Goal: Information Seeking & Learning: Find specific fact

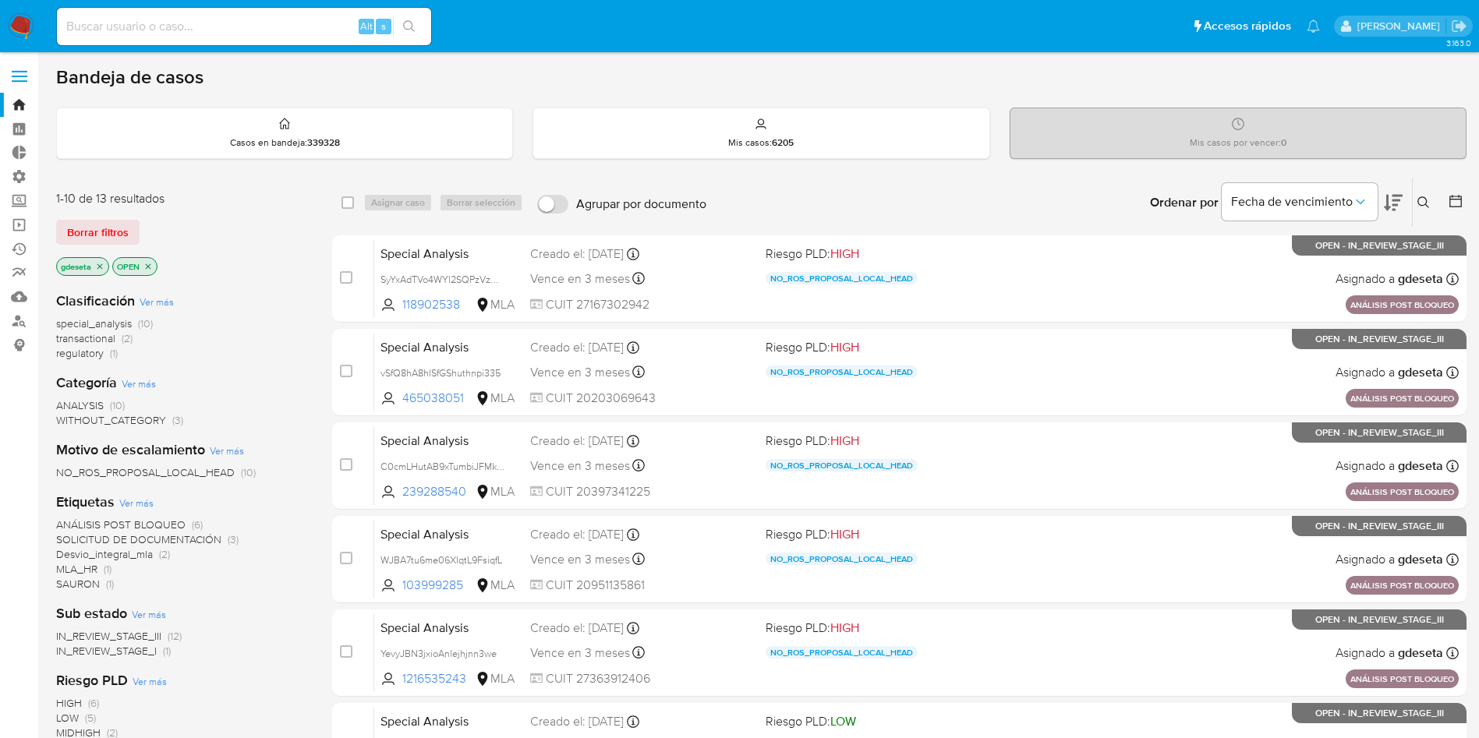
click at [172, 33] on input at bounding box center [244, 26] width 374 height 20
paste input "yJzNUuN9byszxt65pDYeIBae"
type input "yJzNUuN9byszxt65pDYeIBae"
click at [409, 29] on icon "search-icon" at bounding box center [409, 26] width 12 height 12
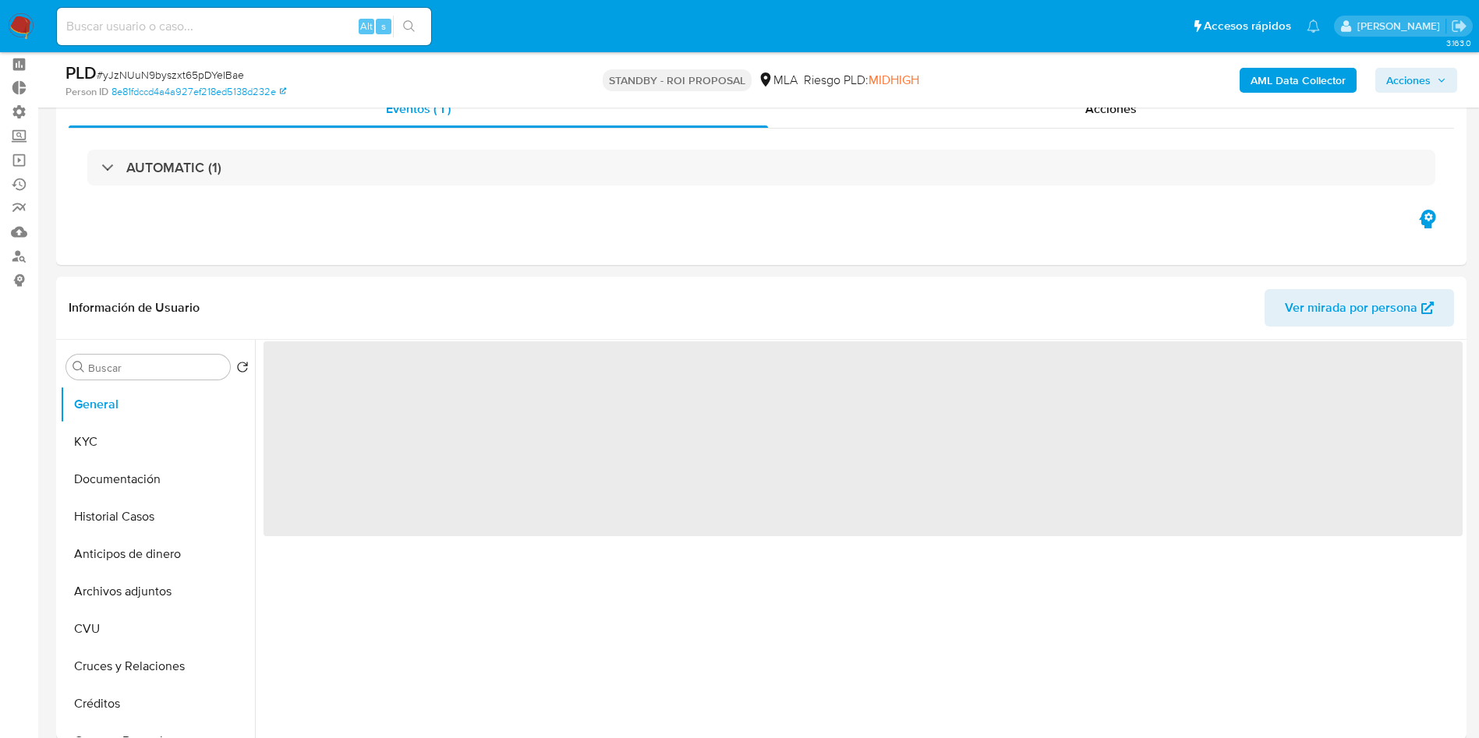
scroll to position [117, 0]
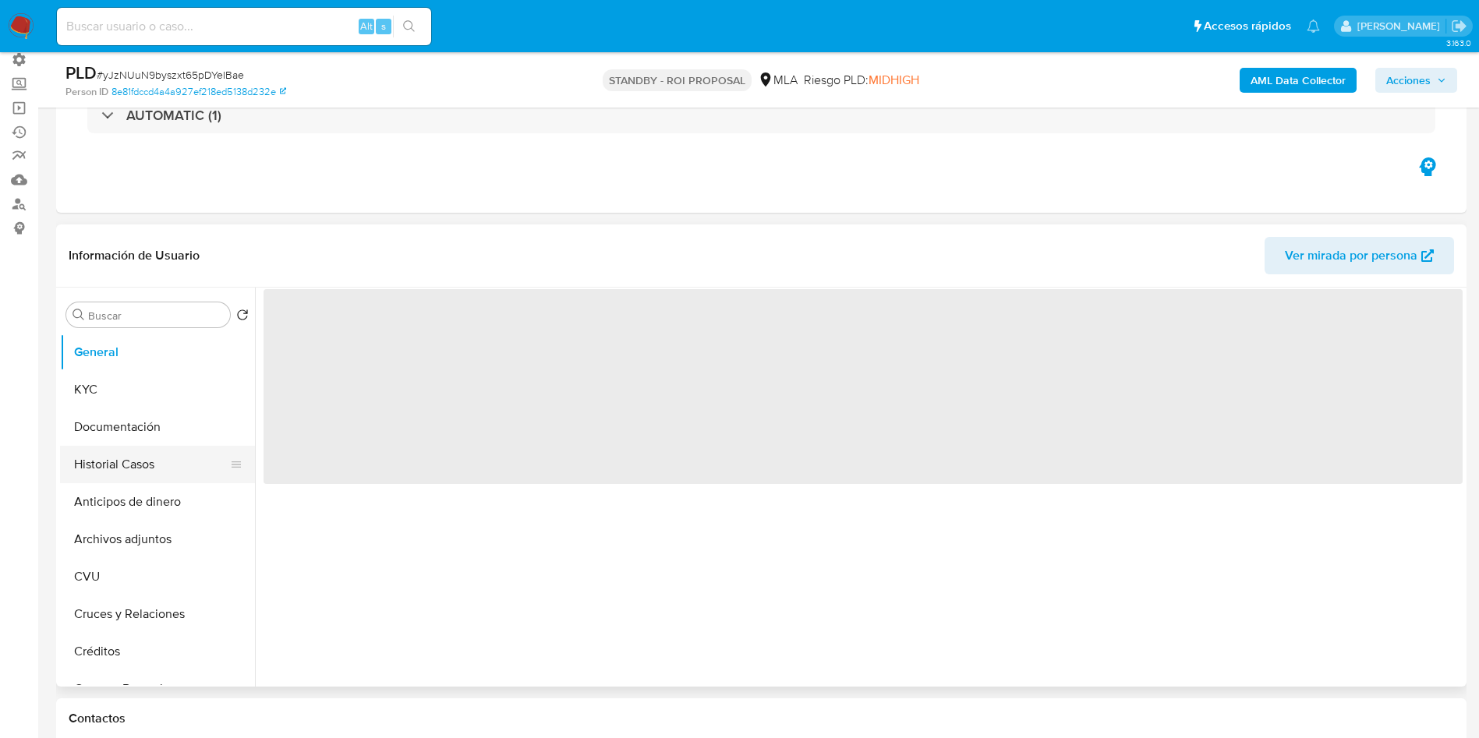
click at [119, 460] on button "Historial Casos" at bounding box center [151, 464] width 182 height 37
select select "10"
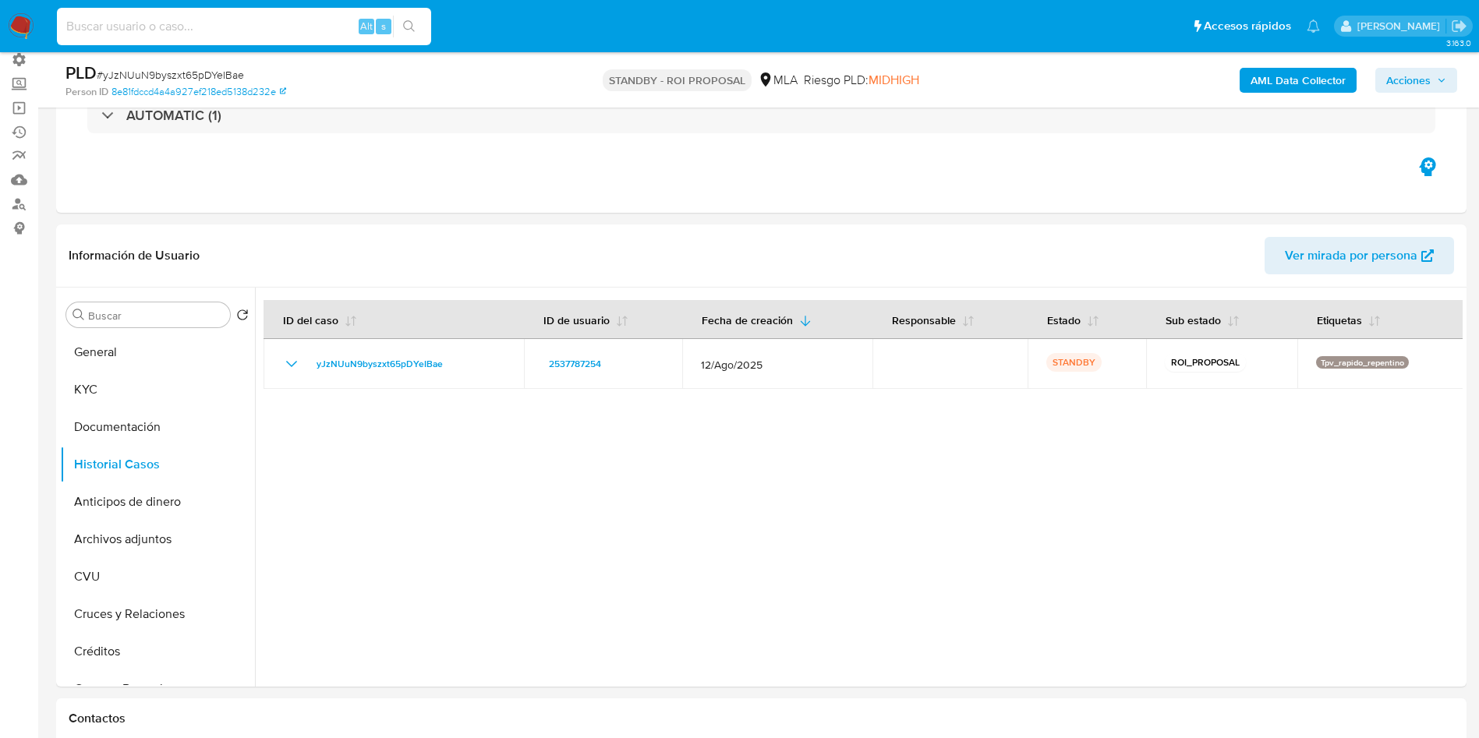
click at [182, 22] on input at bounding box center [244, 26] width 374 height 20
paste input "yB1L72hVb1D7Ljdp90AFq6FO"
type input "yB1L72hVb1D7Ljdp90AFq6FO"
click at [412, 32] on icon "search-icon" at bounding box center [409, 26] width 12 height 12
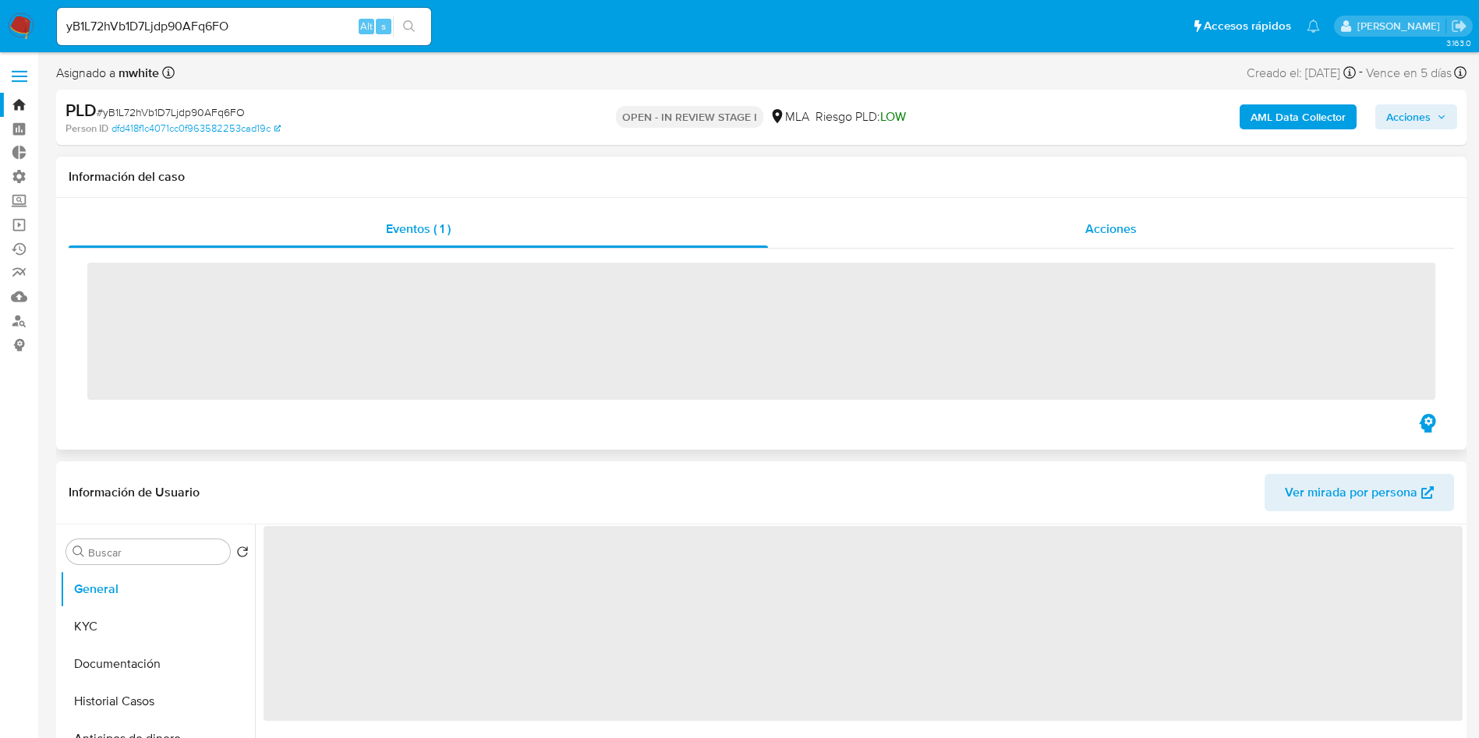
click at [1037, 232] on div "Acciones" at bounding box center [1111, 229] width 686 height 37
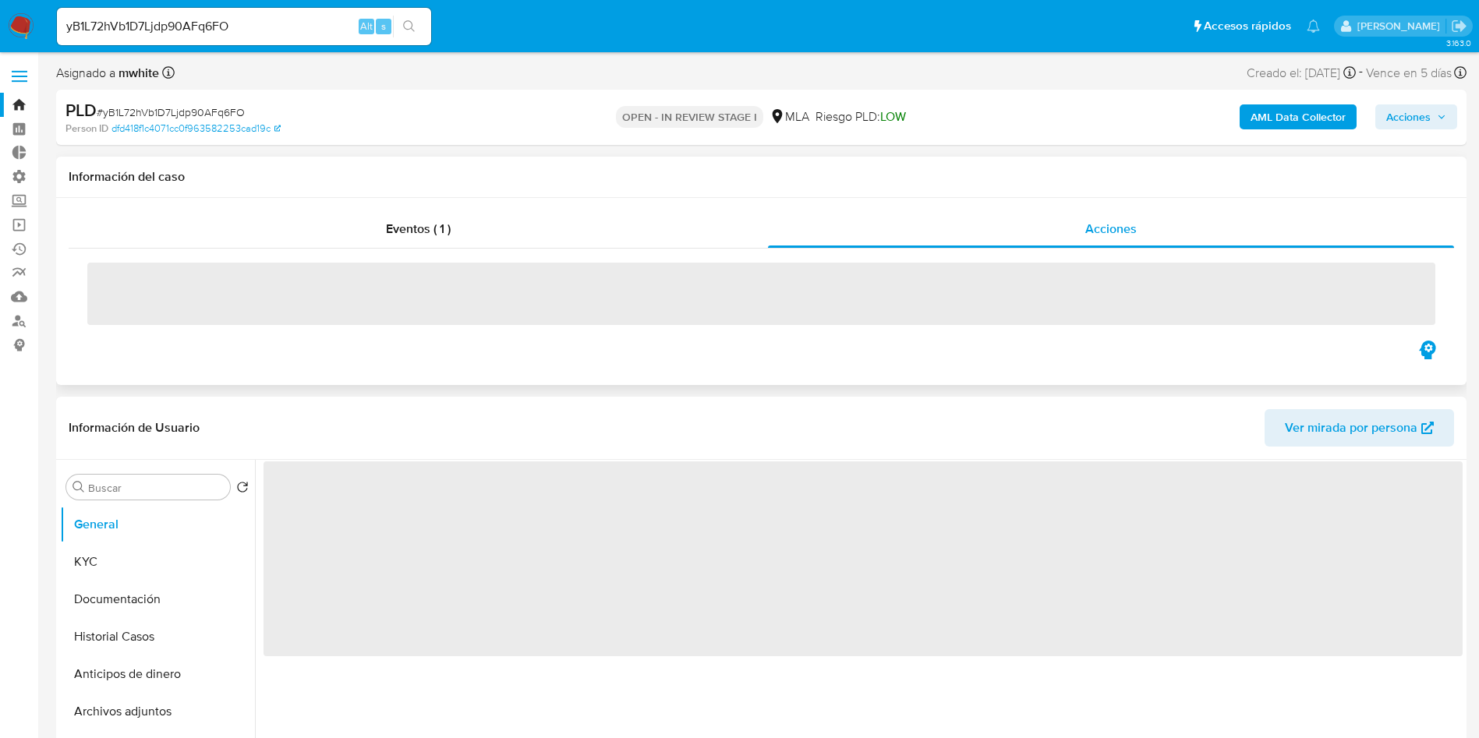
select select "10"
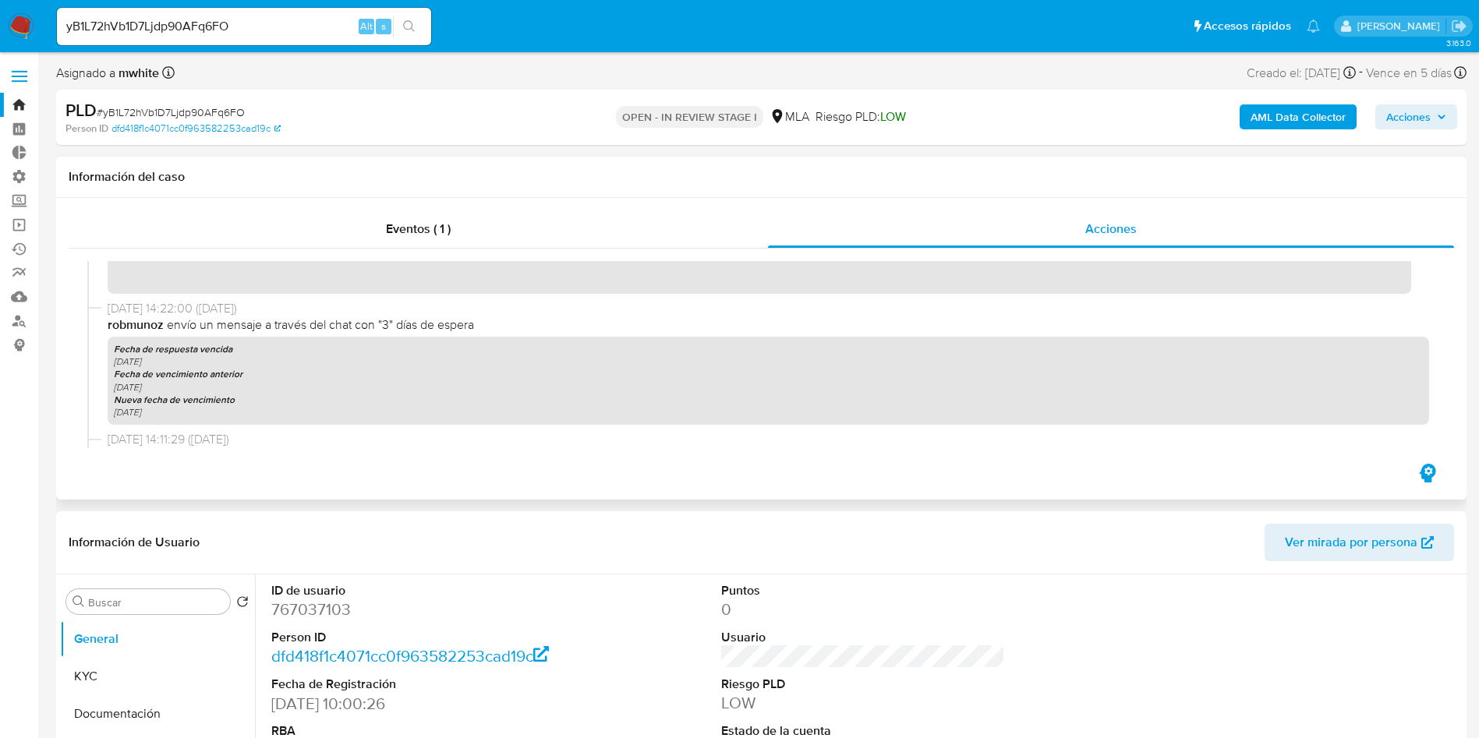
scroll to position [455, 0]
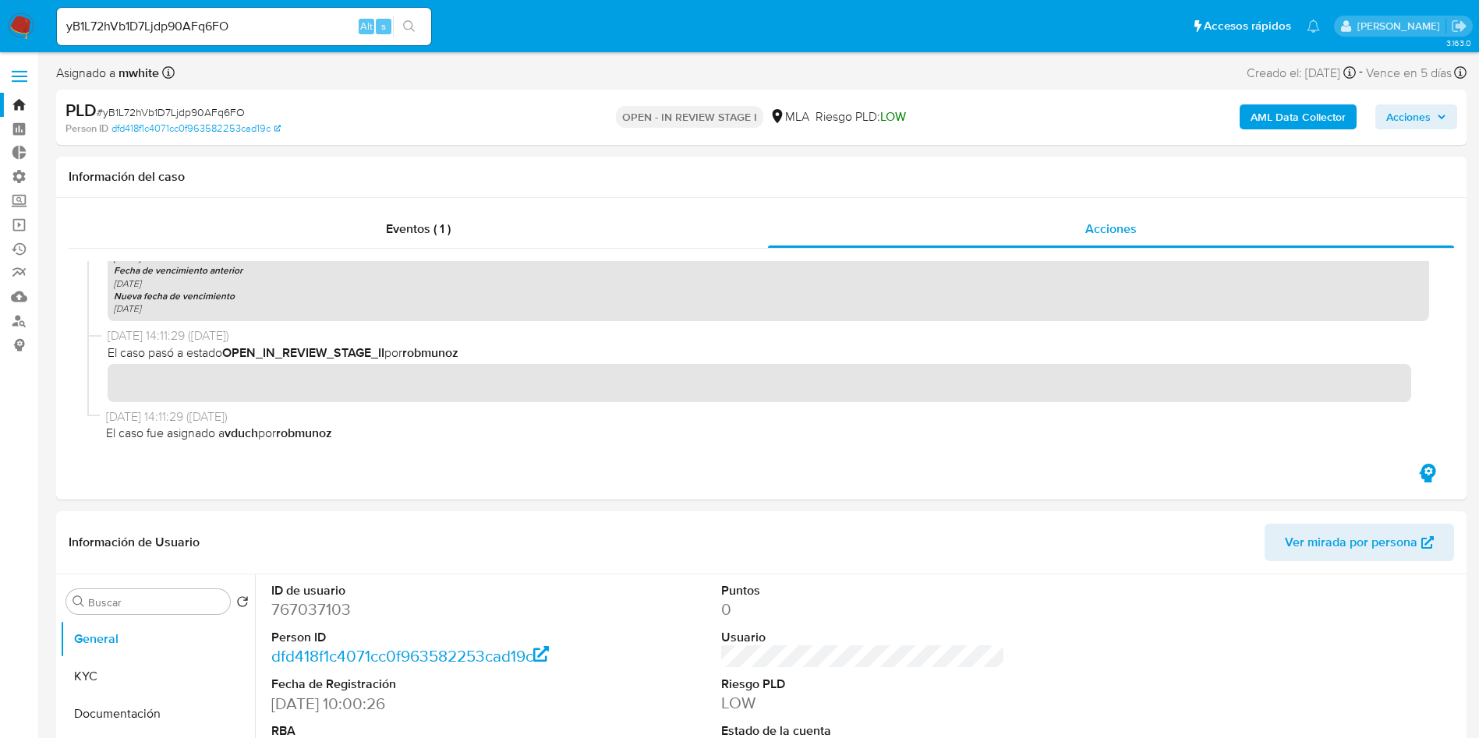
click at [294, 37] on div "yB1L72hVb1D7Ljdp90AFq6FO Alt s" at bounding box center [244, 26] width 374 height 37
click at [293, 20] on input "yB1L72hVb1D7Ljdp90AFq6FO" at bounding box center [244, 26] width 374 height 20
paste input "HIjeinlKf8ZZVIcyU108HKbv"
drag, startPoint x: 428, startPoint y: 23, endPoint x: 327, endPoint y: 23, distance: 101.4
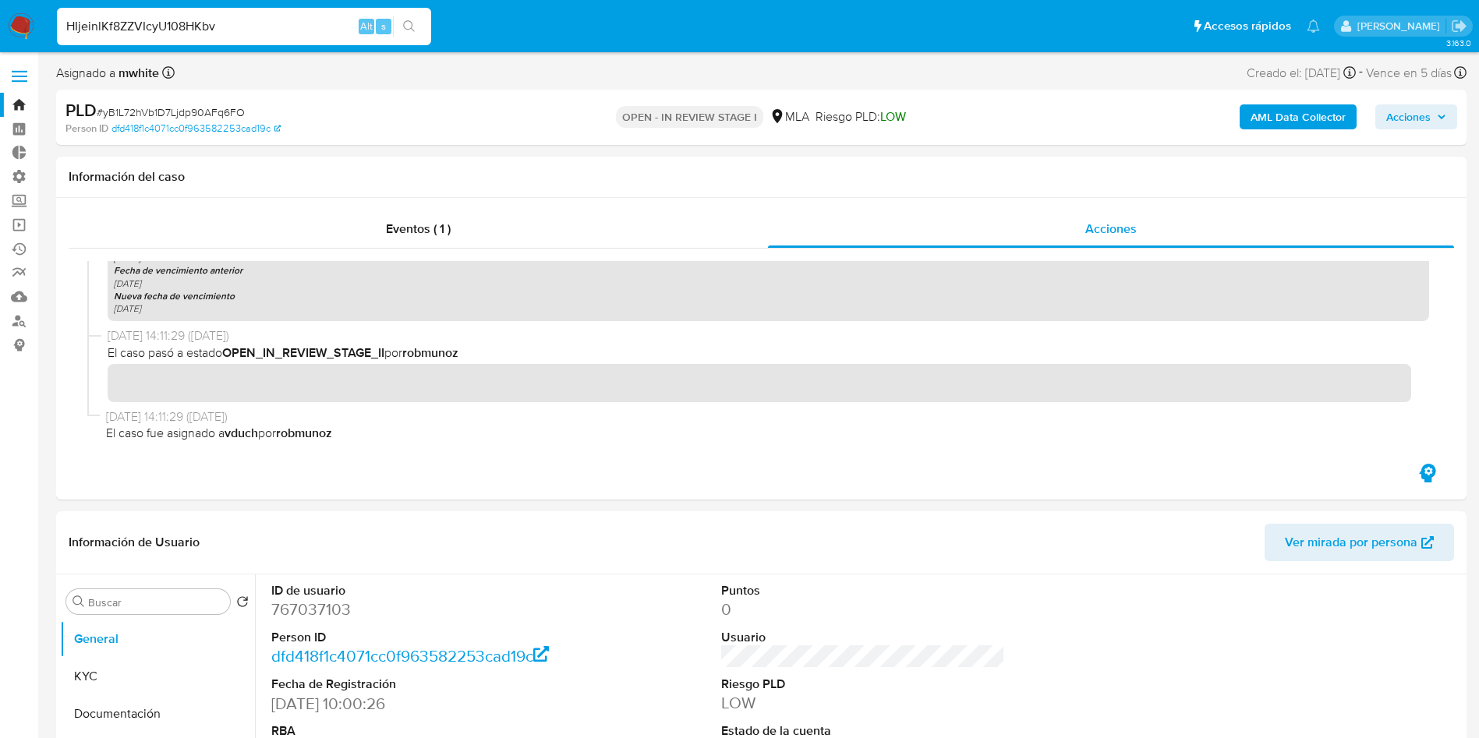
click at [327, 23] on input "HIjeinlKf8ZZVIcyU108HKbv" at bounding box center [244, 26] width 374 height 20
type input "HIjeinlKf8ZZVIcyU108HKbv"
click at [413, 28] on icon "search-icon" at bounding box center [409, 26] width 12 height 12
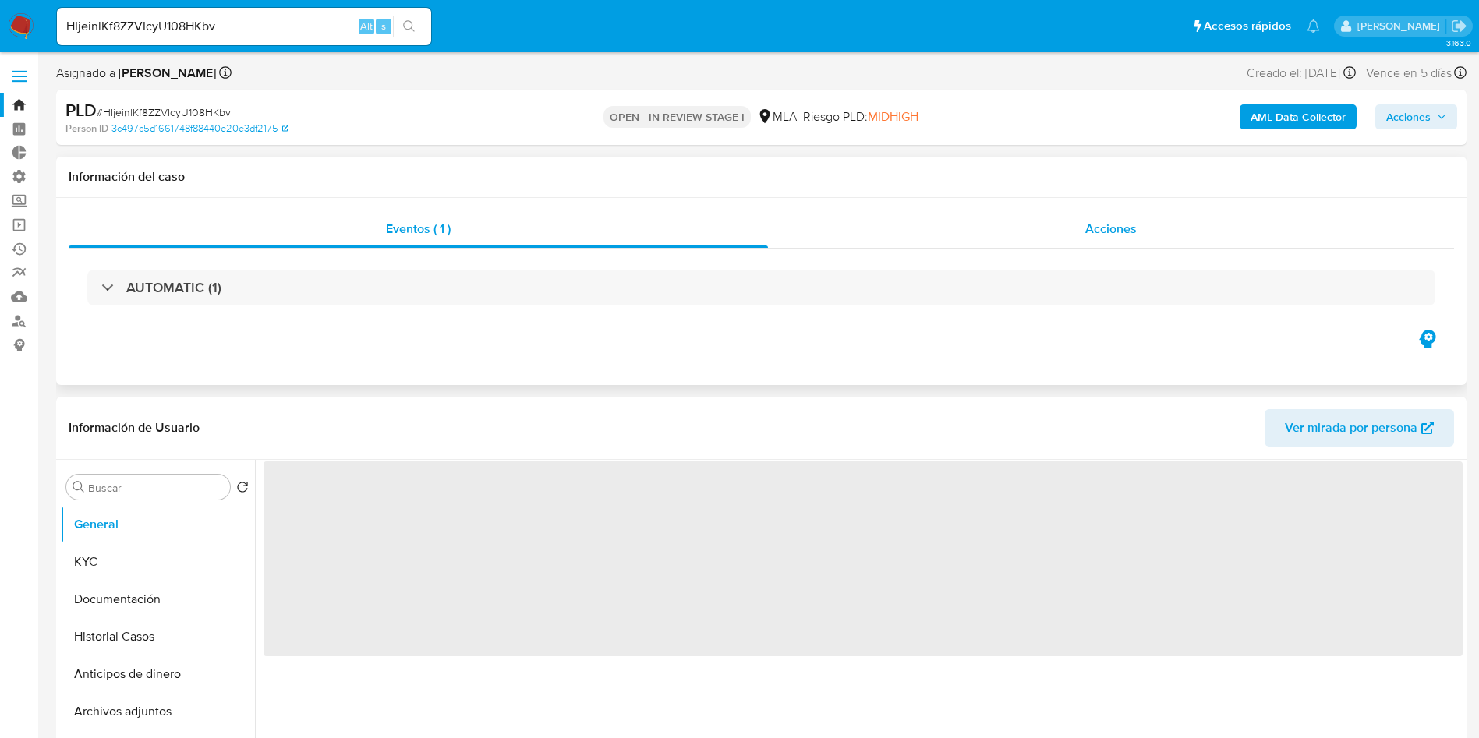
click at [1073, 228] on div "Acciones" at bounding box center [1111, 229] width 686 height 37
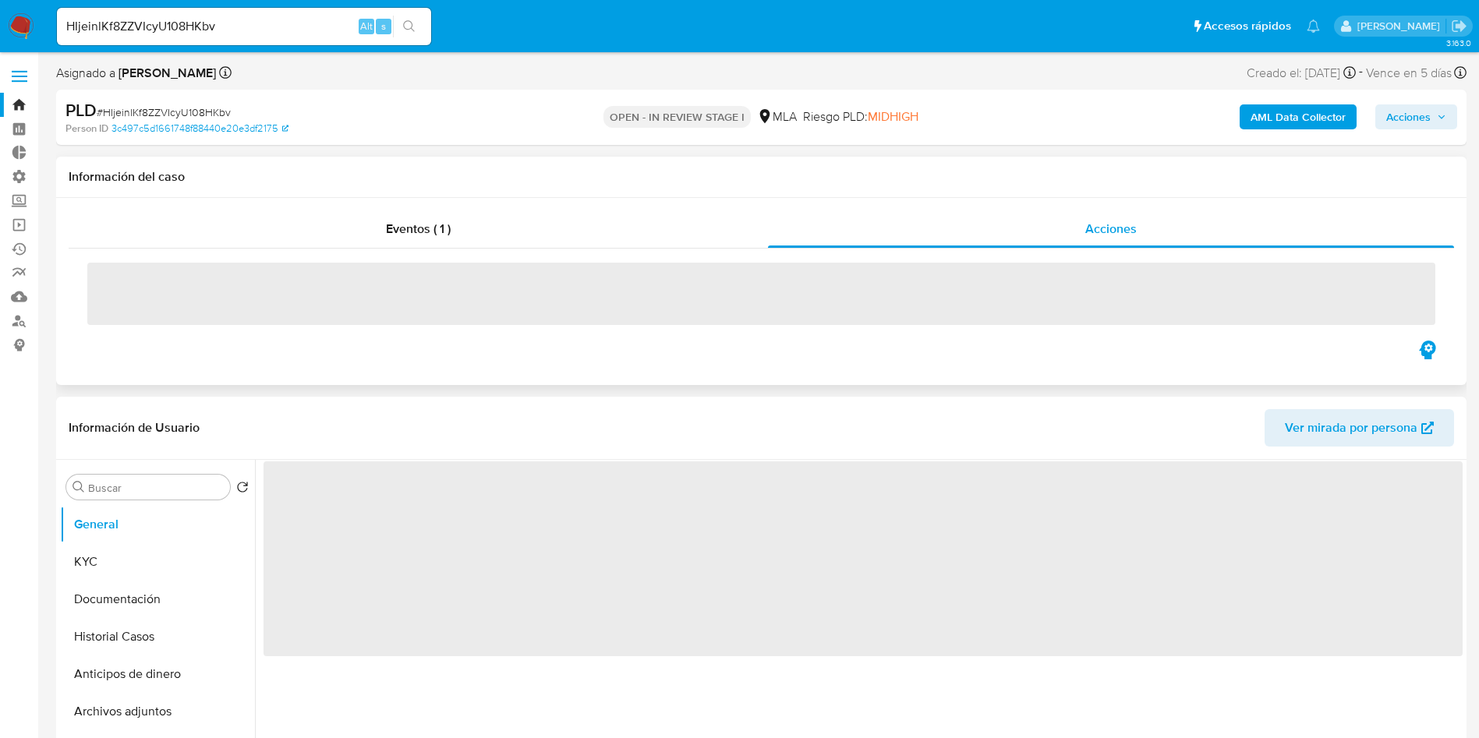
select select "10"
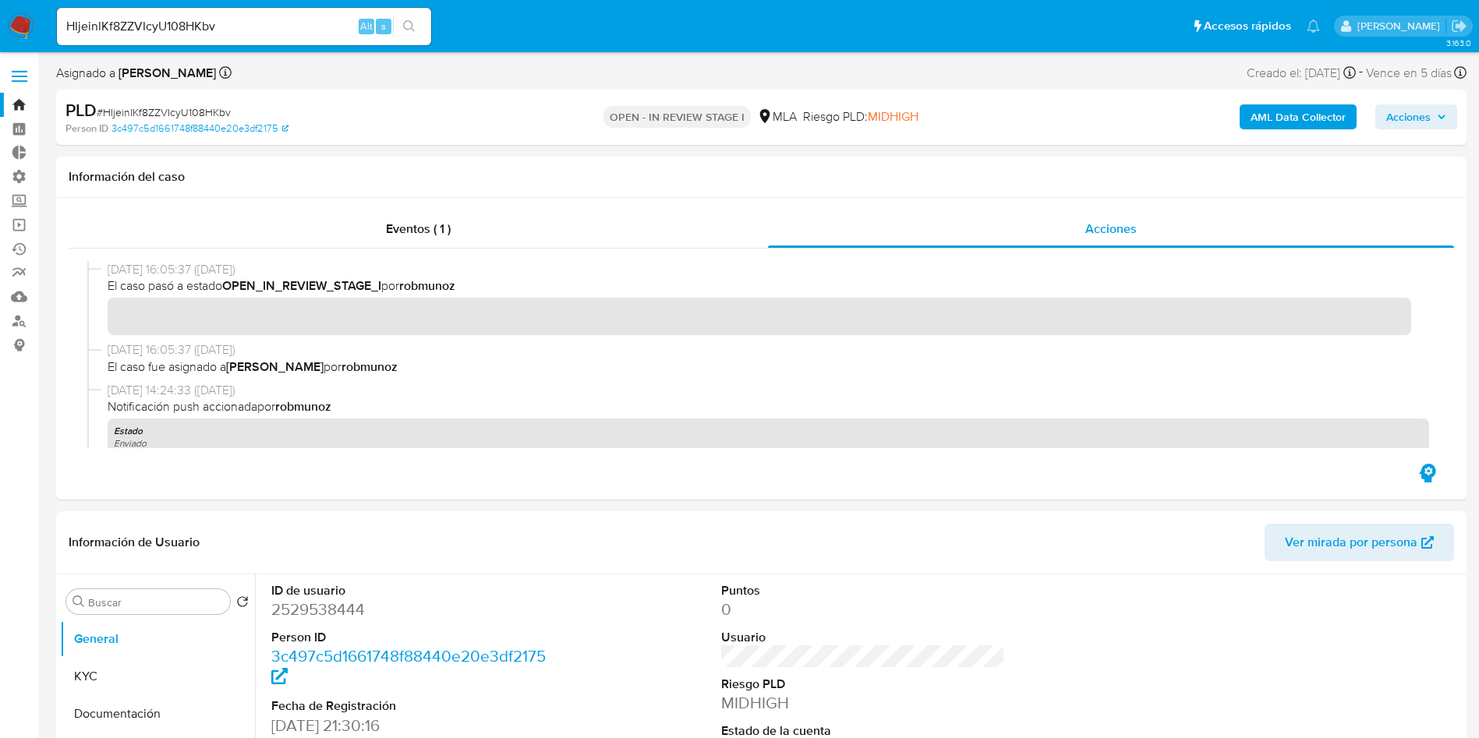
click at [221, 14] on div "HIjeinlKf8ZZVIcyU108HKbv Alt s" at bounding box center [244, 26] width 374 height 37
click at [216, 29] on input "HIjeinlKf8ZZVIcyU108HKbv" at bounding box center [244, 26] width 374 height 20
paste input "bA4DIvQU1uuUK2ahhKFAJCpy"
type input "bA4DIvQU1uuUK2ahhKFAJCpy"
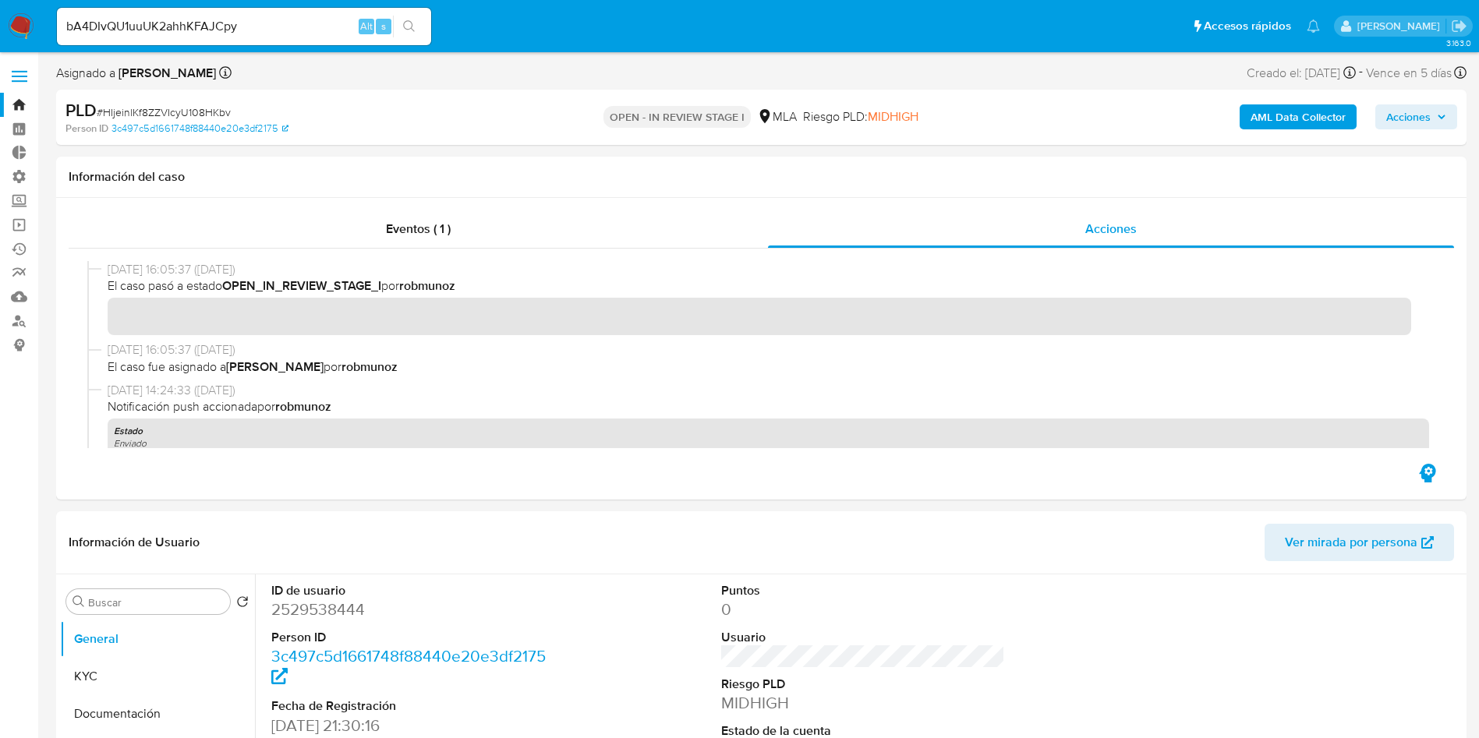
click at [418, 31] on button "search-icon" at bounding box center [409, 27] width 32 height 22
click at [418, 31] on div "search-icon" at bounding box center [420, 34] width 8 height 14
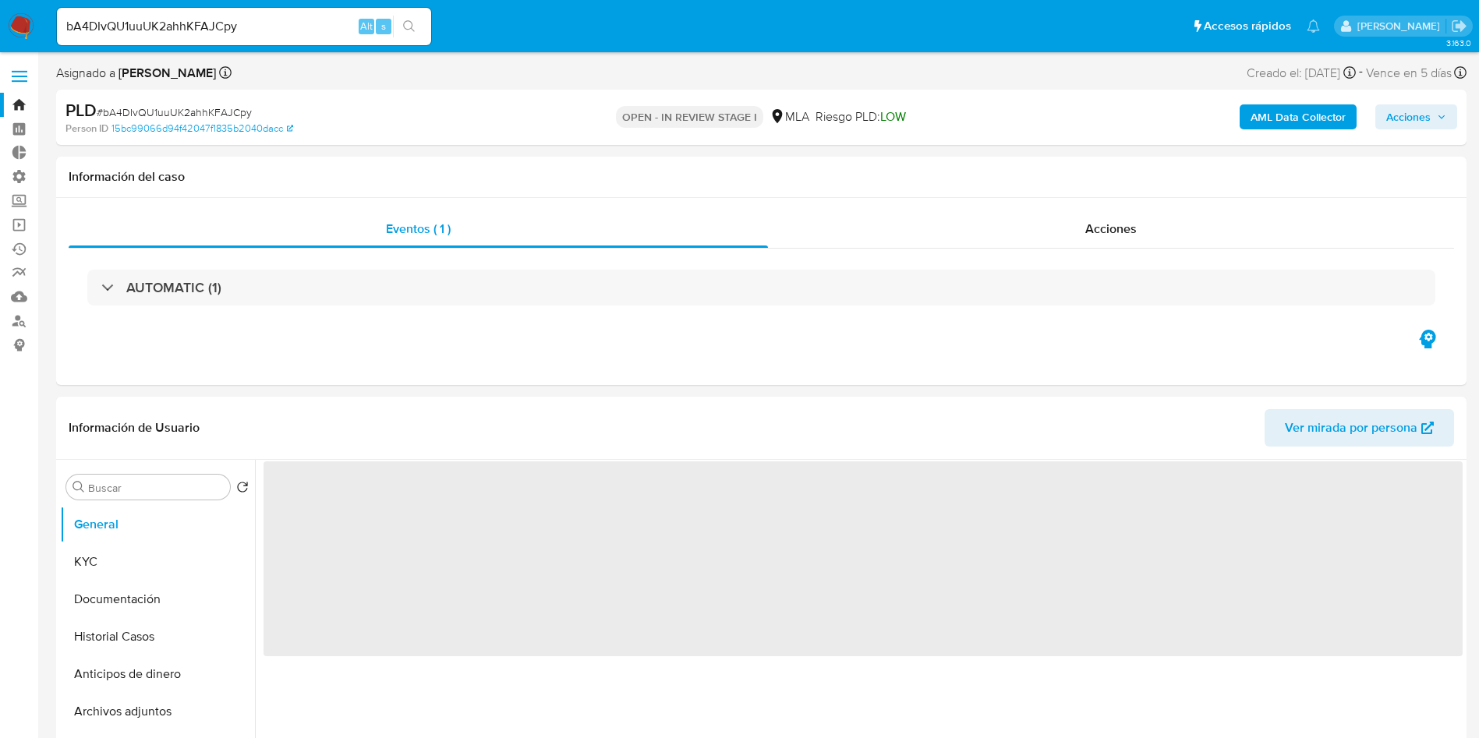
click at [289, 20] on input "bA4DIvQU1uuUK2ahhKFAJCpy" at bounding box center [244, 26] width 374 height 20
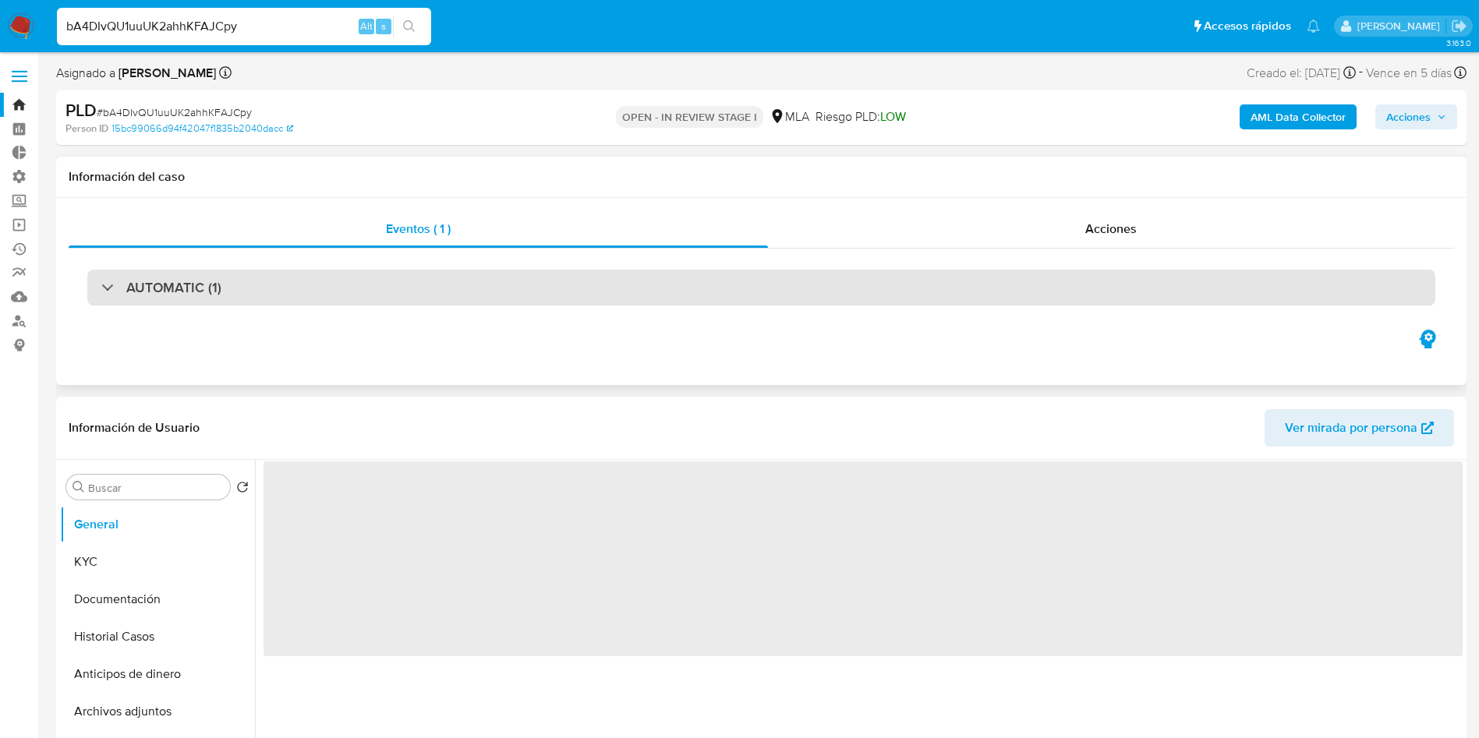
select select "10"
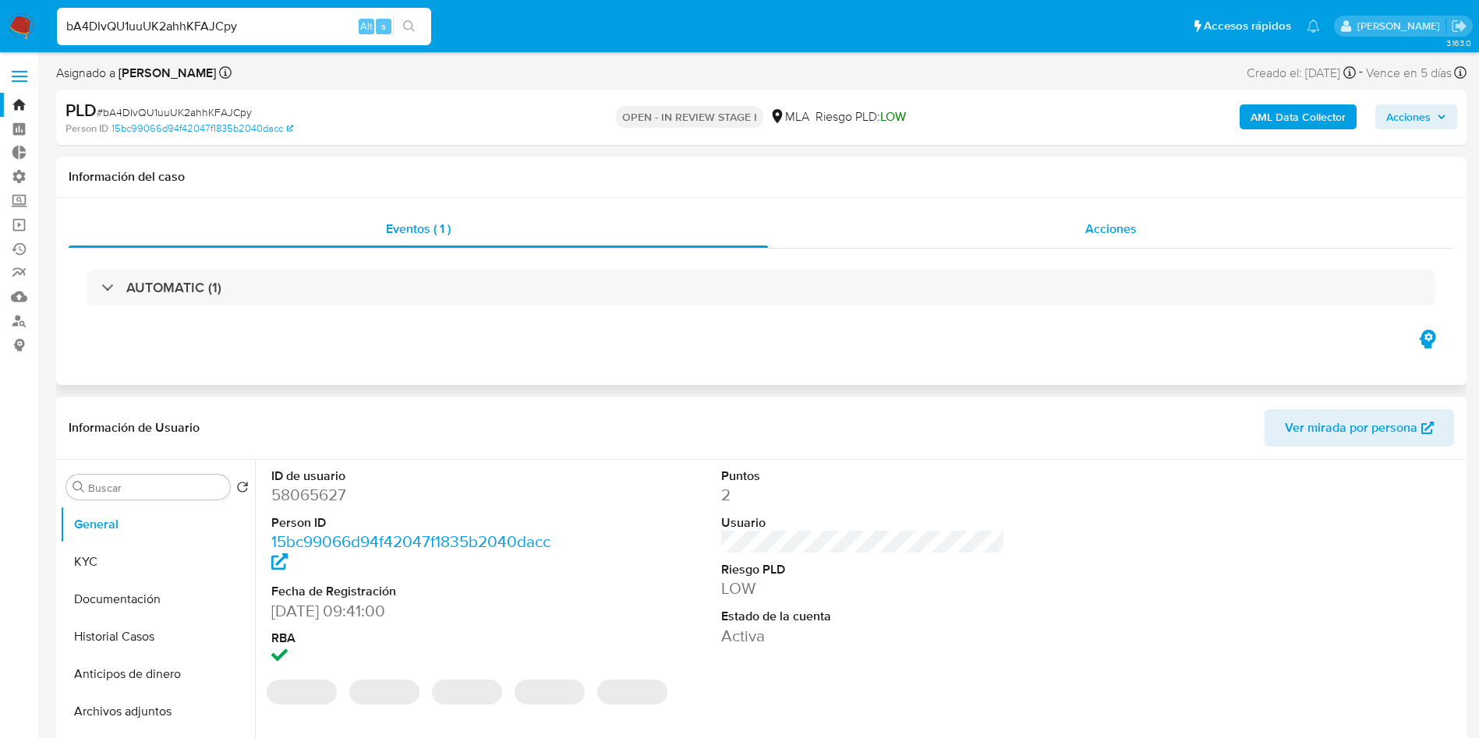
click at [1100, 235] on span "Acciones" at bounding box center [1110, 229] width 51 height 18
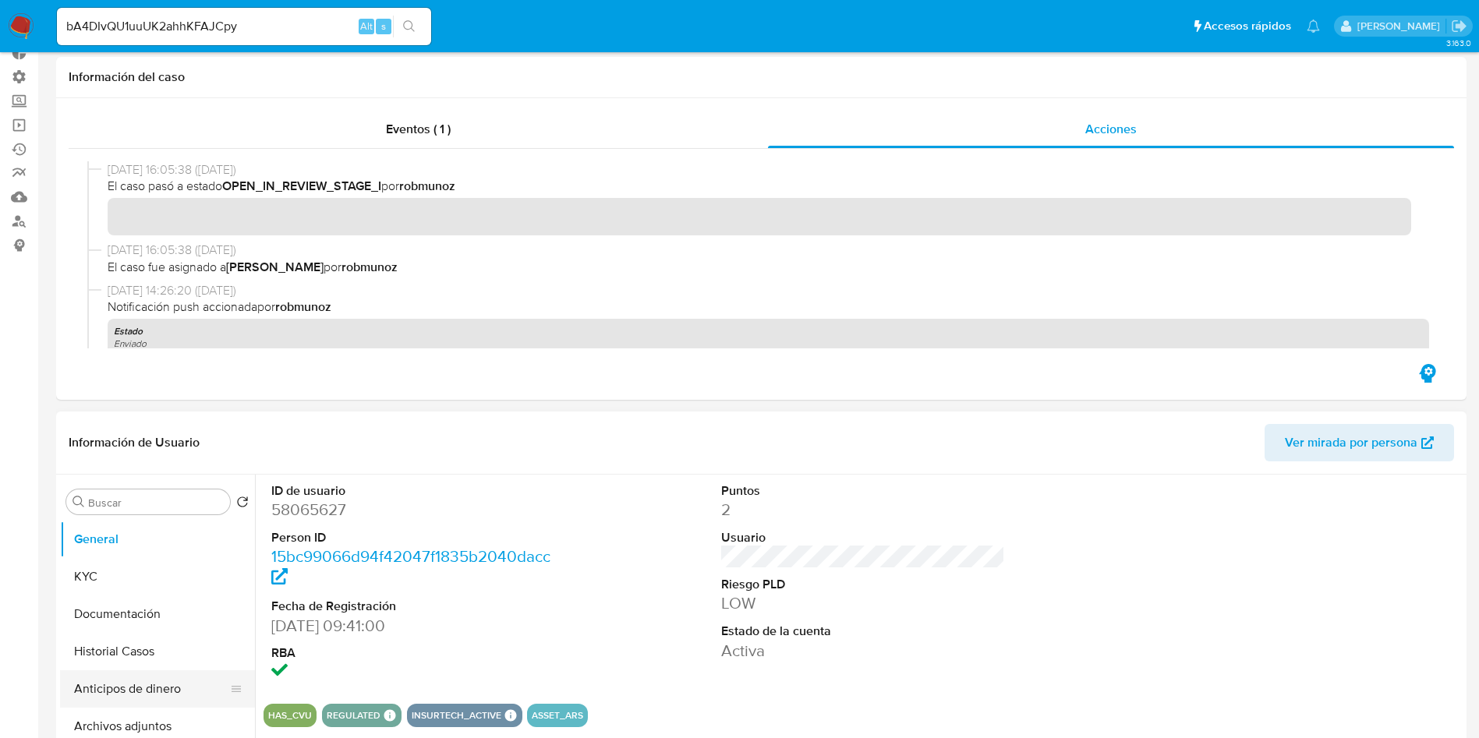
scroll to position [234, 0]
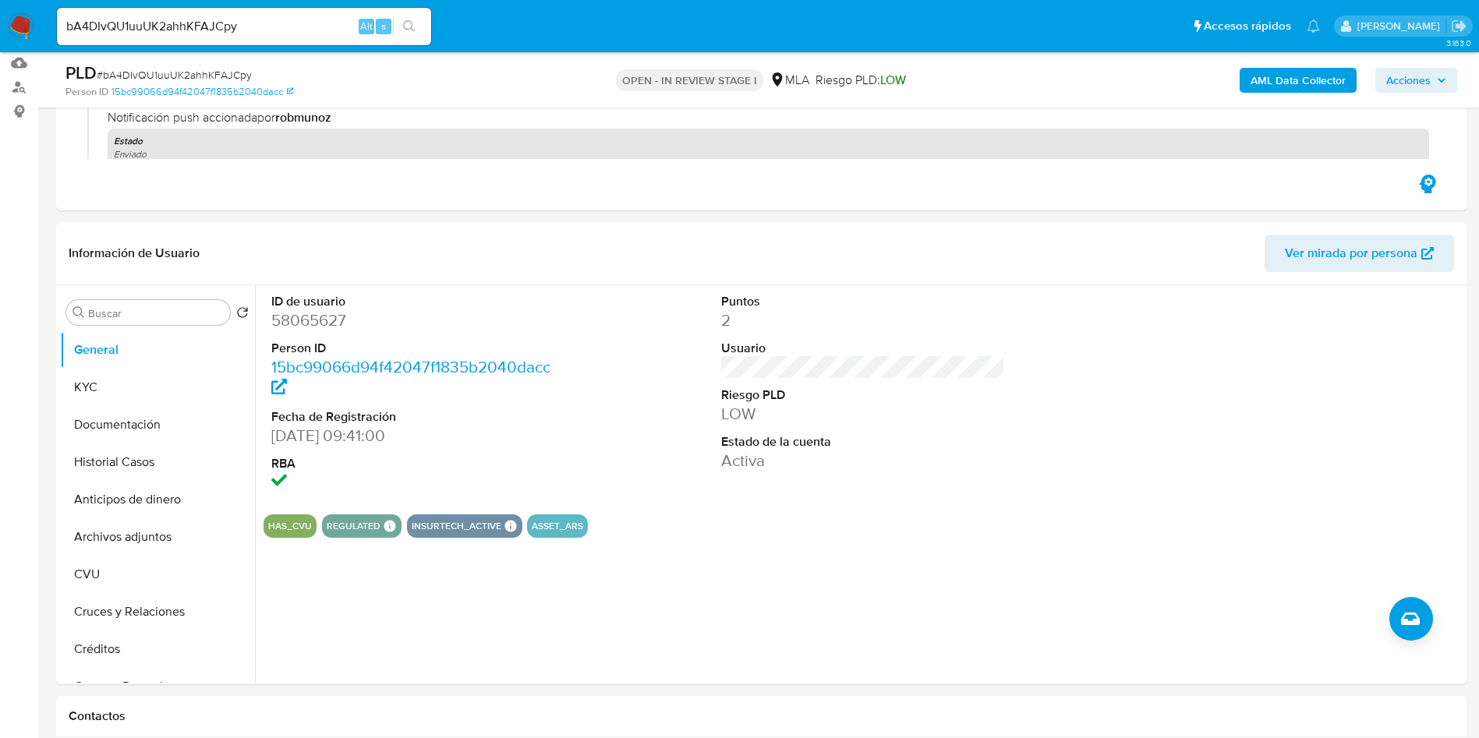
click at [280, 15] on div "bA4DIvQU1uuUK2ahhKFAJCpy Alt s" at bounding box center [244, 26] width 374 height 37
click at [266, 24] on input "bA4DIvQU1uuUK2ahhKFAJCpy" at bounding box center [244, 26] width 374 height 20
paste input "yB1L72hVb1D7Ljdp90AFq6FO"
drag, startPoint x: 342, startPoint y: 23, endPoint x: 320, endPoint y: 27, distance: 23.1
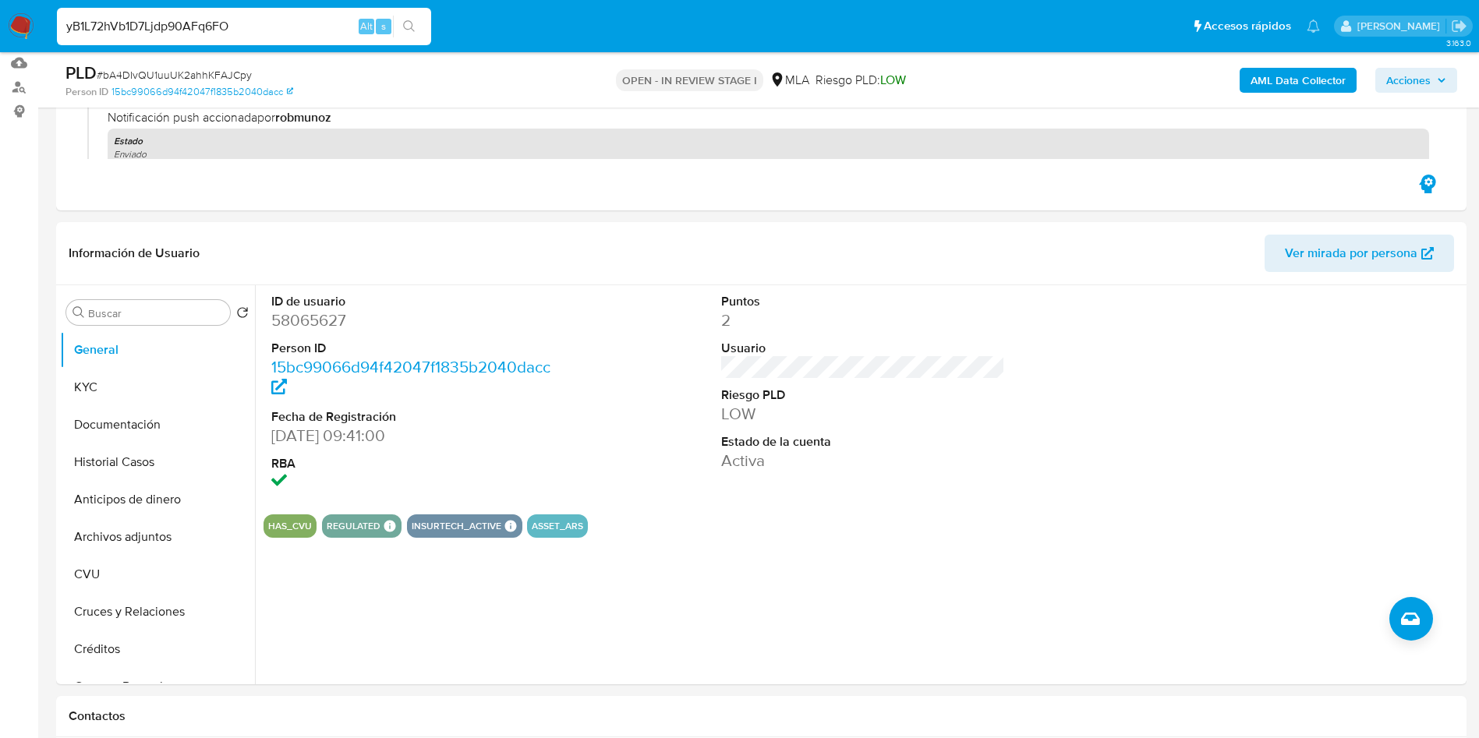
click at [341, 23] on input "yB1L72hVb1D7Ljdp90AFq6FO" at bounding box center [244, 26] width 374 height 20
type input "yB1L72hVb1D7Ljdp90AFq6FO"
click at [414, 23] on icon "search-icon" at bounding box center [409, 26] width 12 height 12
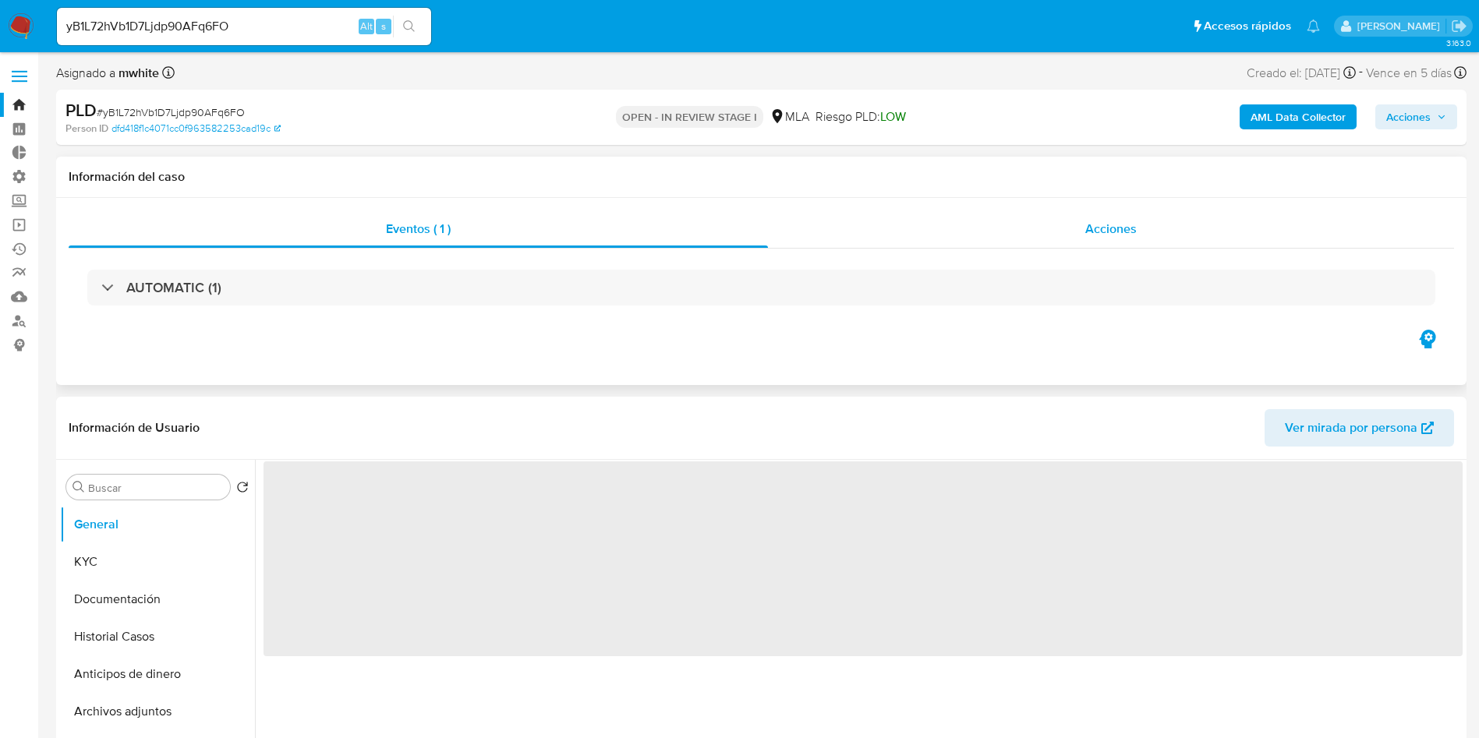
select select "10"
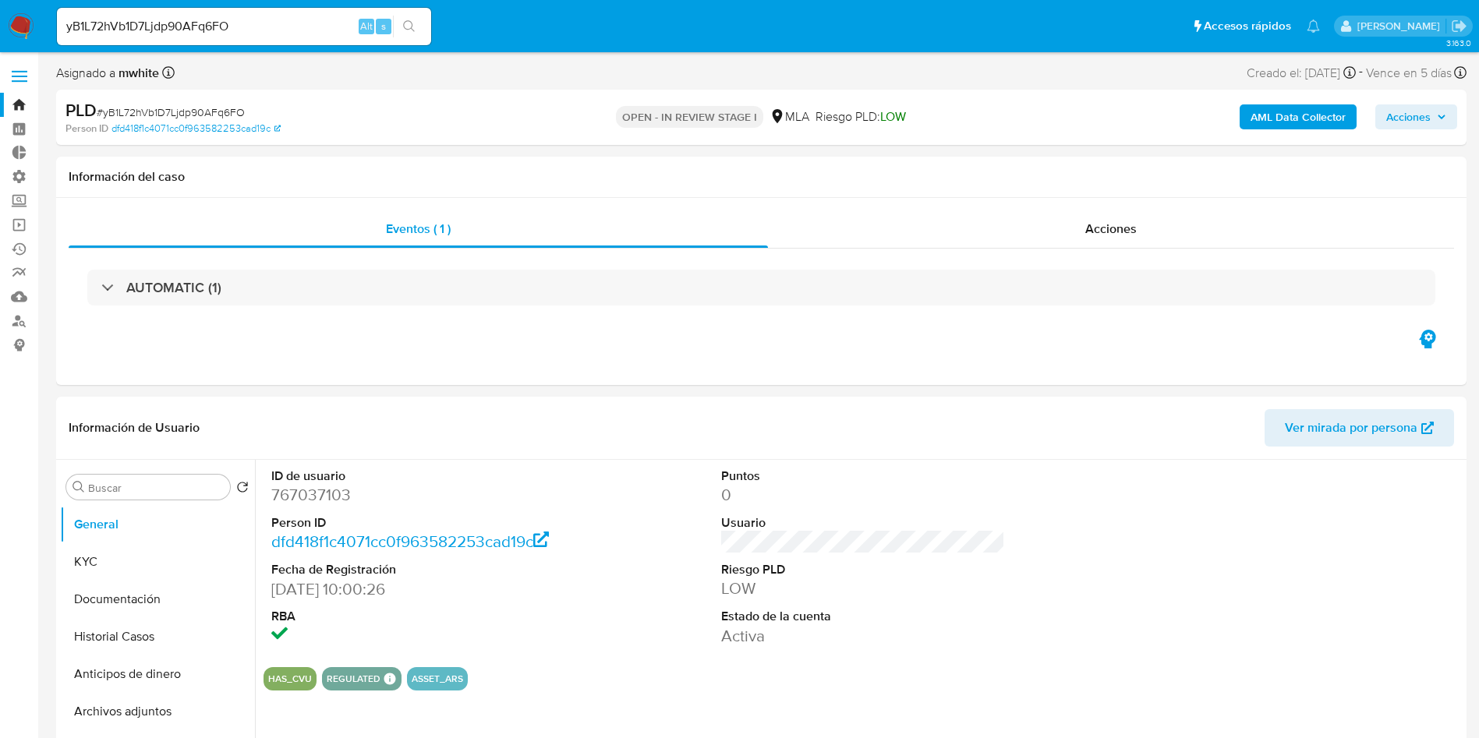
click at [177, 15] on div "yB1L72hVb1D7Ljdp90AFq6FO Alt s" at bounding box center [244, 26] width 374 height 37
click at [170, 25] on input "yB1L72hVb1D7Ljdp90AFq6FO" at bounding box center [244, 26] width 374 height 20
paste input "4rE96vuUqHgAfbXO1EJExa9s"
click at [335, 24] on input "4rE96vuUqHgAfbXO1EJExa9s" at bounding box center [244, 26] width 374 height 20
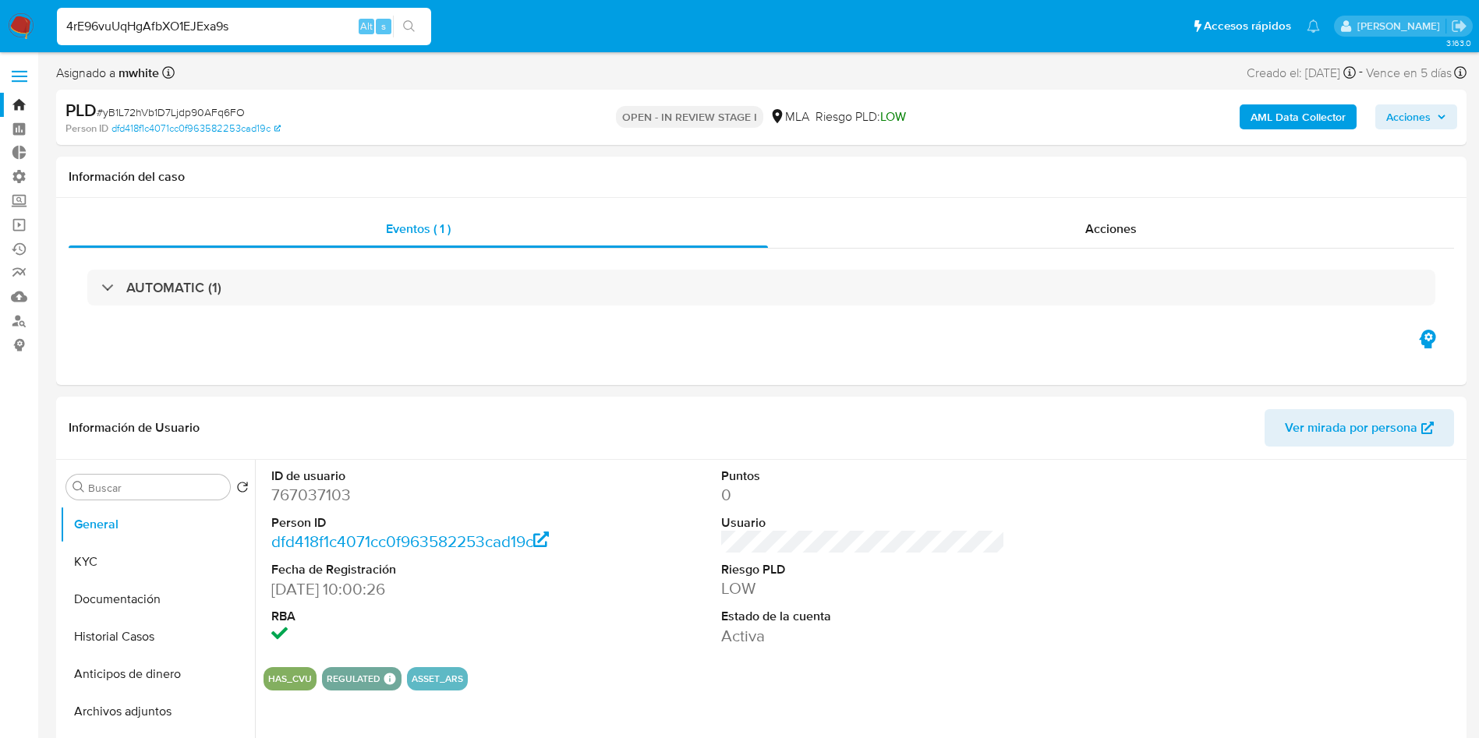
type input "4rE96vuUqHgAfbXO1EJExa9s"
click at [408, 23] on icon "search-icon" at bounding box center [409, 26] width 12 height 12
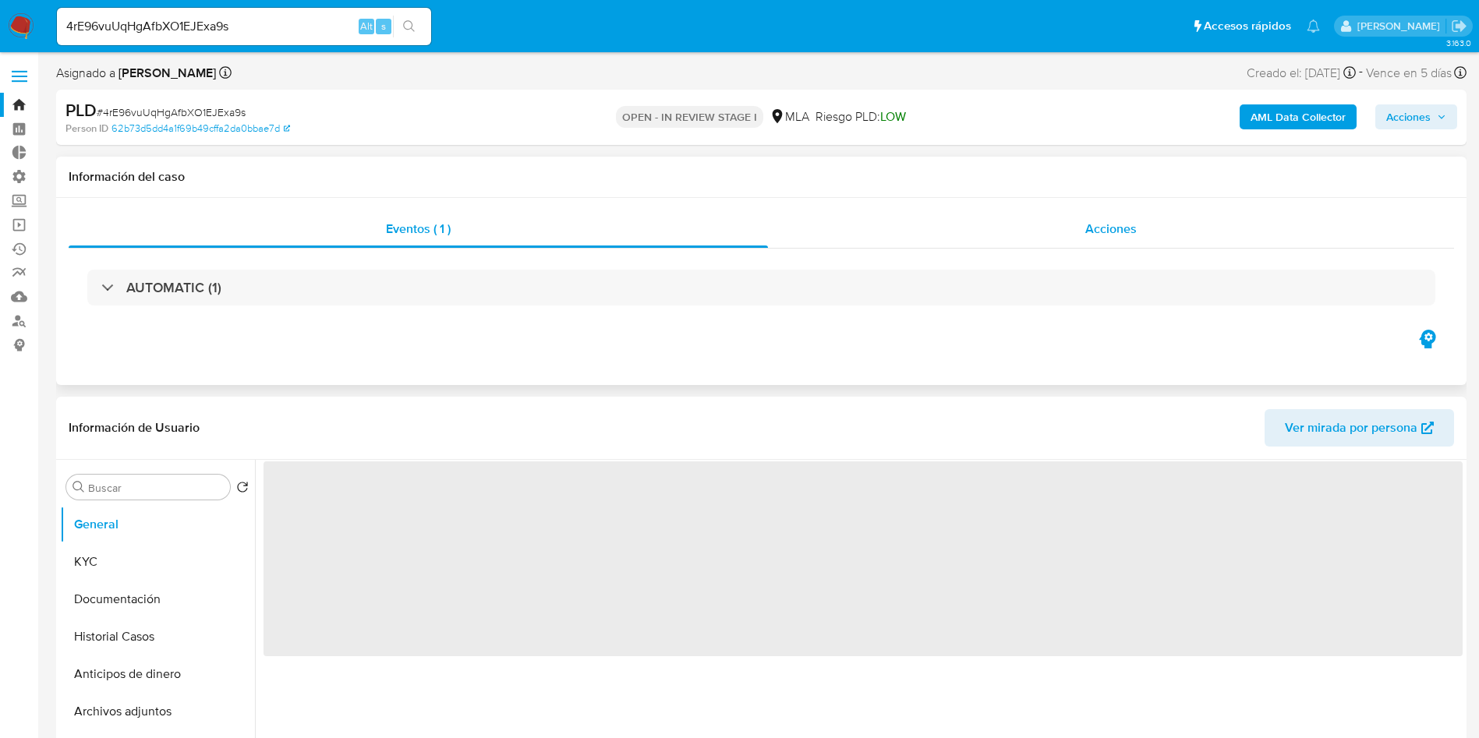
click at [1105, 232] on span "Acciones" at bounding box center [1110, 229] width 51 height 18
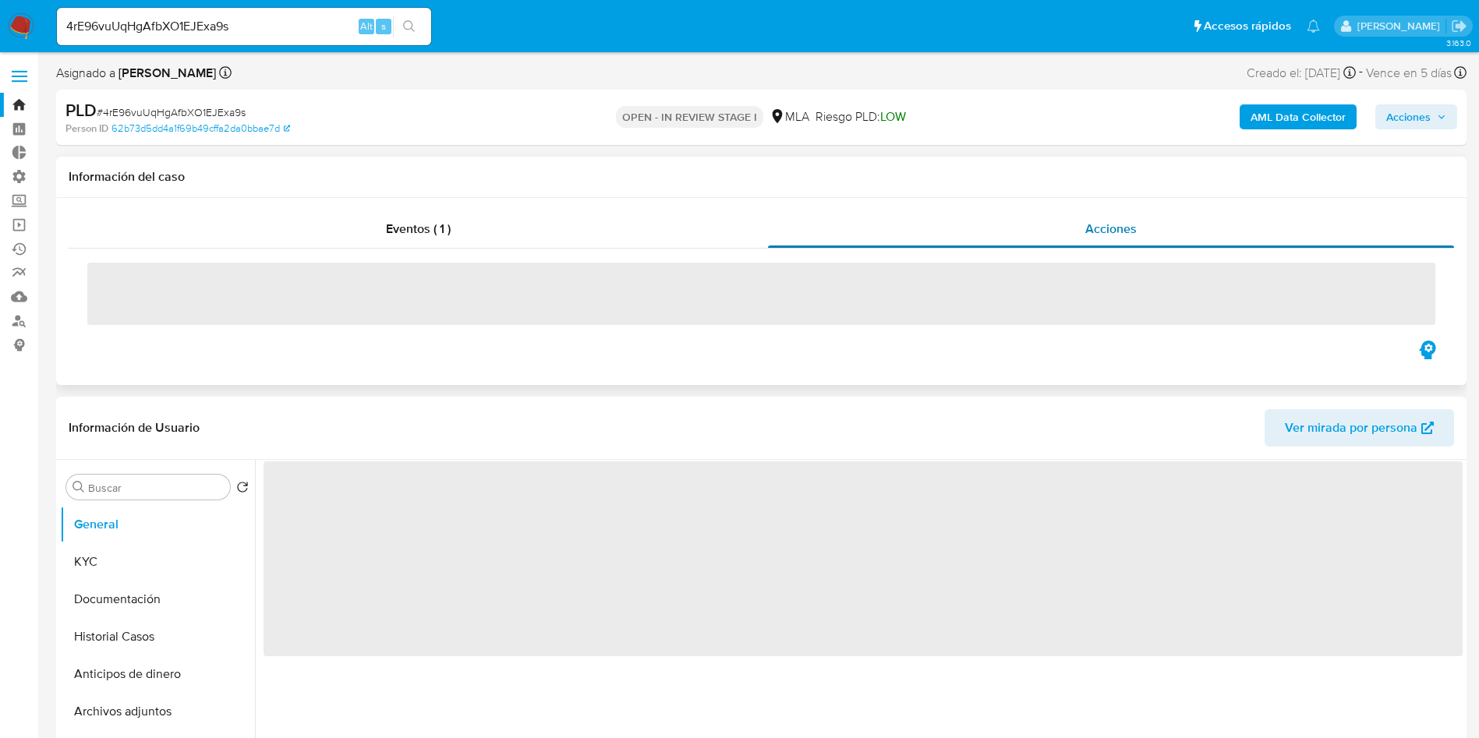
select select "10"
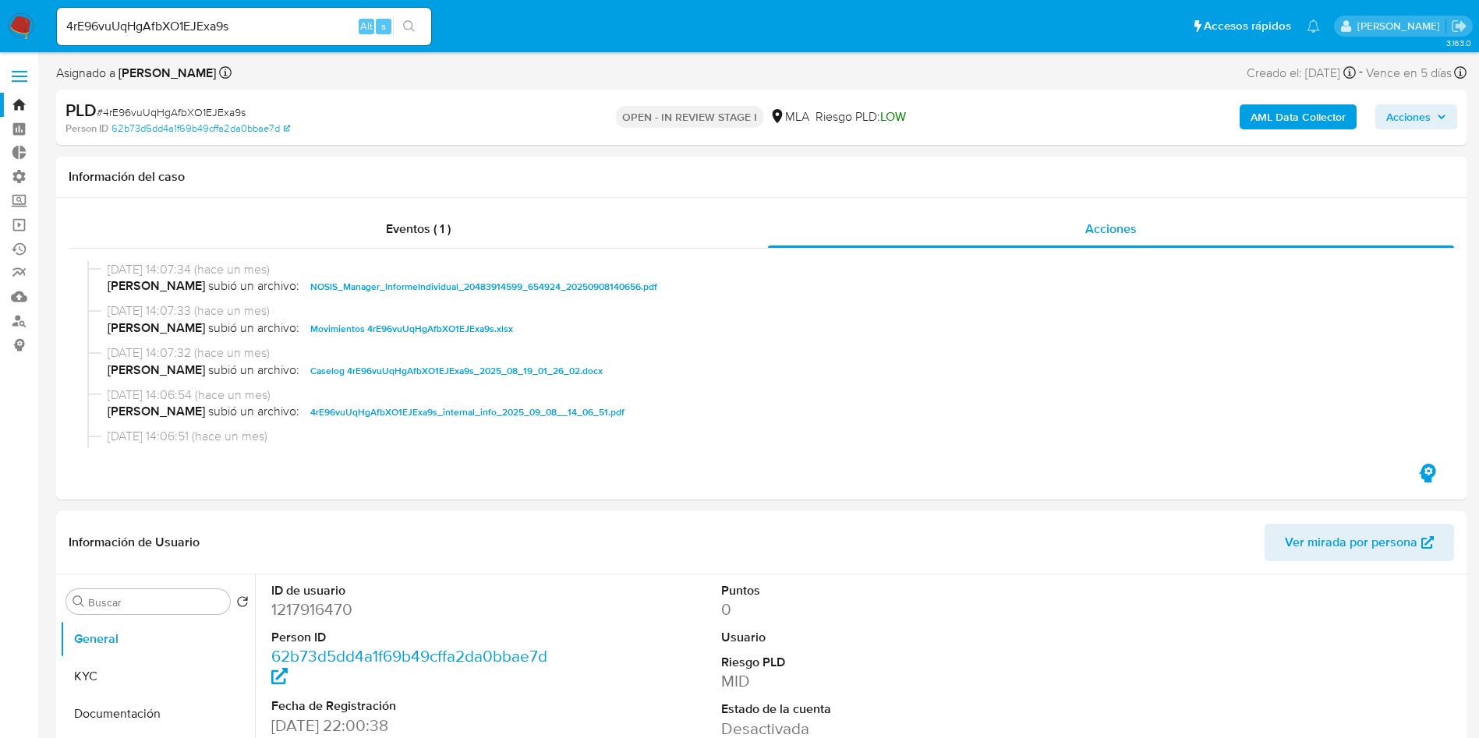
select select "10"
click at [265, 26] on input "4rE96vuUqHgAfbXO1EJExa9s" at bounding box center [244, 26] width 374 height 20
click at [265, 25] on input "4rE96vuUqHgAfbXO1EJExa9s" at bounding box center [244, 26] width 374 height 20
paste input "yB1L72hVb1D7Ljdp90AFq6FO"
click at [280, 30] on input "yB1L72hVb1D7Ljdp90AFq6FO" at bounding box center [244, 26] width 374 height 20
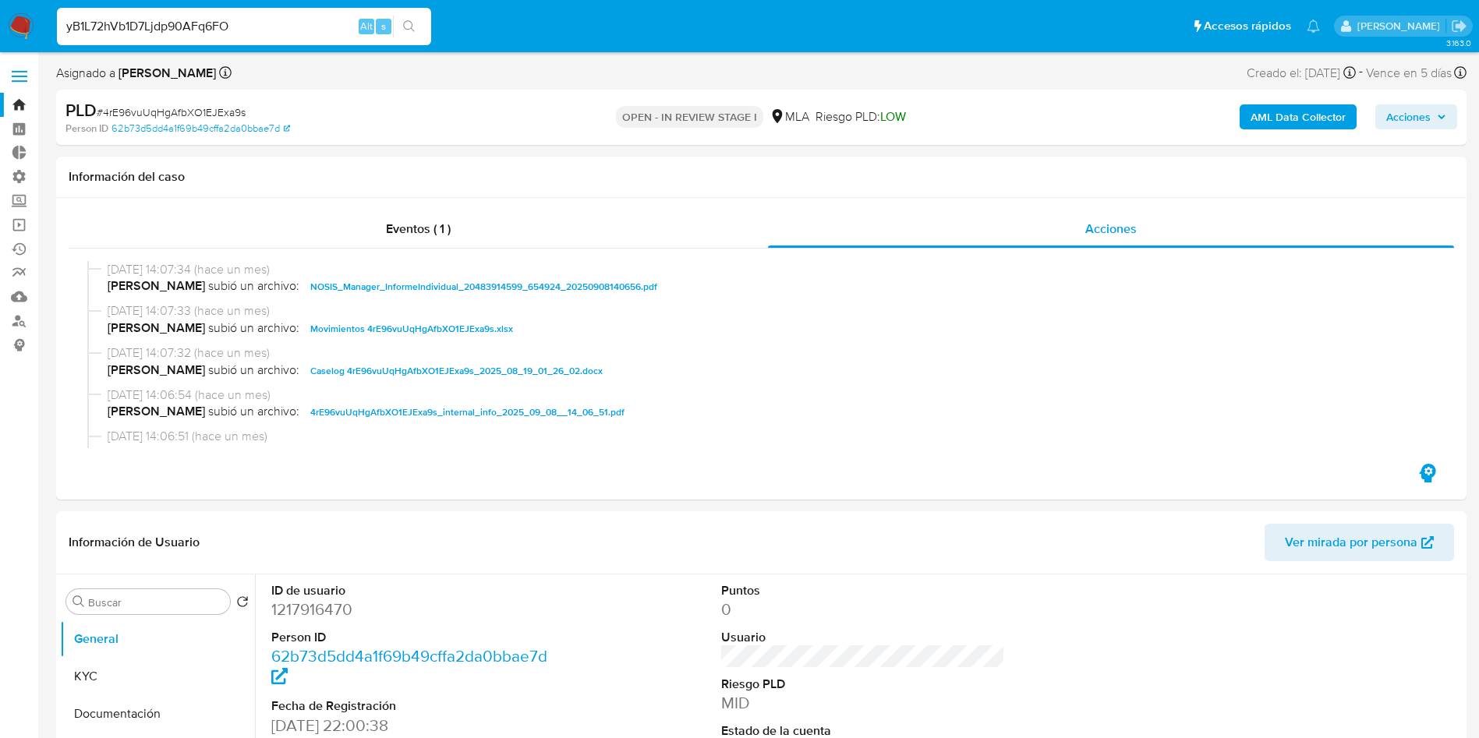
type input "yB1L72hVb1D7Ljdp90AFq6FO"
click at [407, 26] on icon "search-icon" at bounding box center [409, 26] width 12 height 12
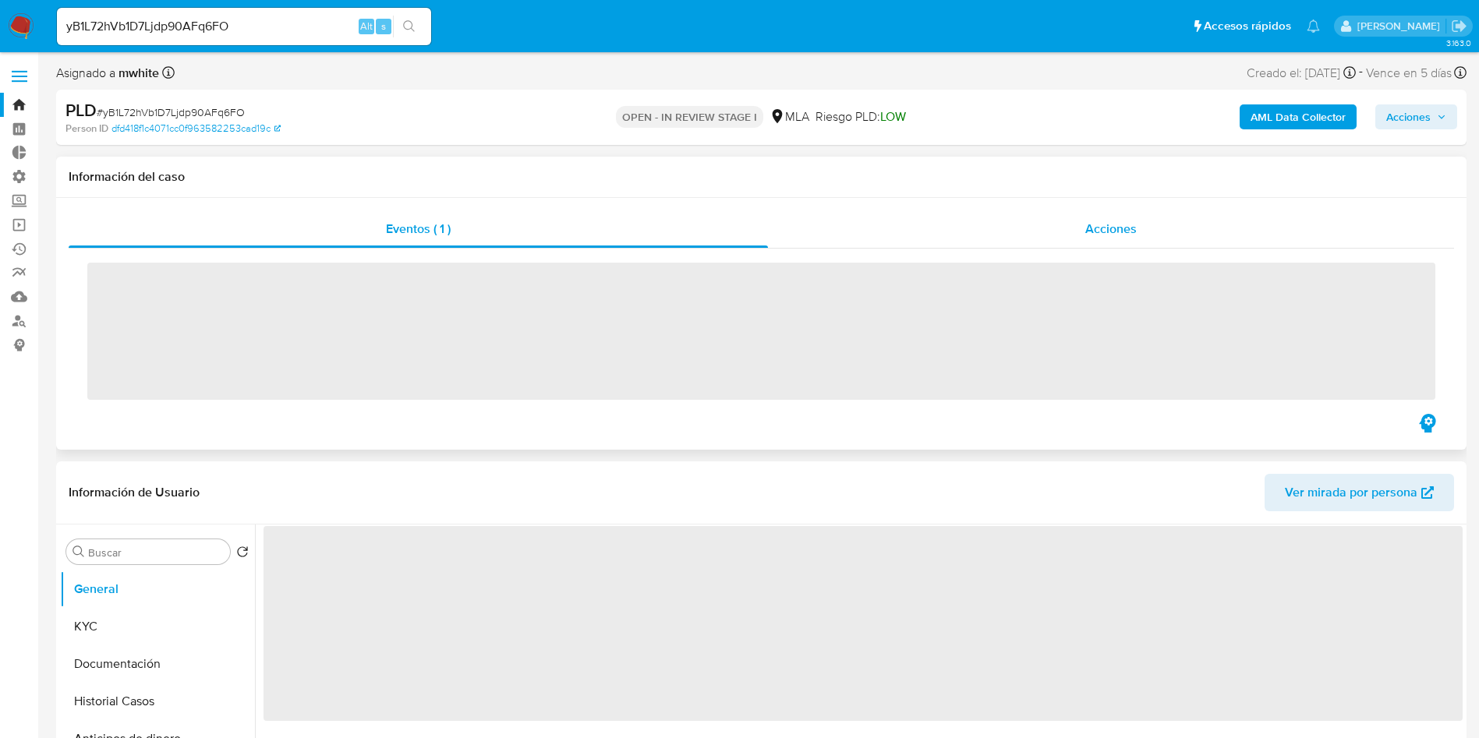
click at [1099, 233] on span "Acciones" at bounding box center [1110, 229] width 51 height 18
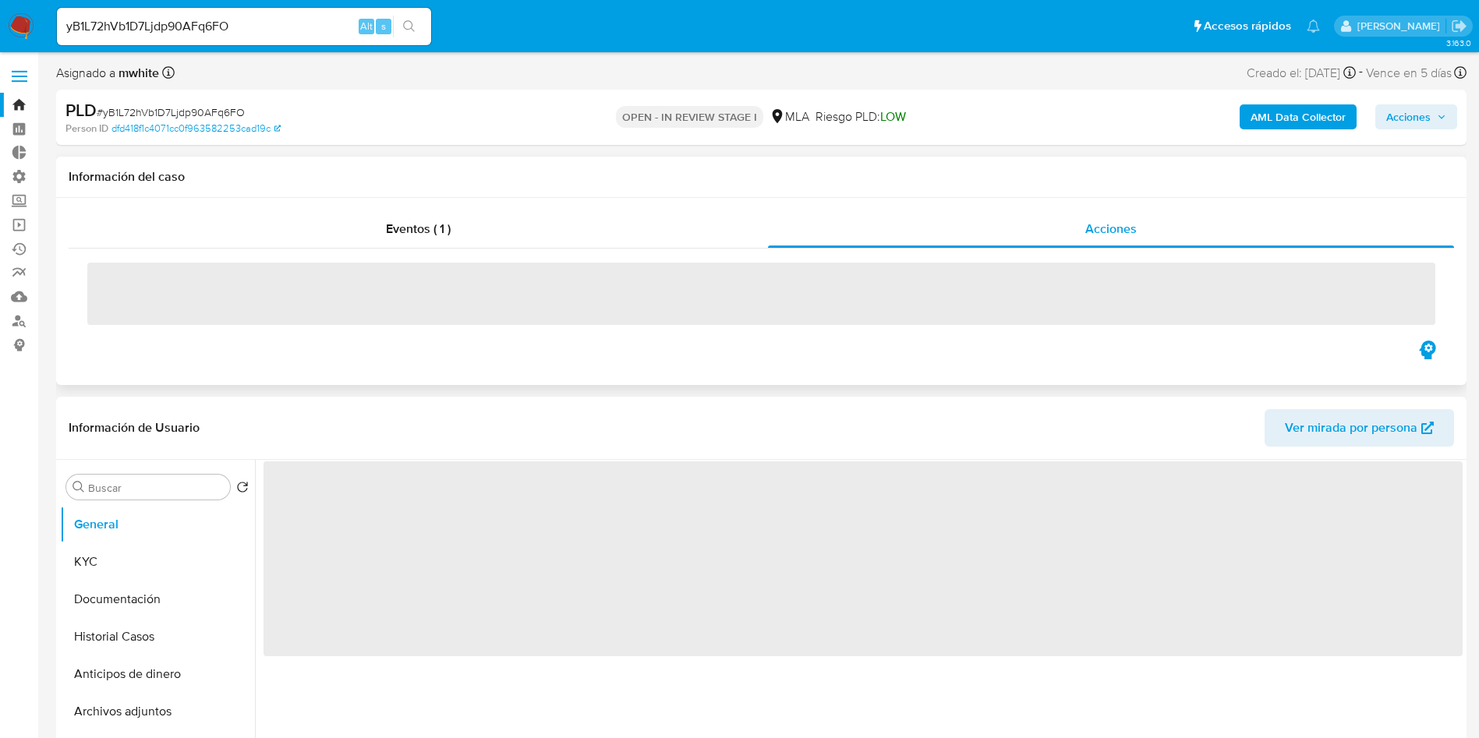
select select "10"
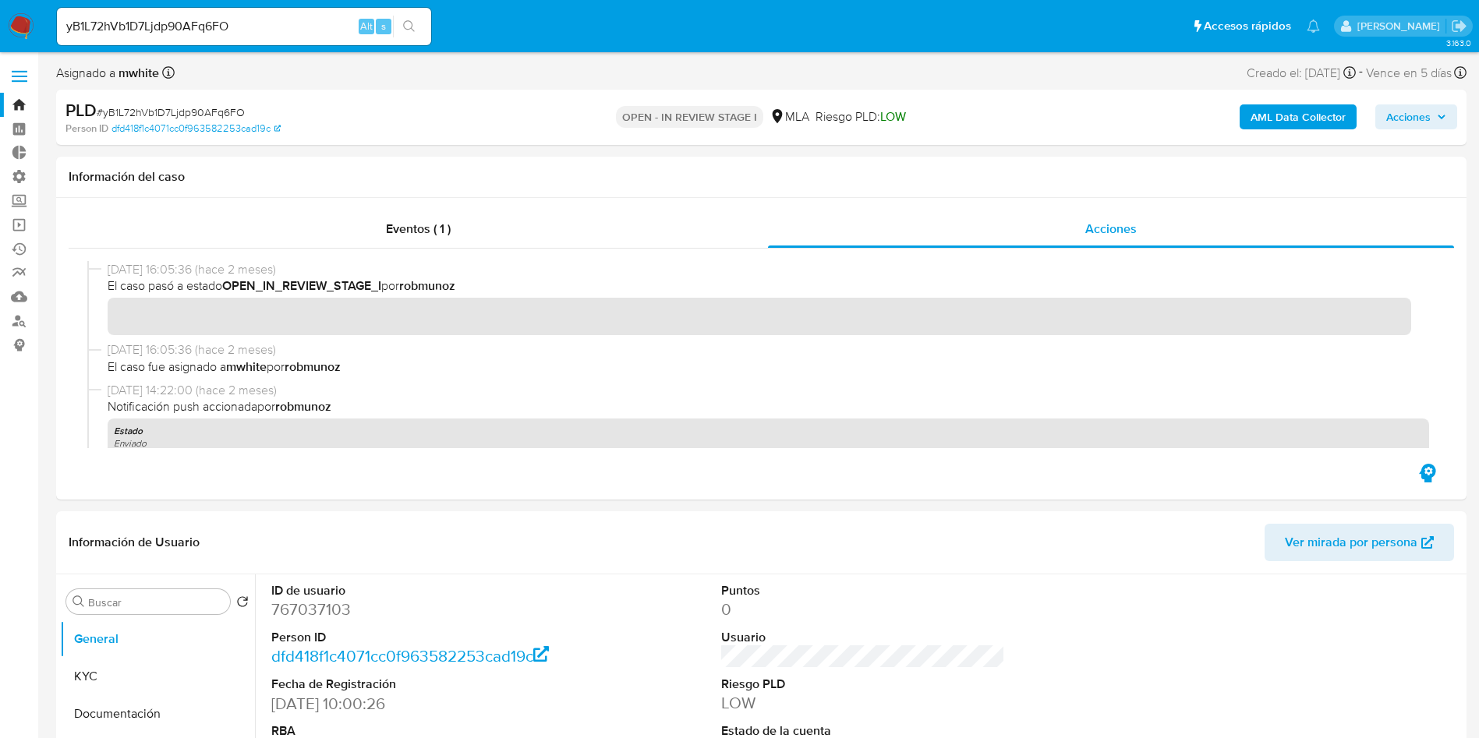
click at [265, 18] on input "yB1L72hVb1D7Ljdp90AFq6FO" at bounding box center [244, 26] width 374 height 20
paste input "HIjeinlKf8ZZVIcyU108HKbv"
click at [320, 29] on input "HIjeinlKf8ZZVIcyU108HKbv" at bounding box center [244, 26] width 374 height 20
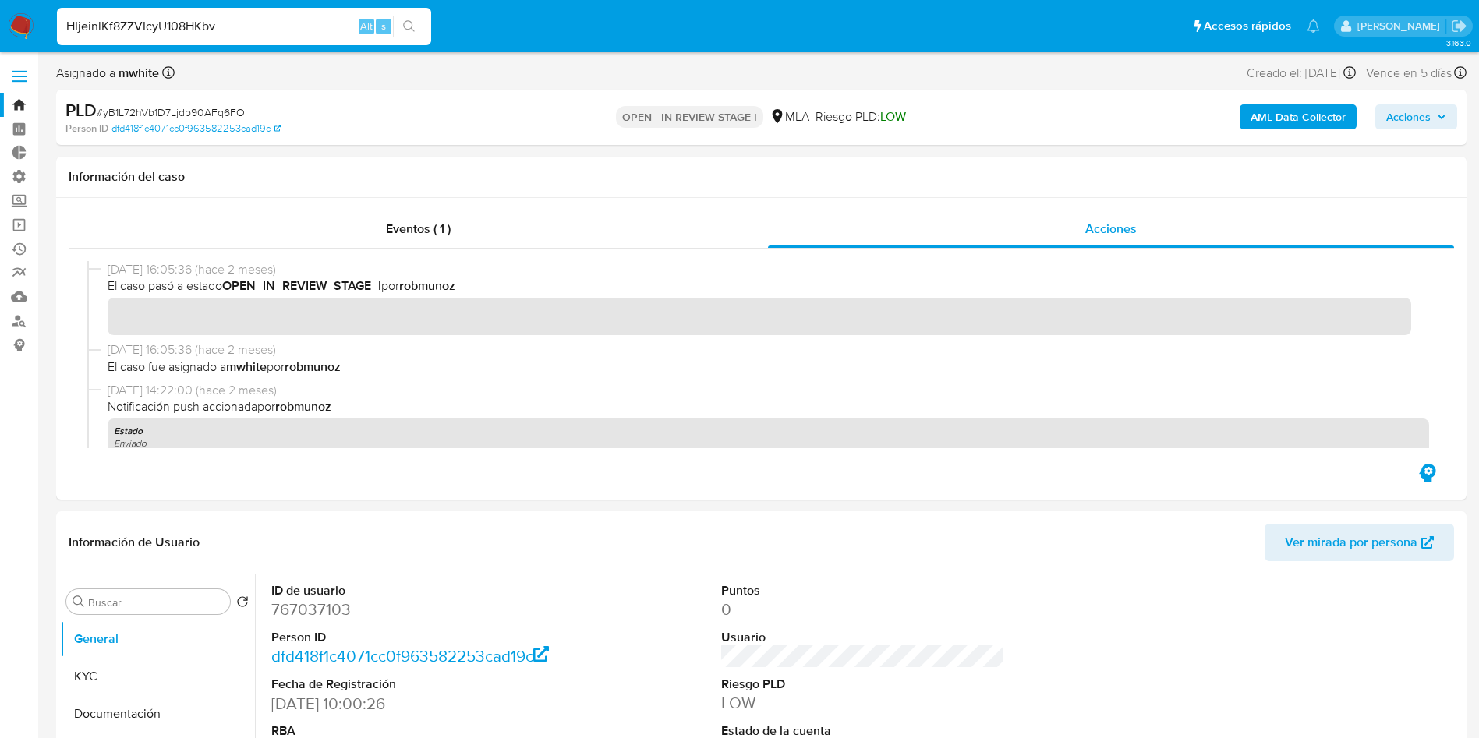
type input "HIjeinlKf8ZZVIcyU108HKbv"
click at [410, 32] on icon "search-icon" at bounding box center [409, 26] width 12 height 12
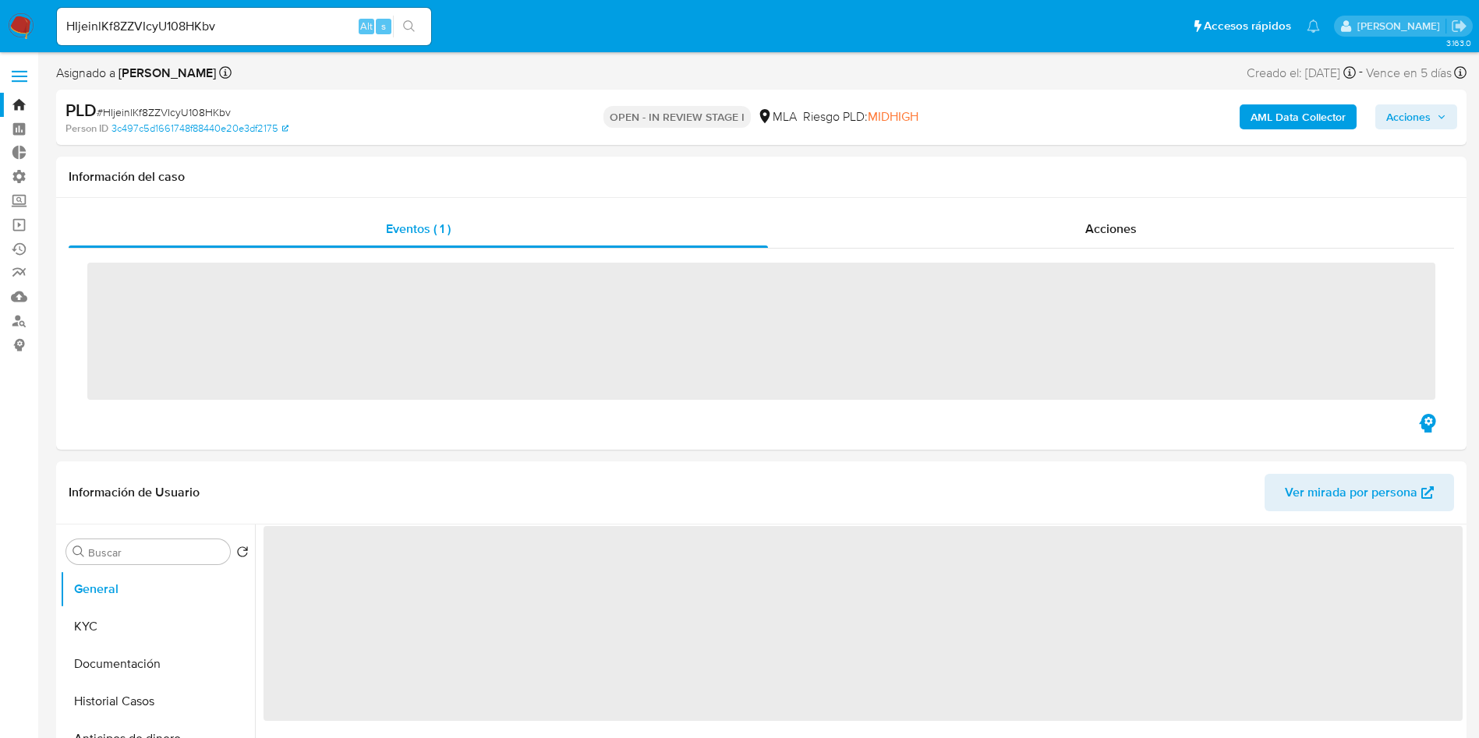
click at [1090, 225] on span "Acciones" at bounding box center [1110, 229] width 51 height 18
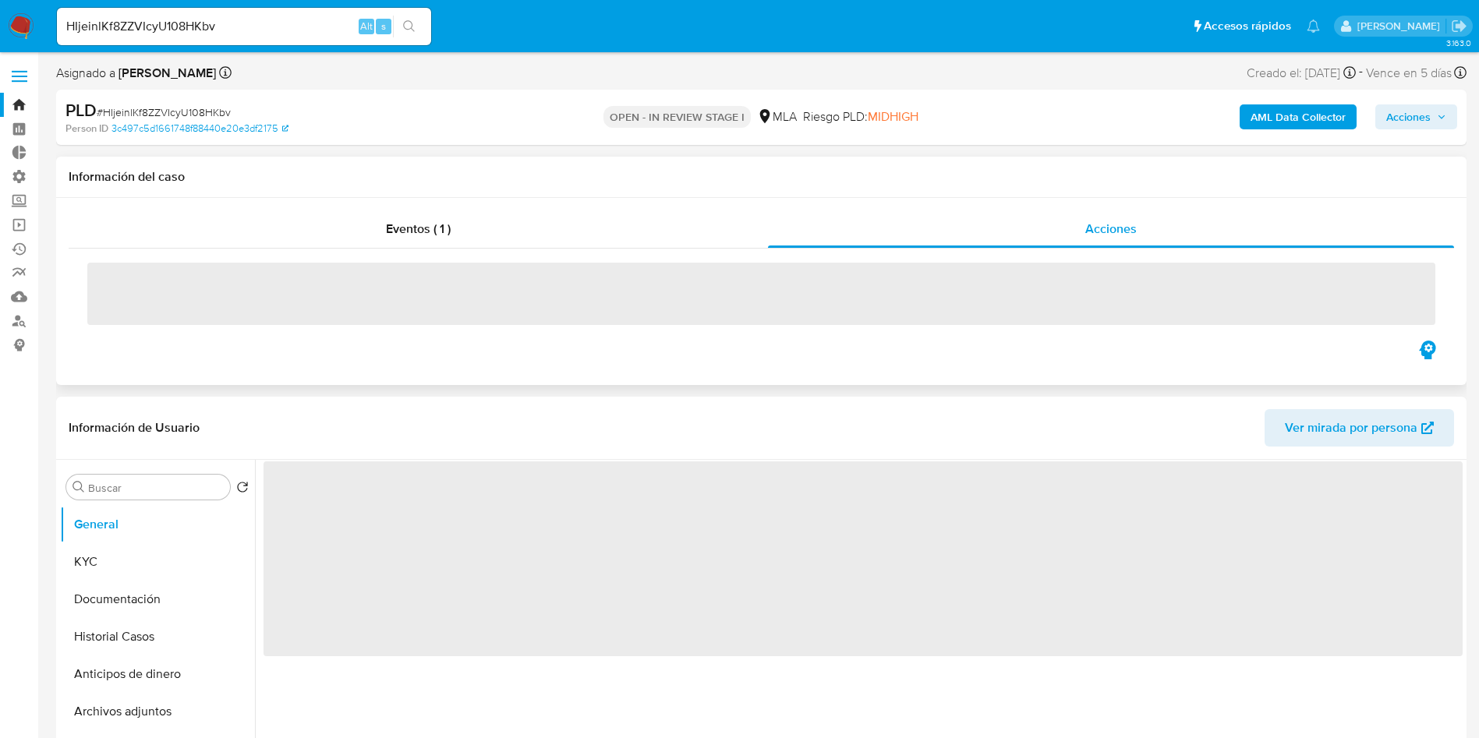
select select "10"
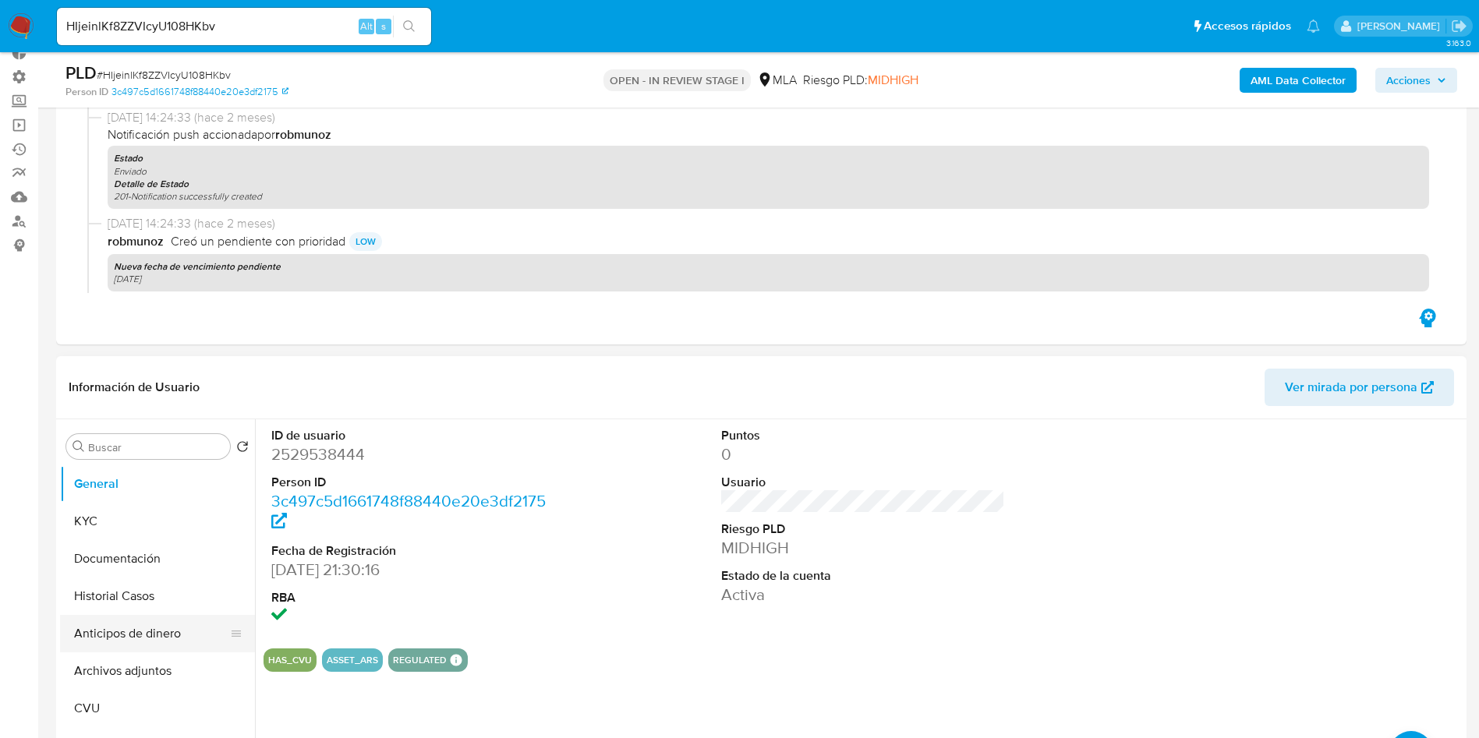
scroll to position [234, 0]
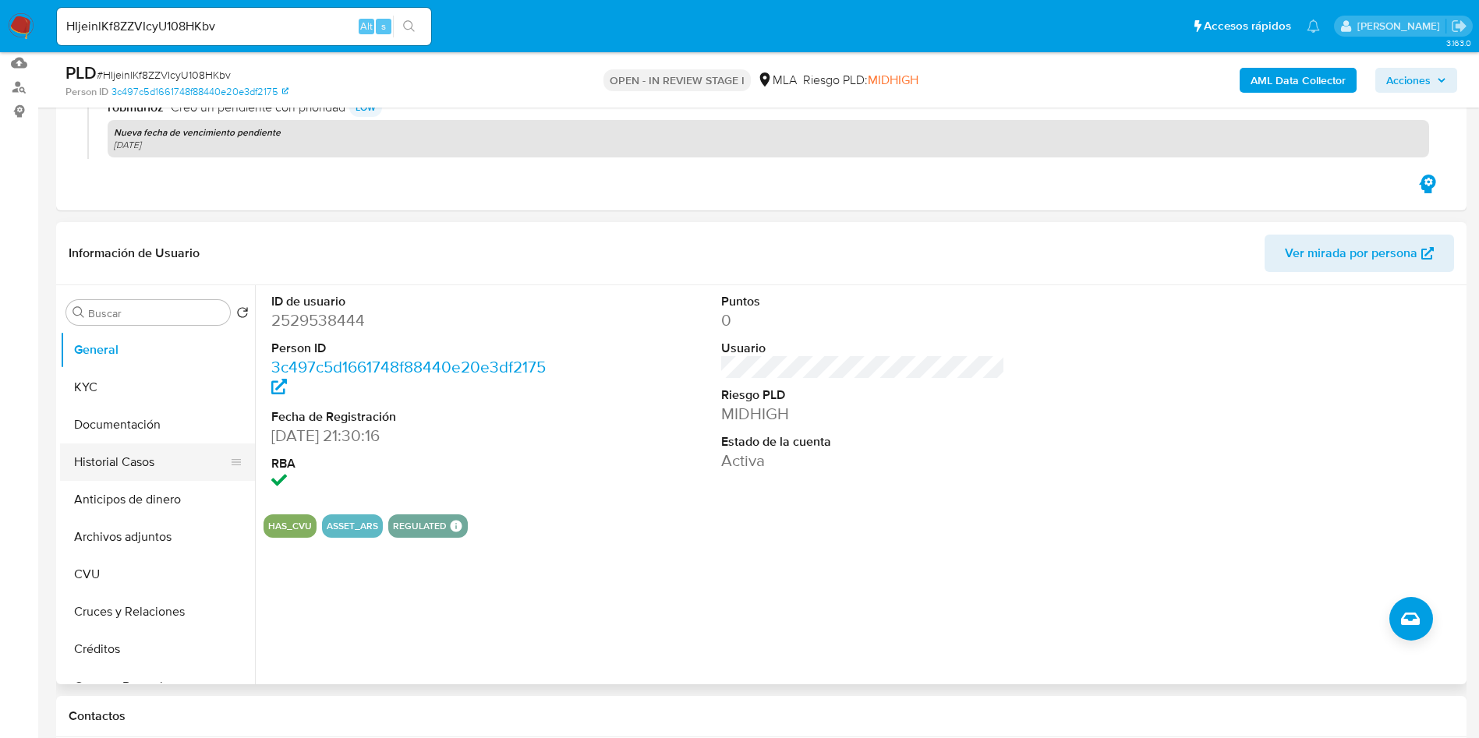
click at [112, 445] on button "Historial Casos" at bounding box center [151, 462] width 182 height 37
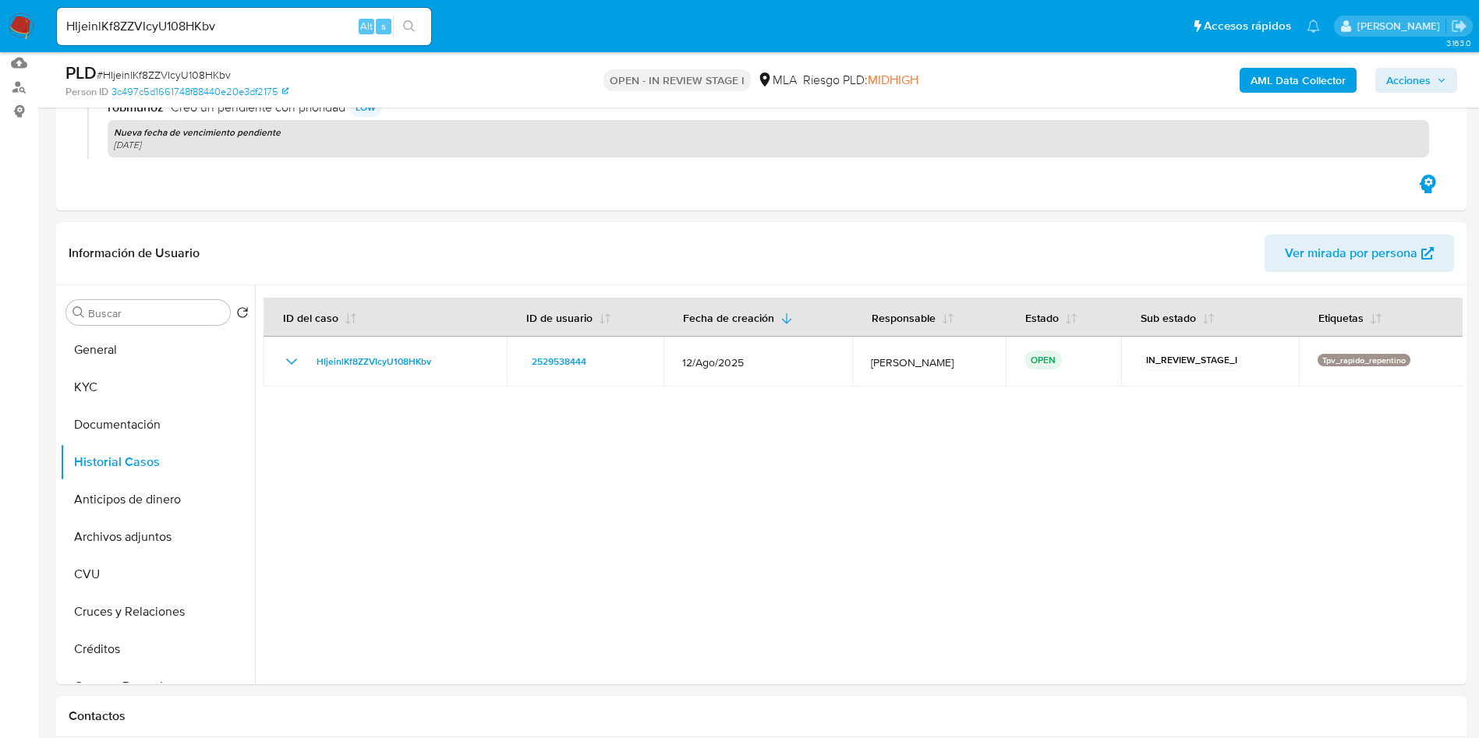
click at [248, 38] on div "HIjeinlKf8ZZVIcyU108HKbv Alt s" at bounding box center [244, 26] width 374 height 37
click at [248, 37] on div "HIjeinlKf8ZZVIcyU108HKbv Alt s" at bounding box center [244, 26] width 374 height 37
click at [248, 27] on input "HIjeinlKf8ZZVIcyU108HKbv" at bounding box center [244, 26] width 374 height 20
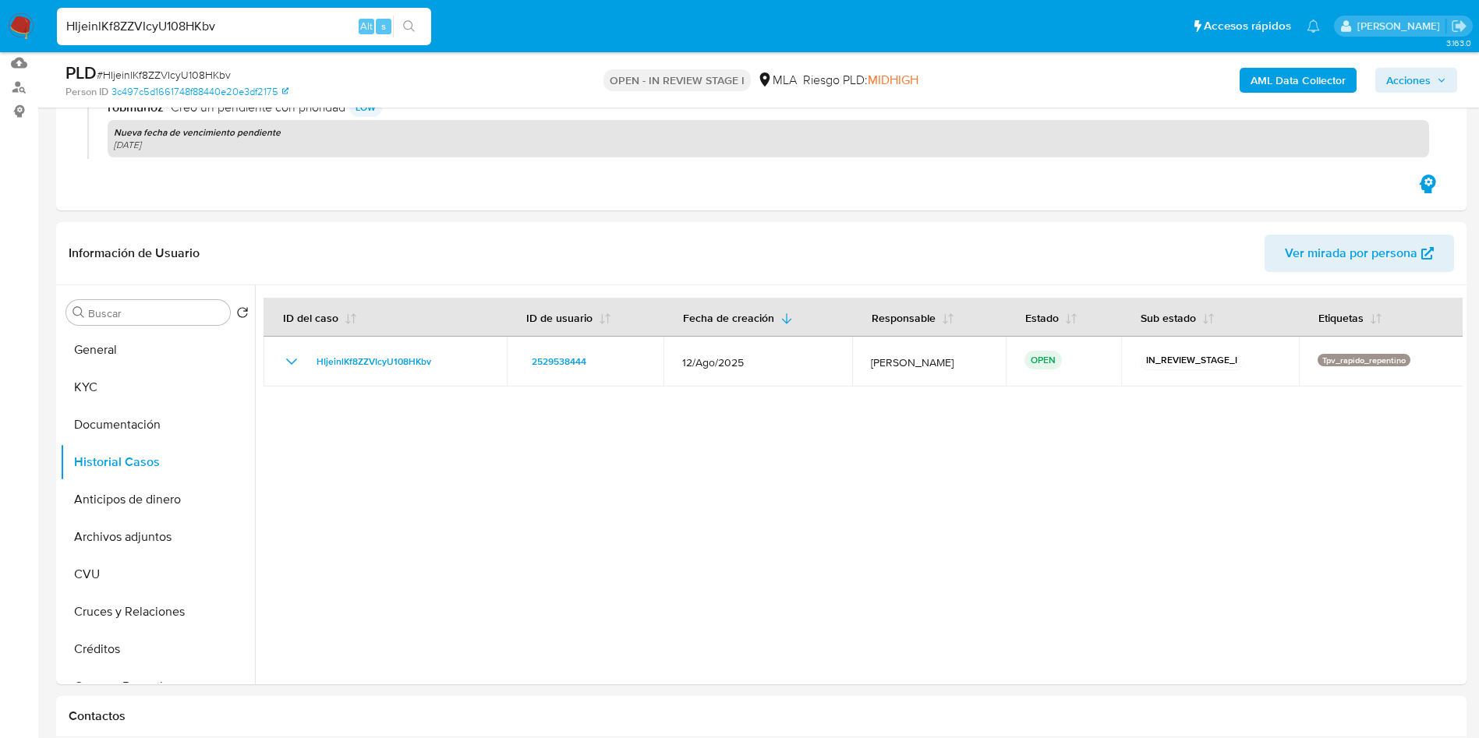
paste input "bA4DIvQU1uuUK2ahhKFAJCpy"
click at [274, 31] on input "bA4DIvQU1uuUK2ahhKFAJCpy" at bounding box center [244, 26] width 374 height 20
paste input
type input "bA4DIvQU1uuUK2ahhKFAJCpy"
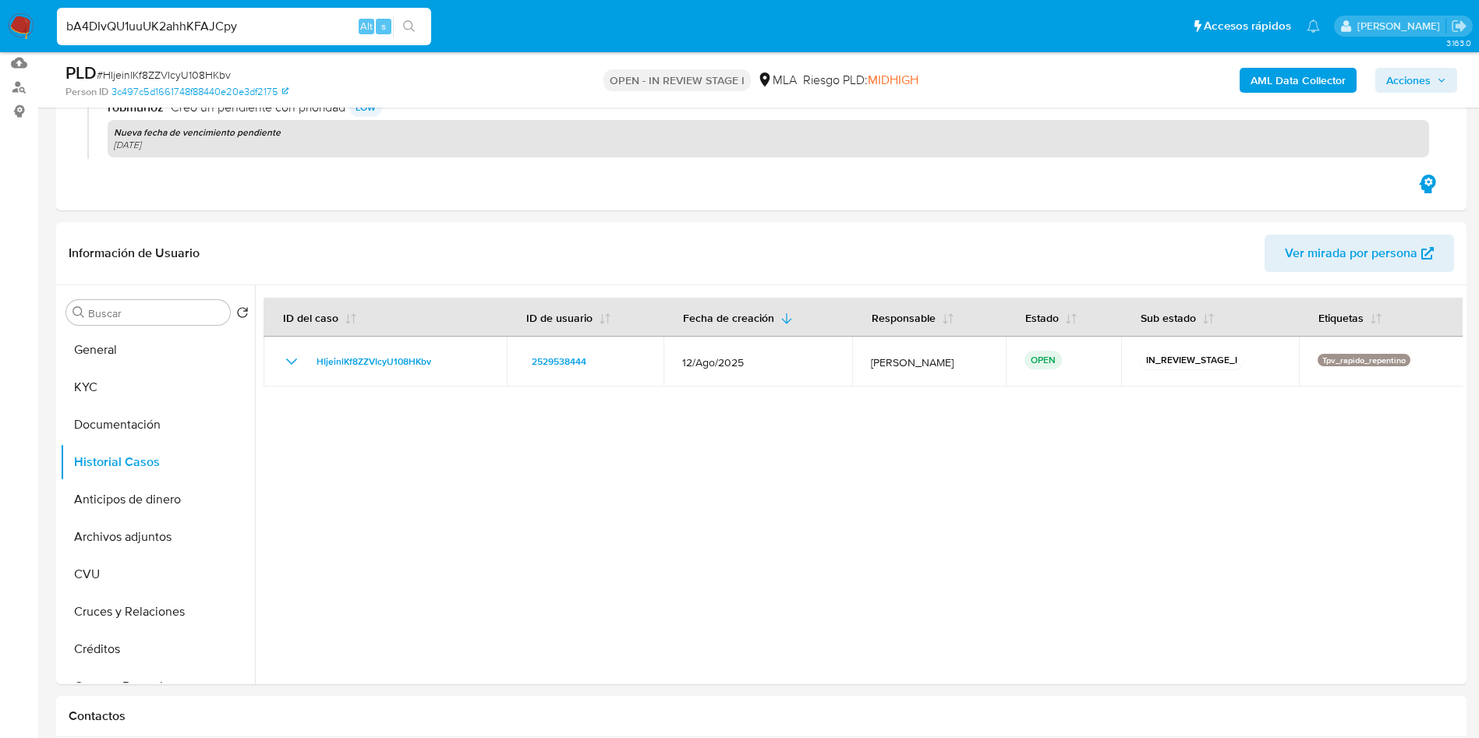
click at [409, 26] on icon "search-icon" at bounding box center [409, 26] width 12 height 12
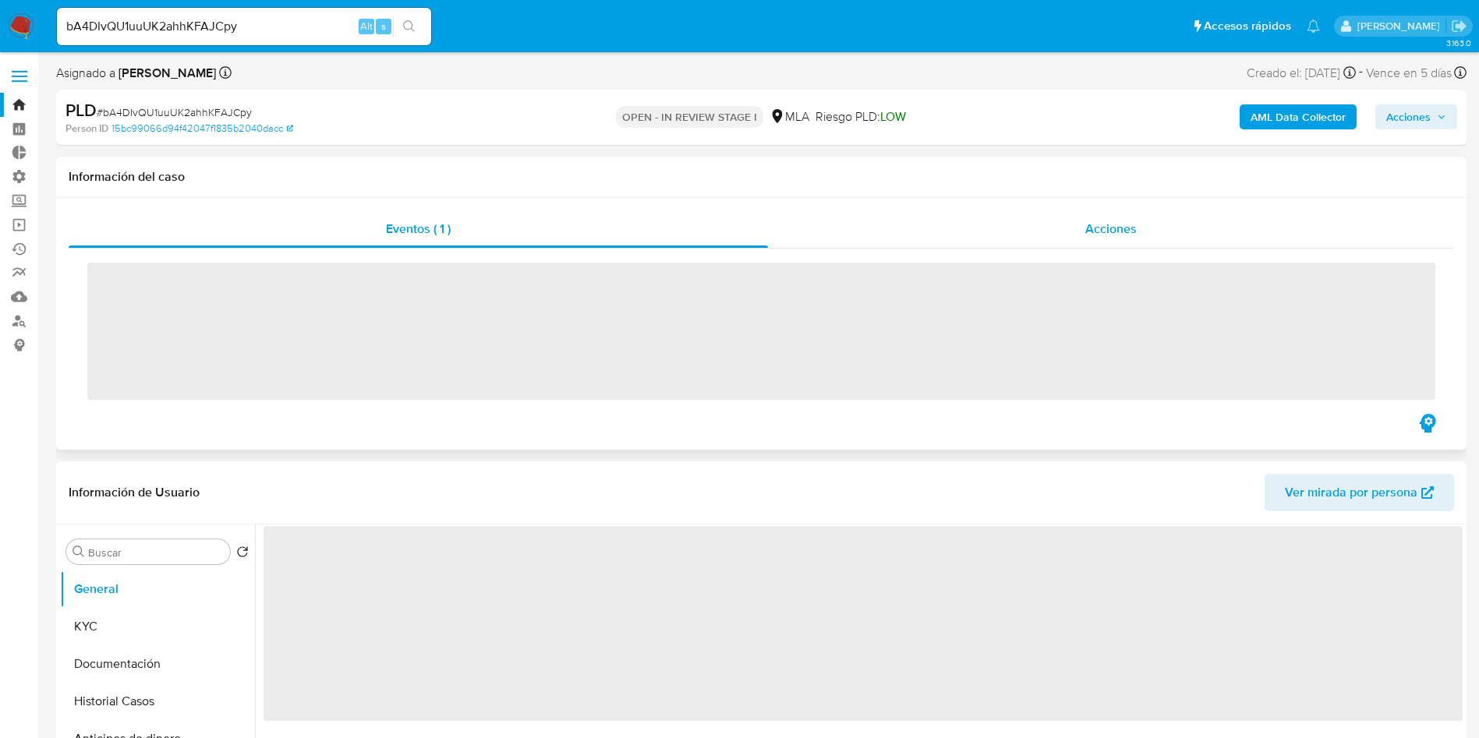
click at [1084, 246] on div "Acciones" at bounding box center [1111, 229] width 686 height 37
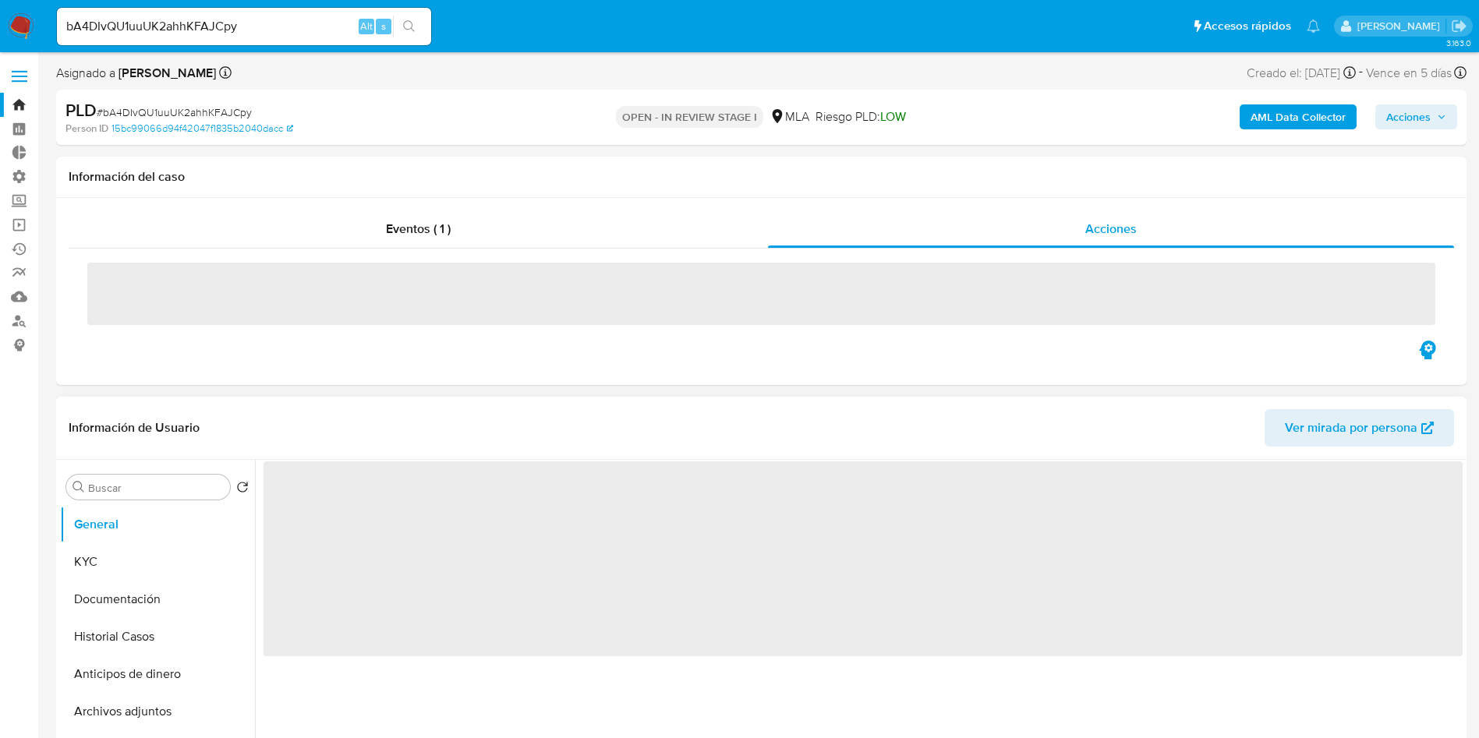
select select "10"
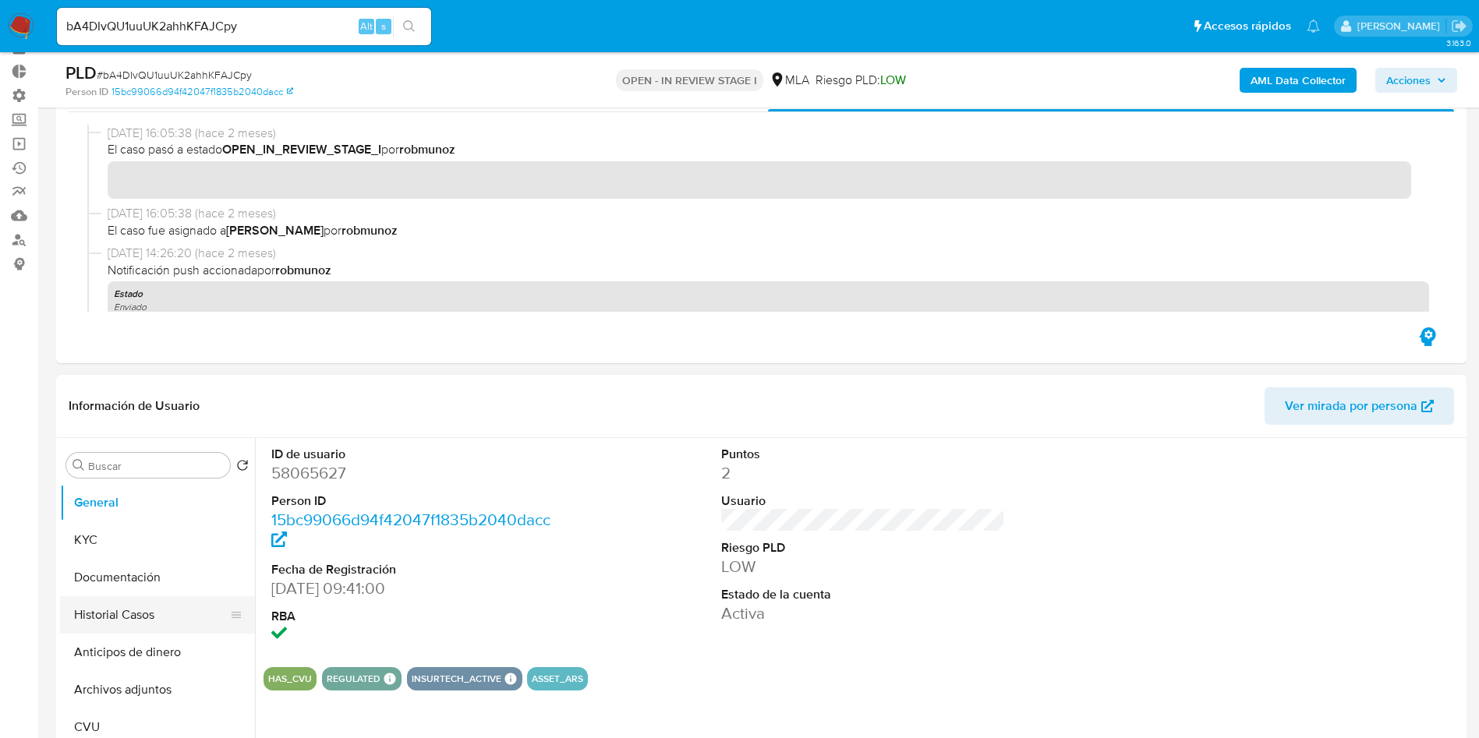
scroll to position [117, 0]
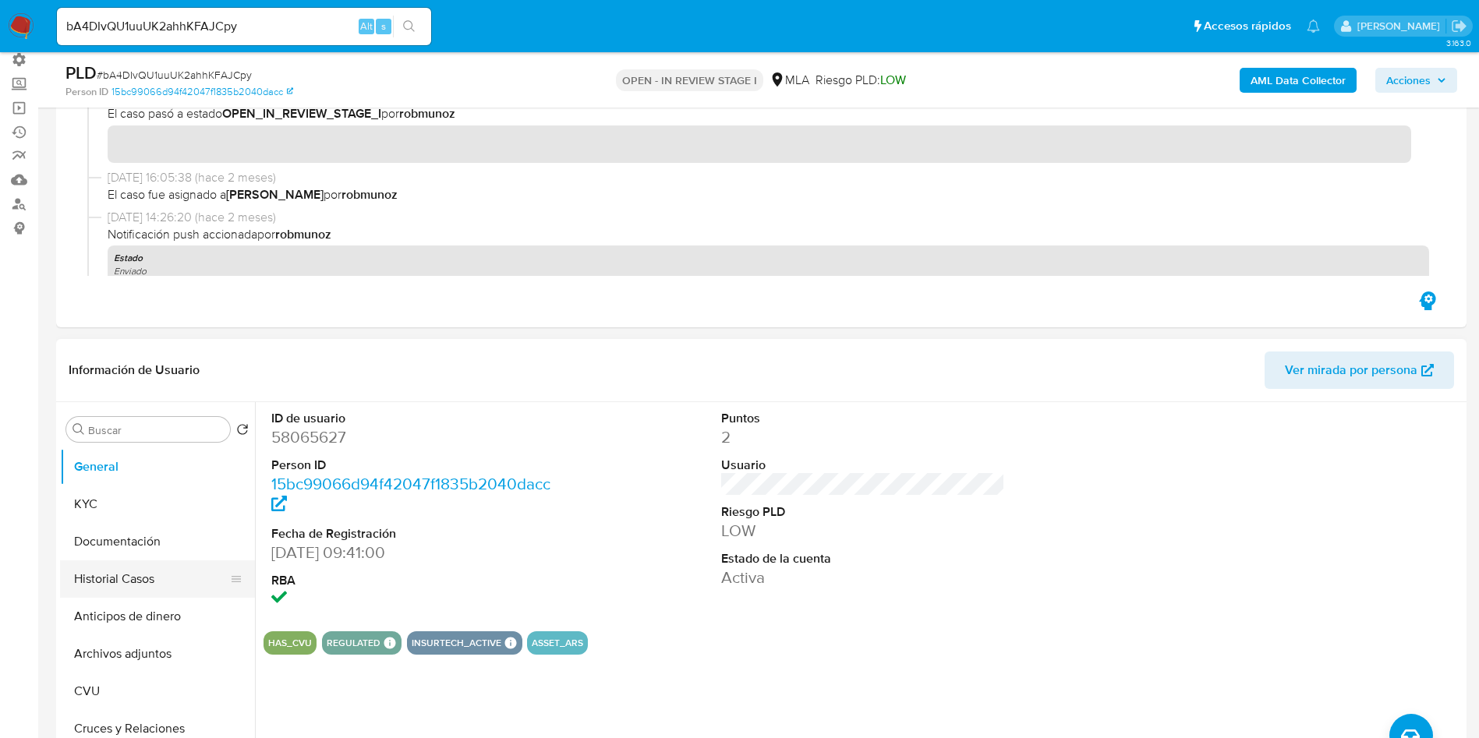
click at [150, 571] on button "Historial Casos" at bounding box center [151, 579] width 182 height 37
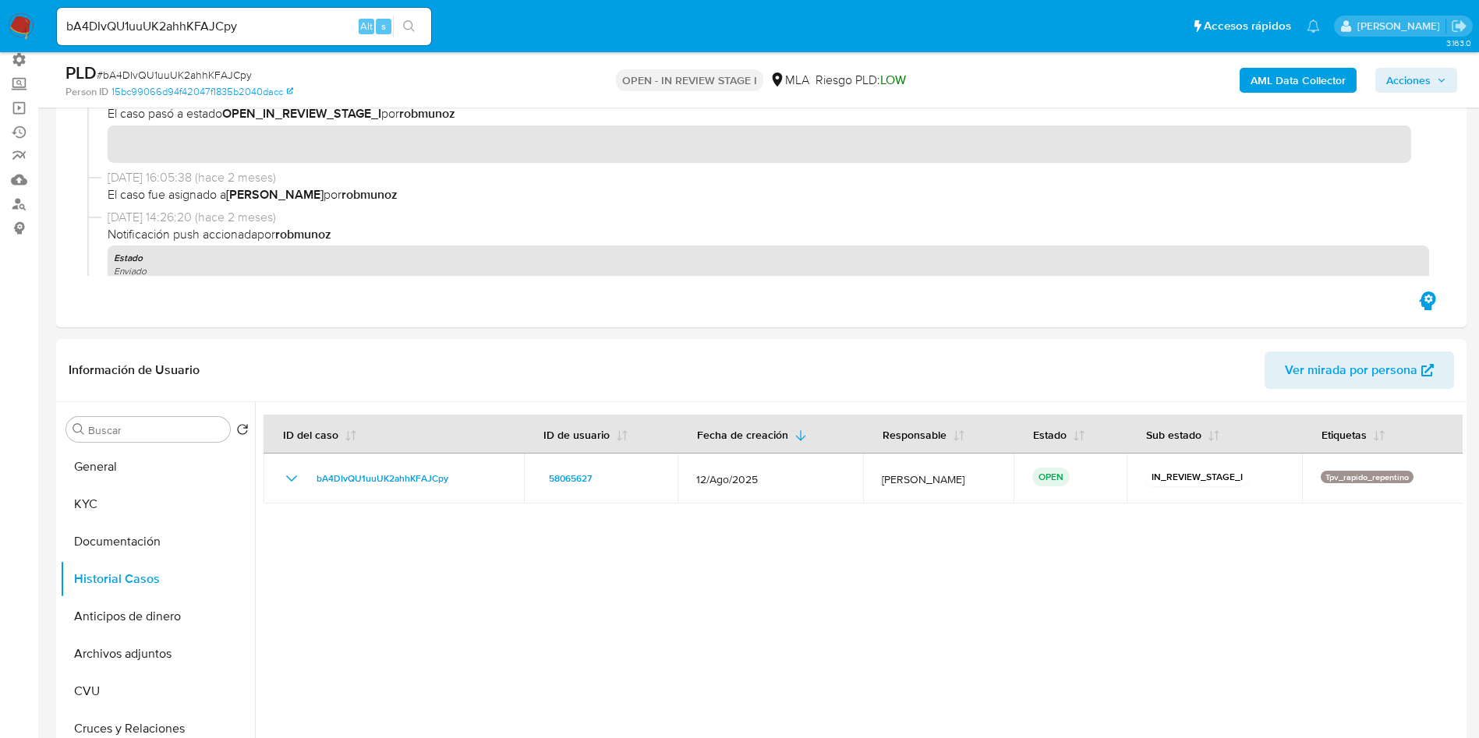
click at [20, 18] on img at bounding box center [21, 26] width 27 height 27
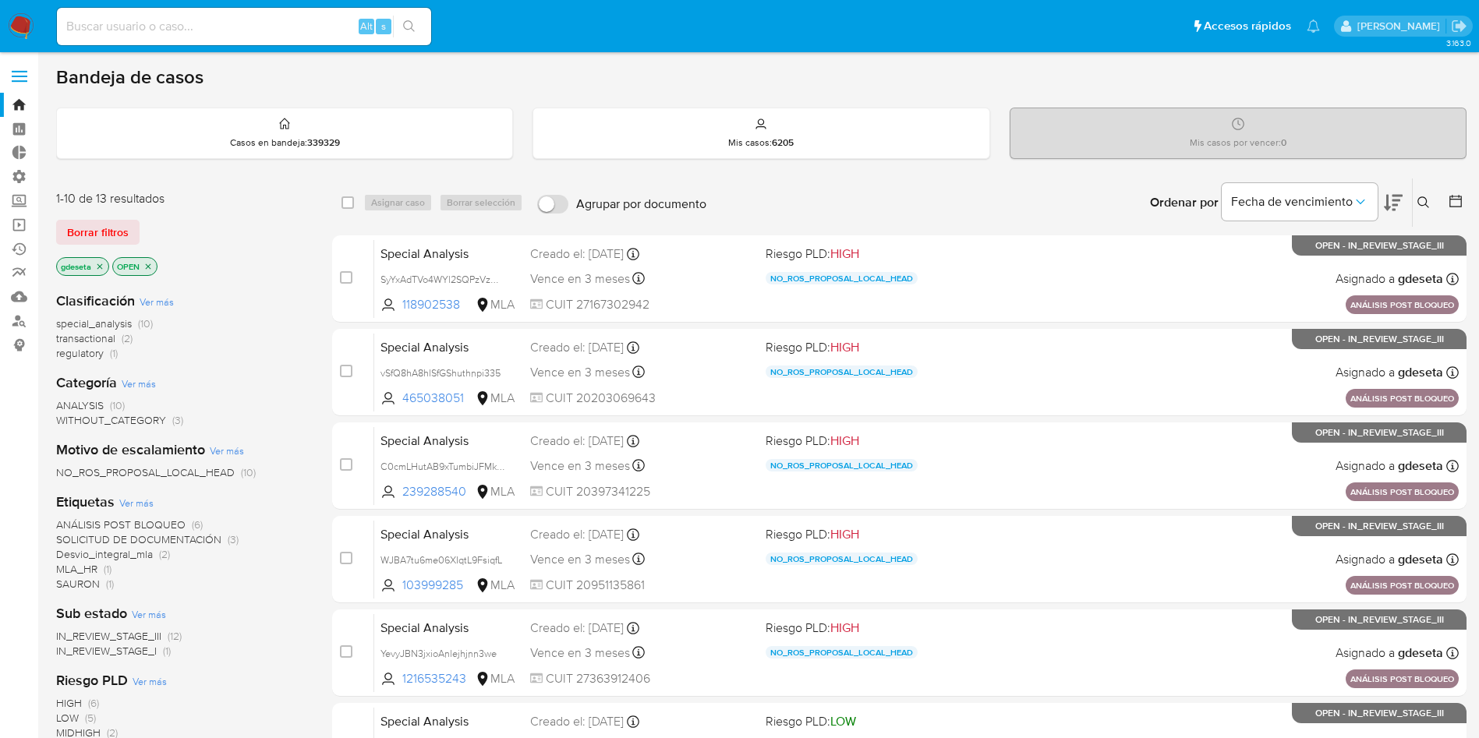
click at [114, 231] on span "Borrar filtros" at bounding box center [98, 232] width 62 height 22
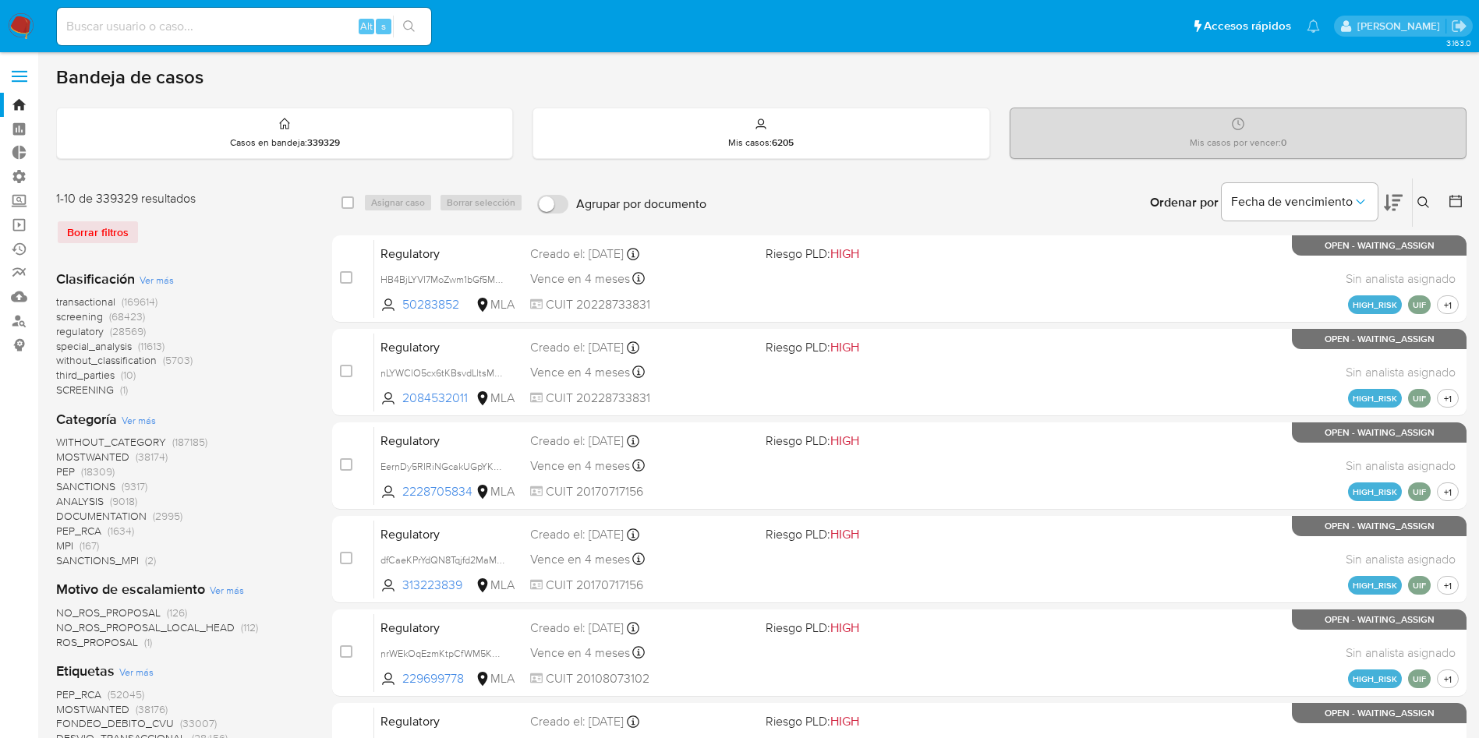
click at [1426, 200] on icon at bounding box center [1424, 202] width 12 height 12
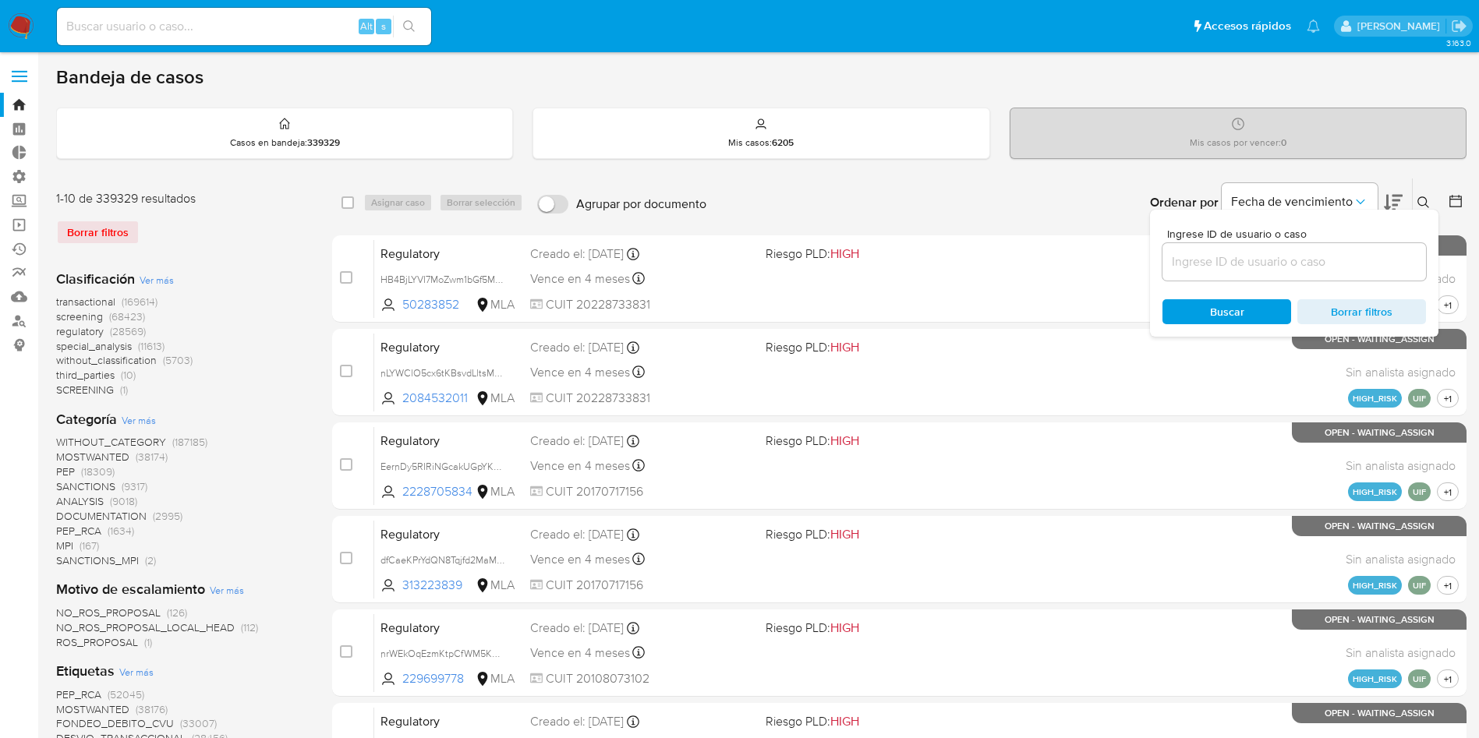
click at [1308, 261] on input at bounding box center [1295, 262] width 264 height 20
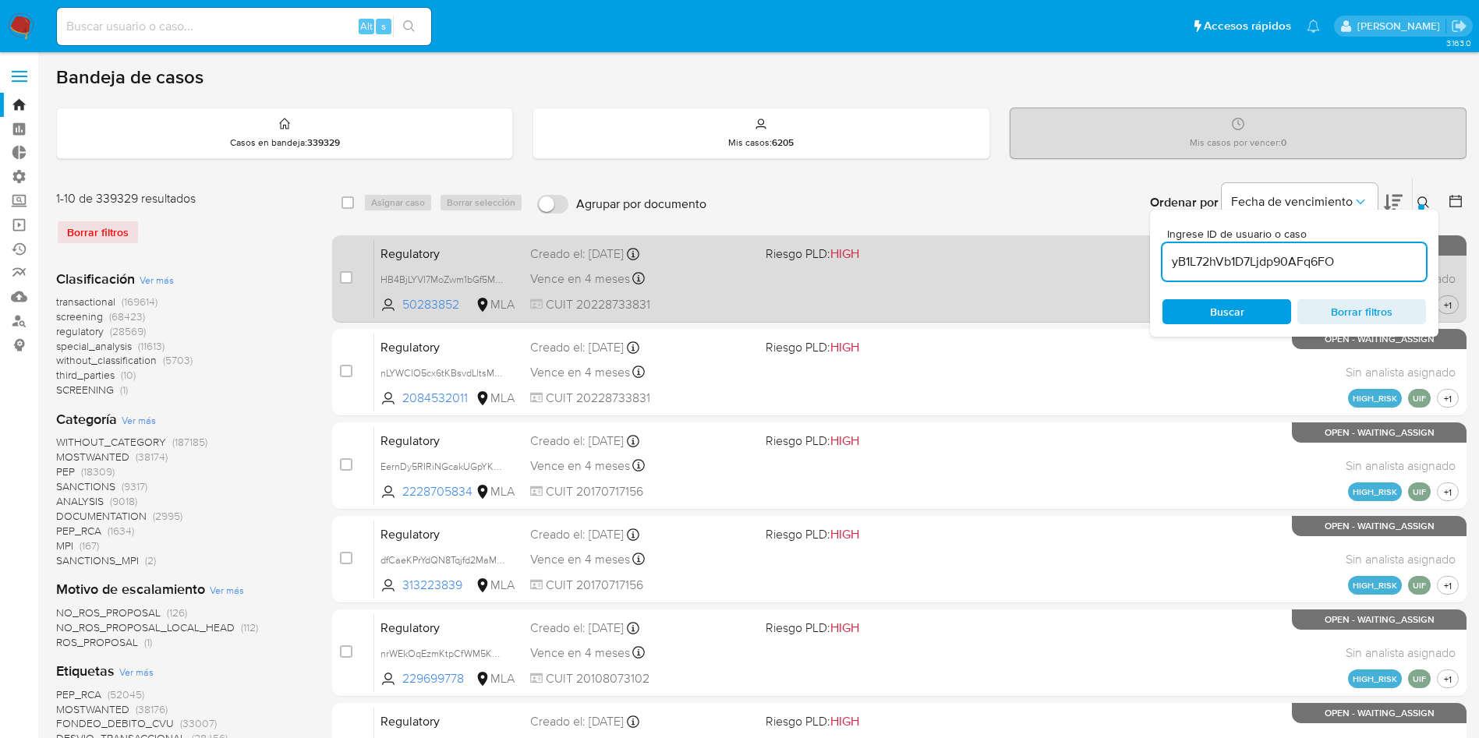
type input "yB1L72hVb1D7Ljdp90AFq6FO"
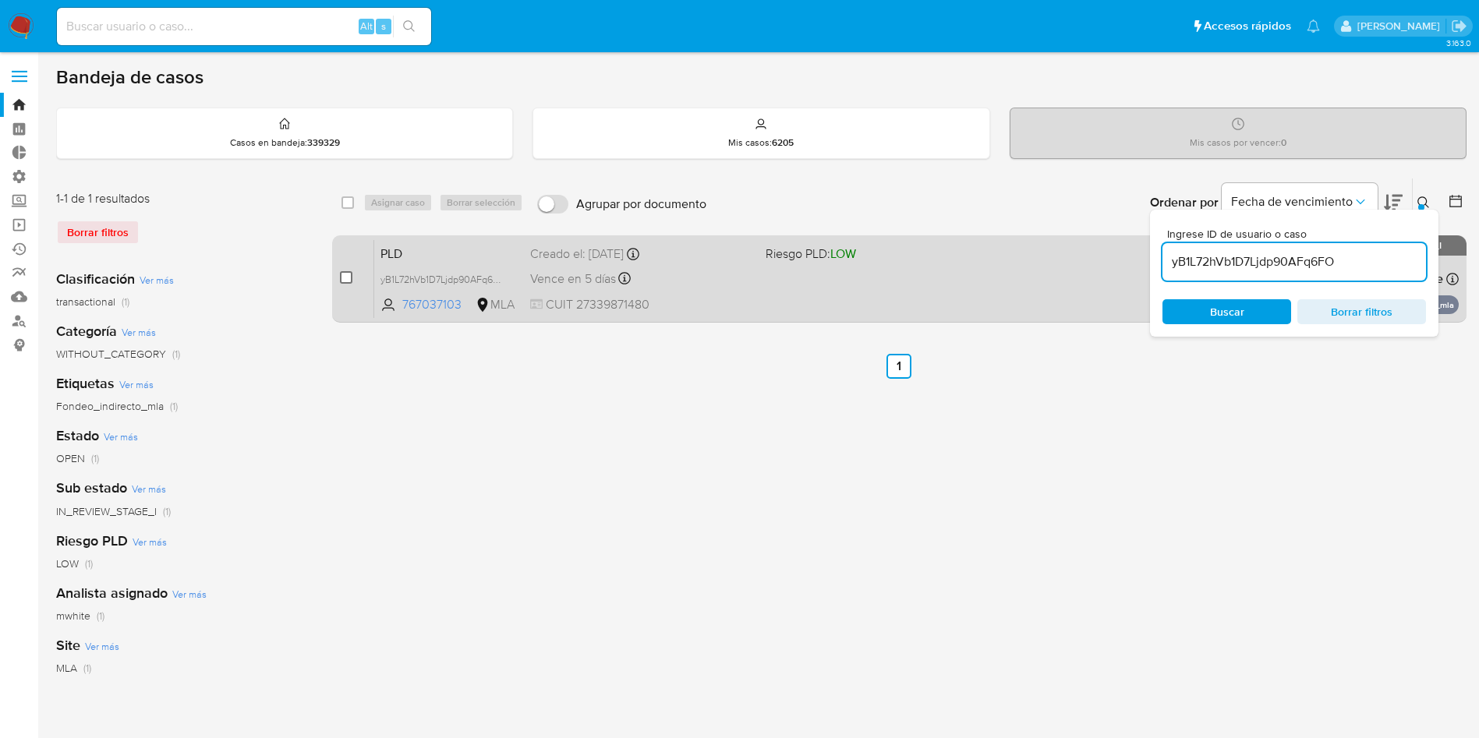
click at [347, 279] on input "checkbox" at bounding box center [346, 277] width 12 height 12
checkbox input "true"
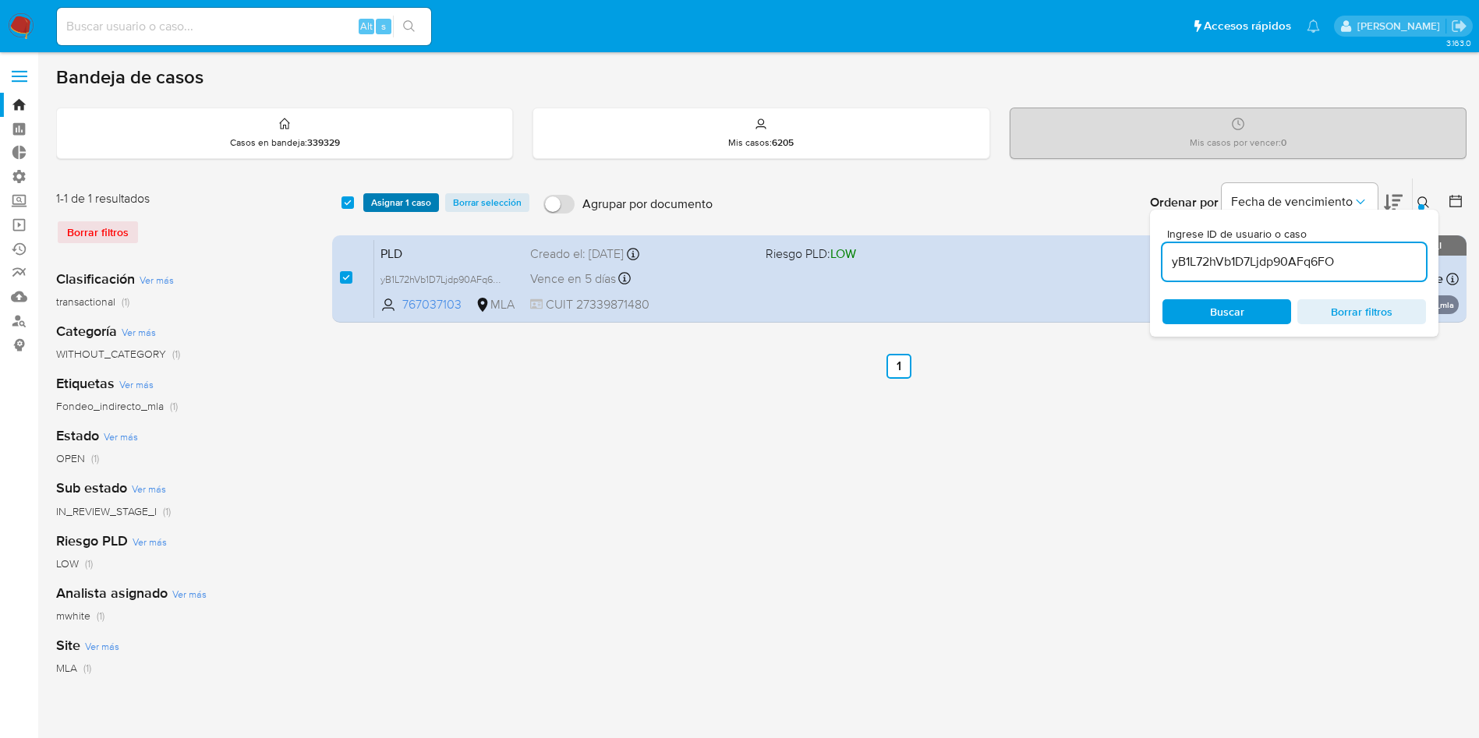
click at [394, 207] on span "Asignar 1 caso" at bounding box center [401, 203] width 60 height 16
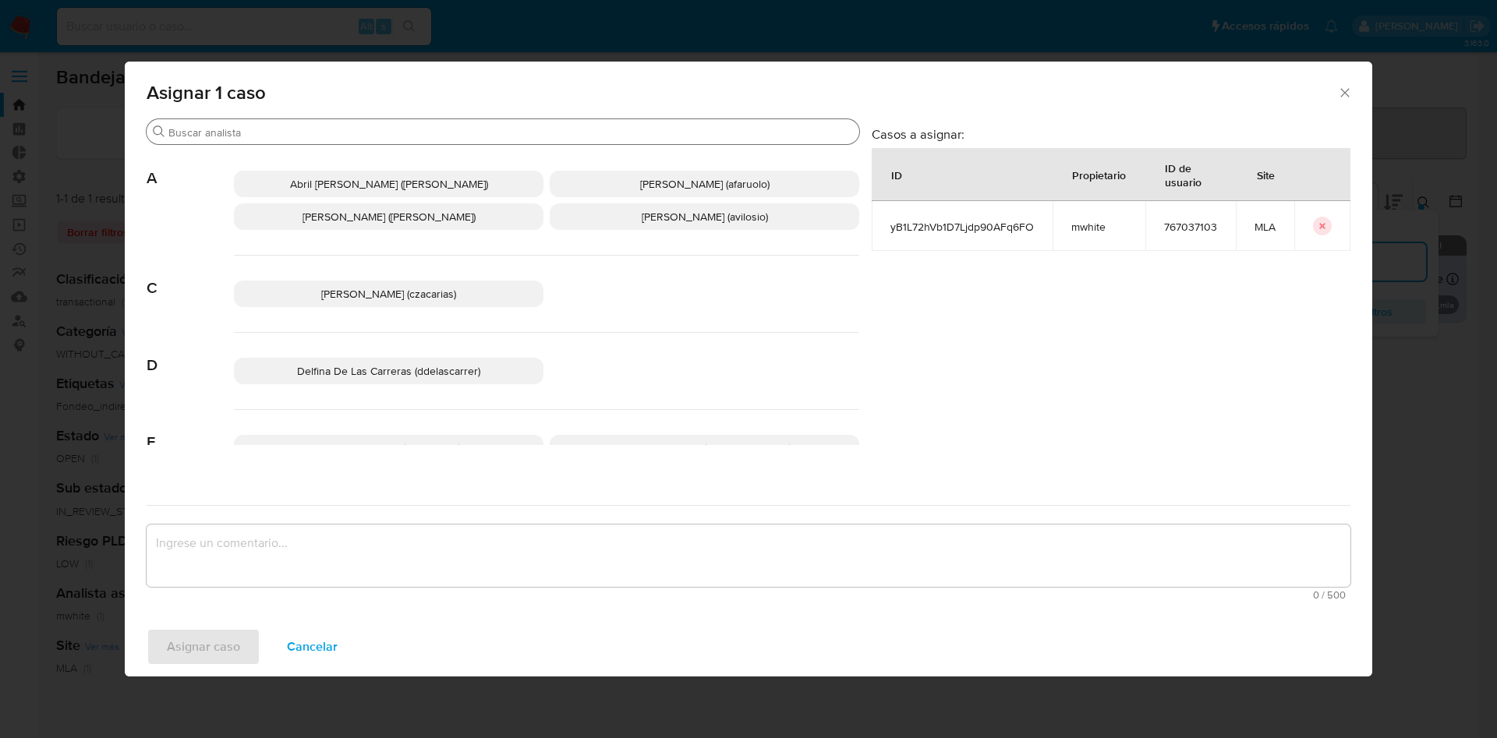
click at [406, 133] on input "Buscar" at bounding box center [510, 133] width 685 height 14
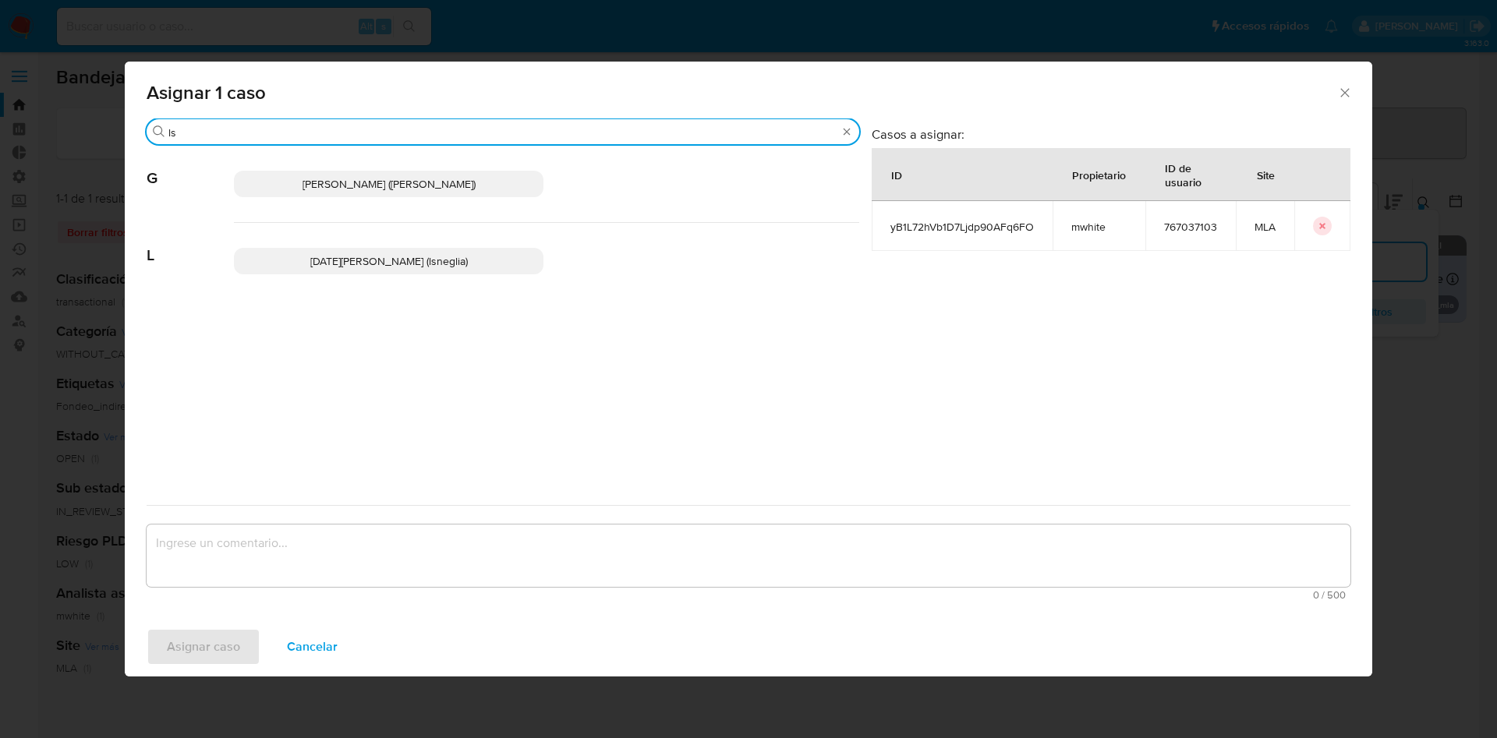
type input "ls"
click at [378, 271] on p "[DATE][PERSON_NAME] (lsneglia)" at bounding box center [389, 261] width 310 height 27
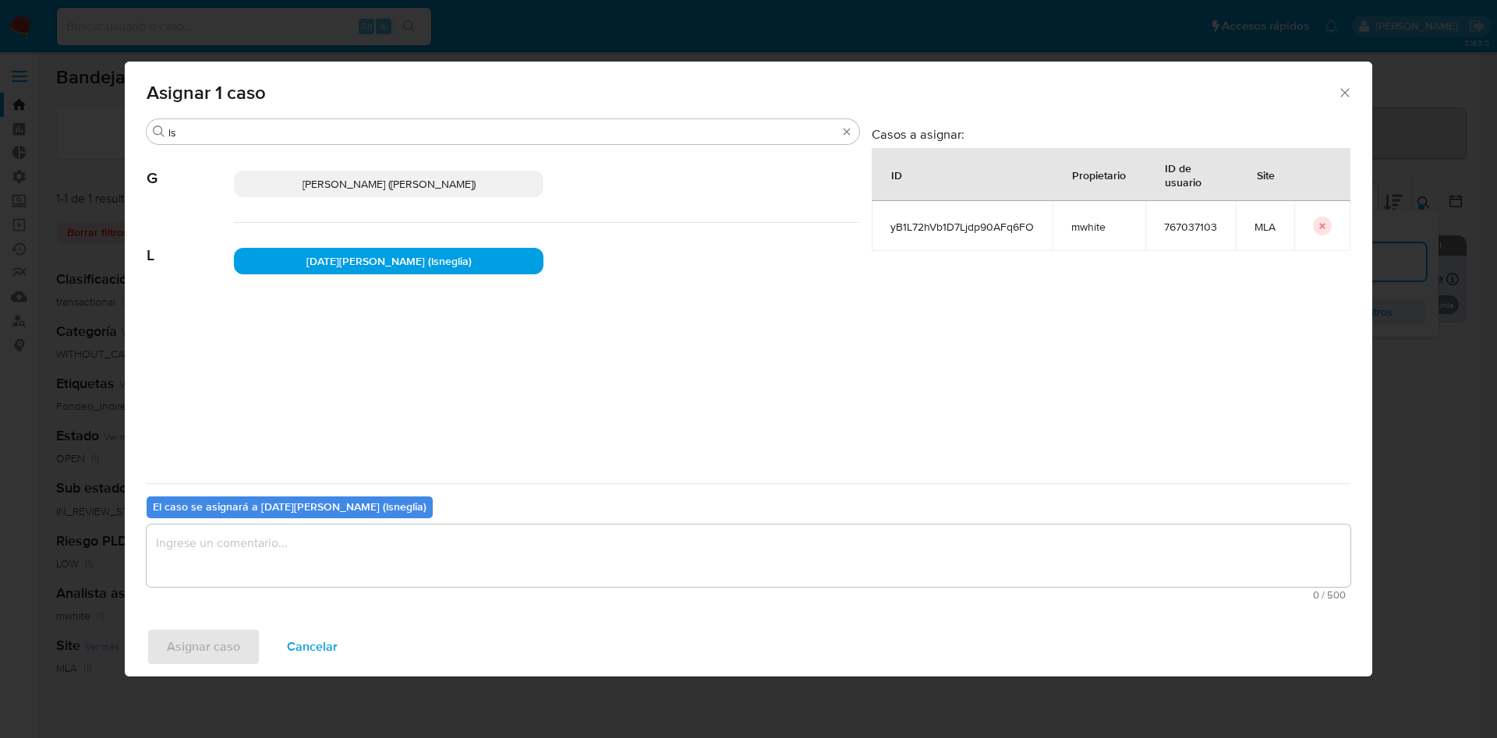
click at [228, 557] on textarea "assign-modal" at bounding box center [749, 556] width 1204 height 62
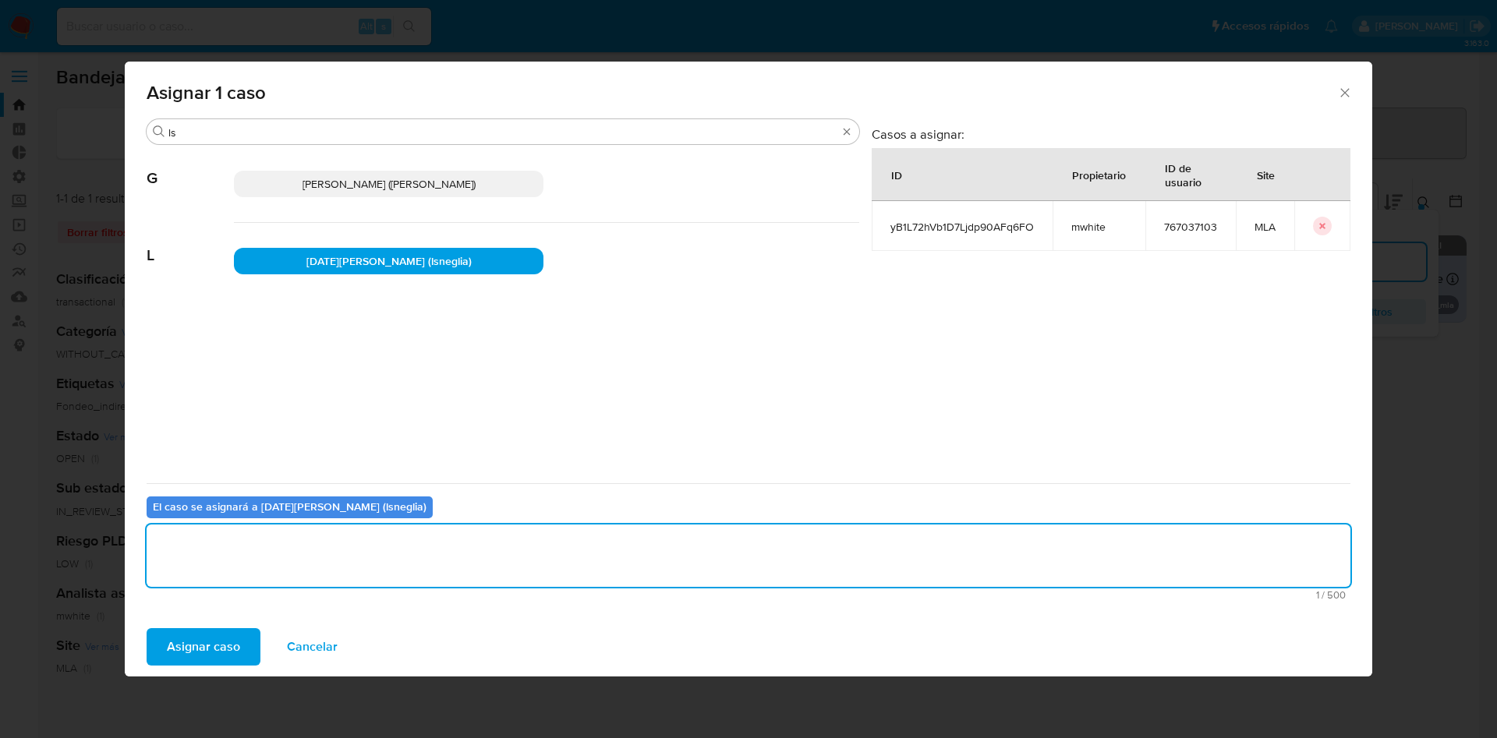
click at [210, 645] on span "Asignar caso" at bounding box center [203, 647] width 73 height 34
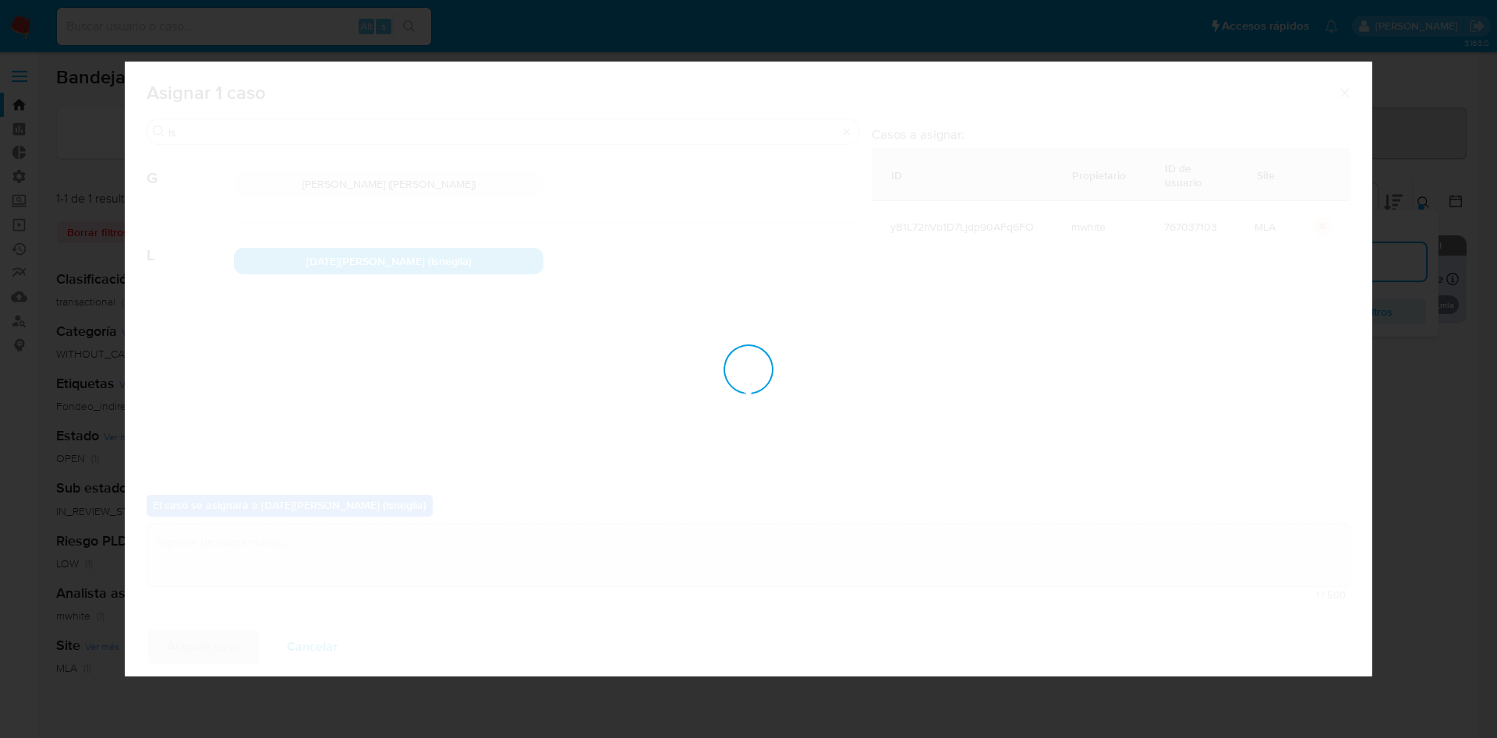
checkbox input "false"
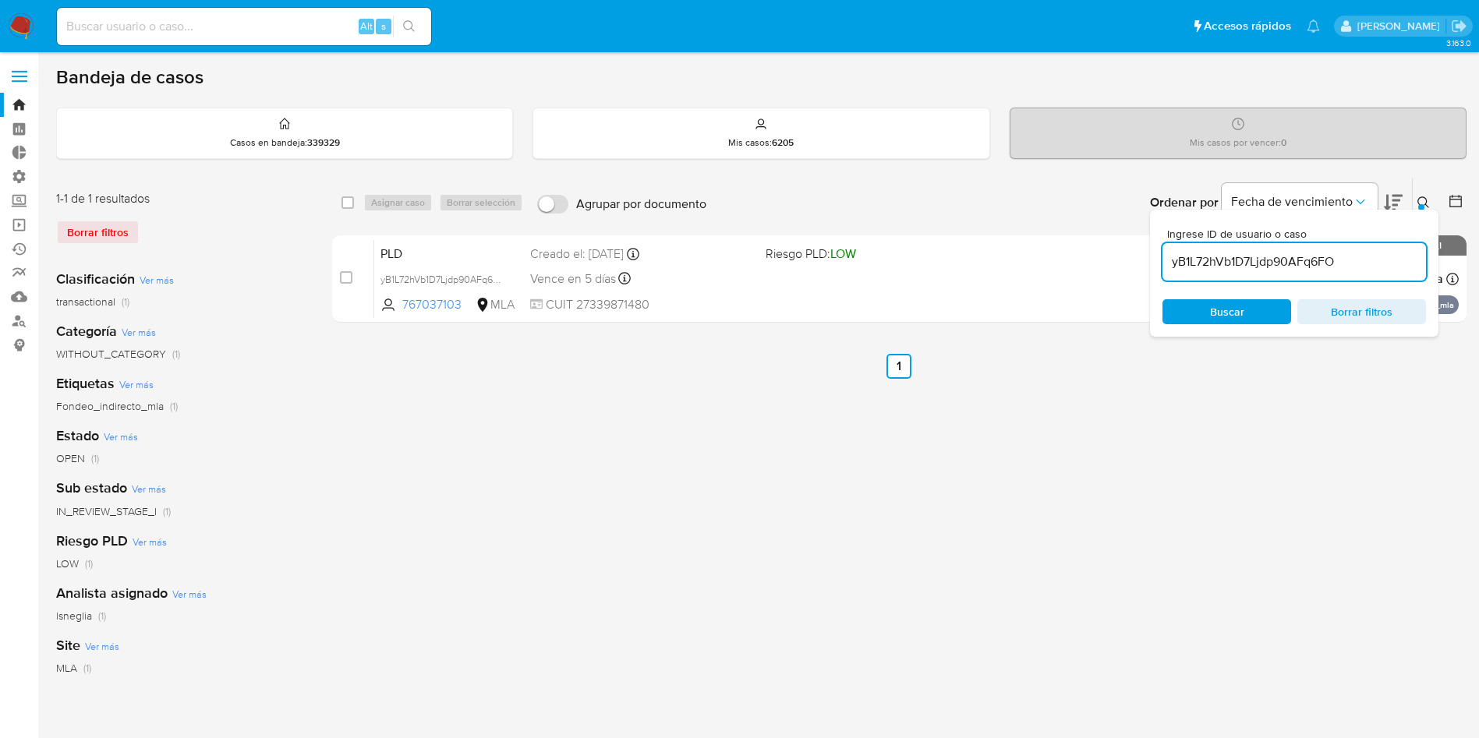
click at [253, 30] on input at bounding box center [244, 26] width 374 height 20
paste input "yB1L72hVb1D7Ljdp90AFq6FO"
type input "yB1L72hVb1D7Ljdp90AFq6FO"
click at [405, 24] on icon "search-icon" at bounding box center [409, 26] width 12 height 12
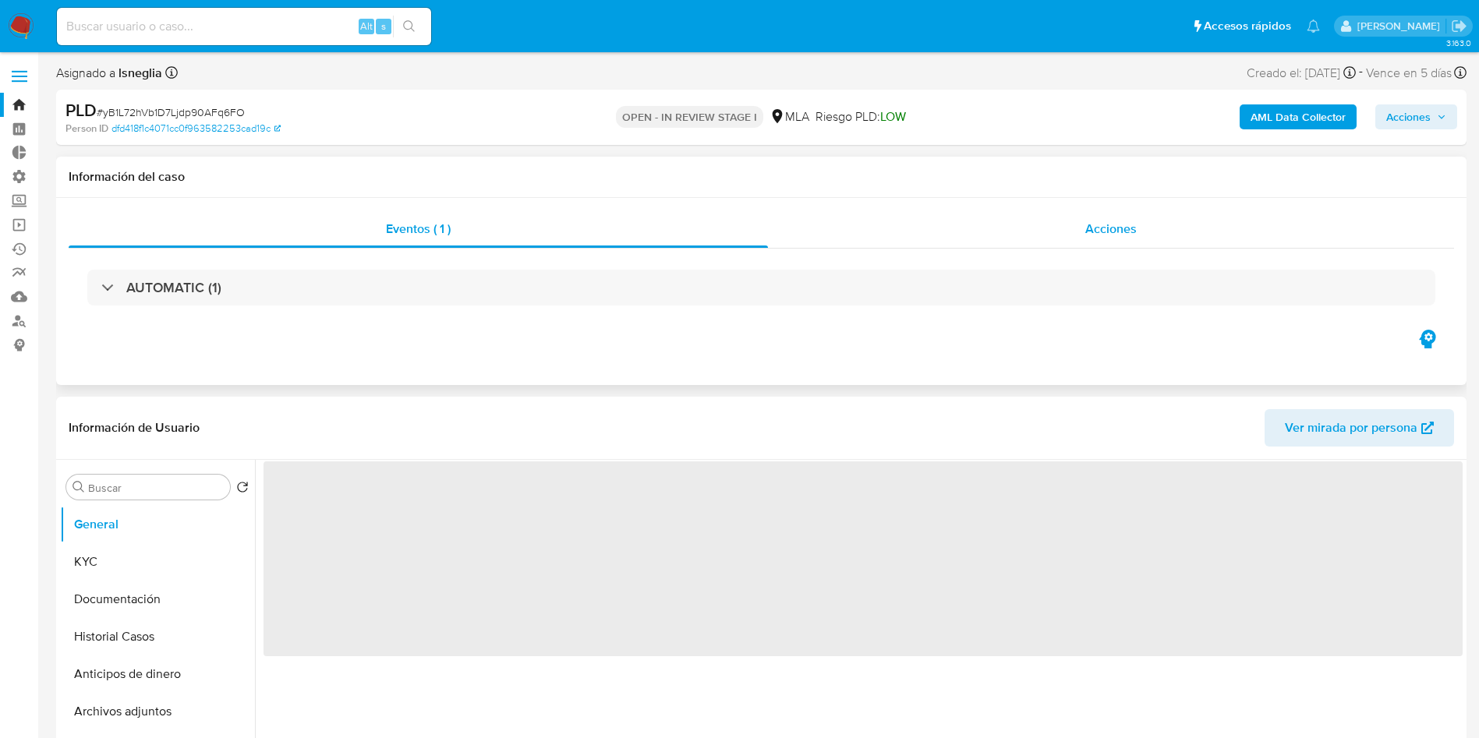
click at [1075, 240] on div "Acciones" at bounding box center [1111, 229] width 686 height 37
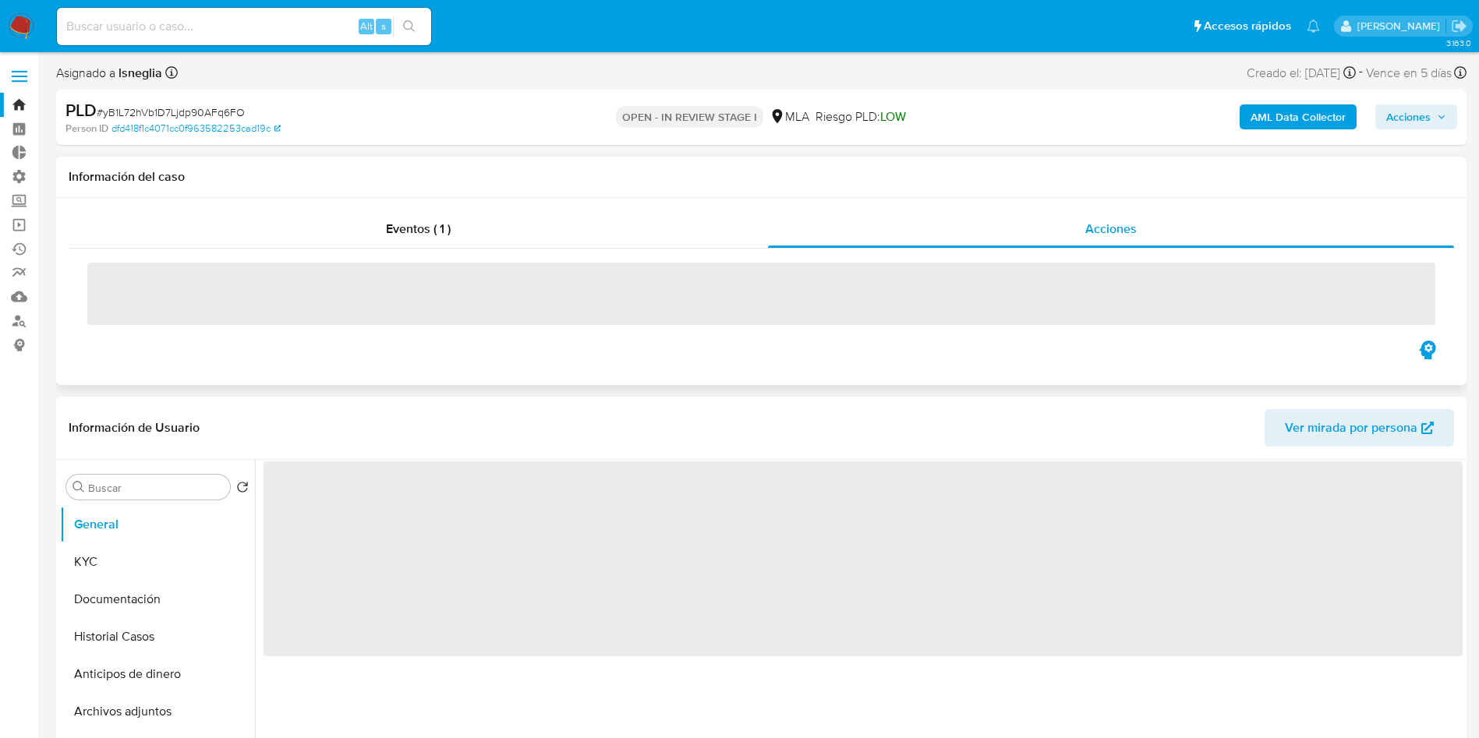
select select "10"
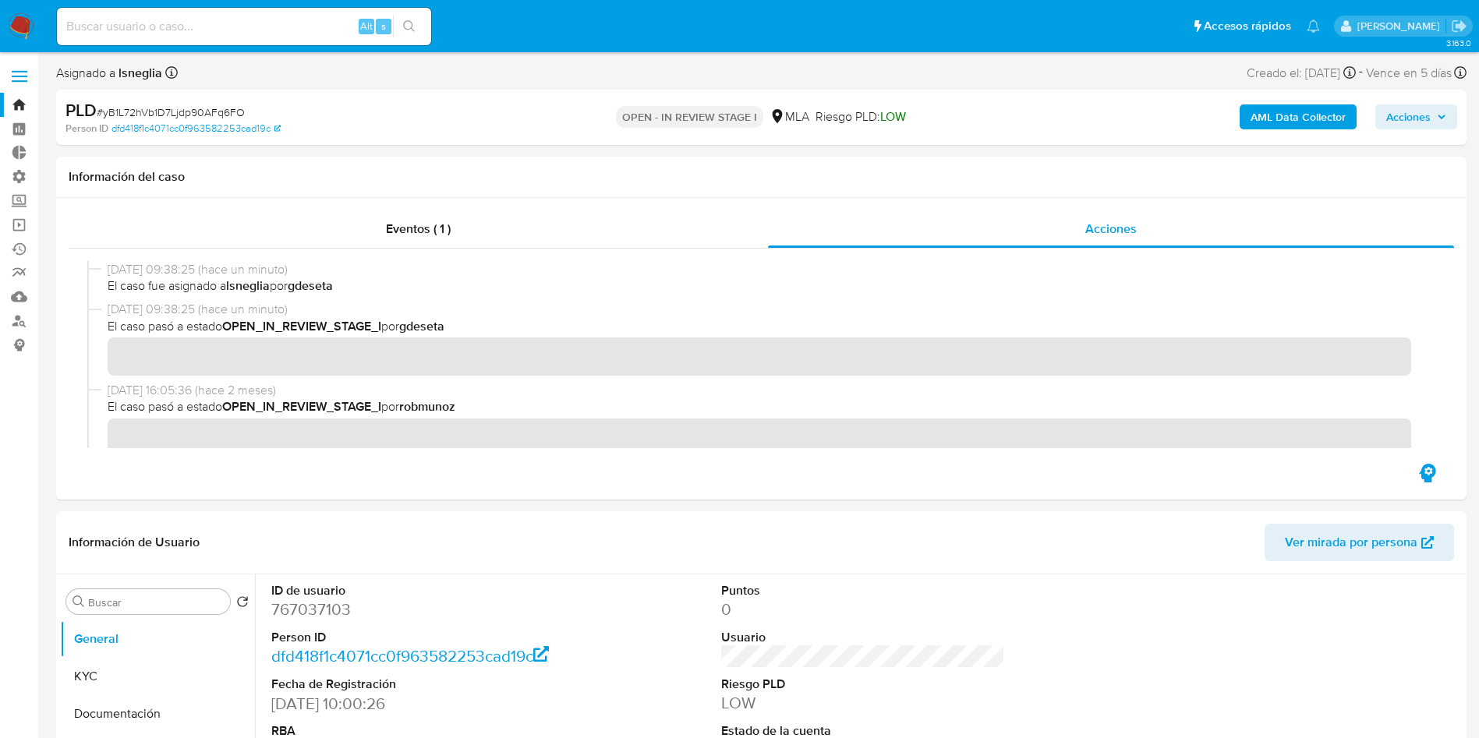
click at [300, 29] on input at bounding box center [244, 26] width 374 height 20
paste input "bA4DIvQU1uuUK2ahhKFAJCpy"
type input "bA4DIvQU1uuUK2ahhKFAJCpy"
click at [406, 29] on icon "search-icon" at bounding box center [409, 26] width 12 height 12
click at [415, 29] on icon "search-icon" at bounding box center [409, 26] width 12 height 12
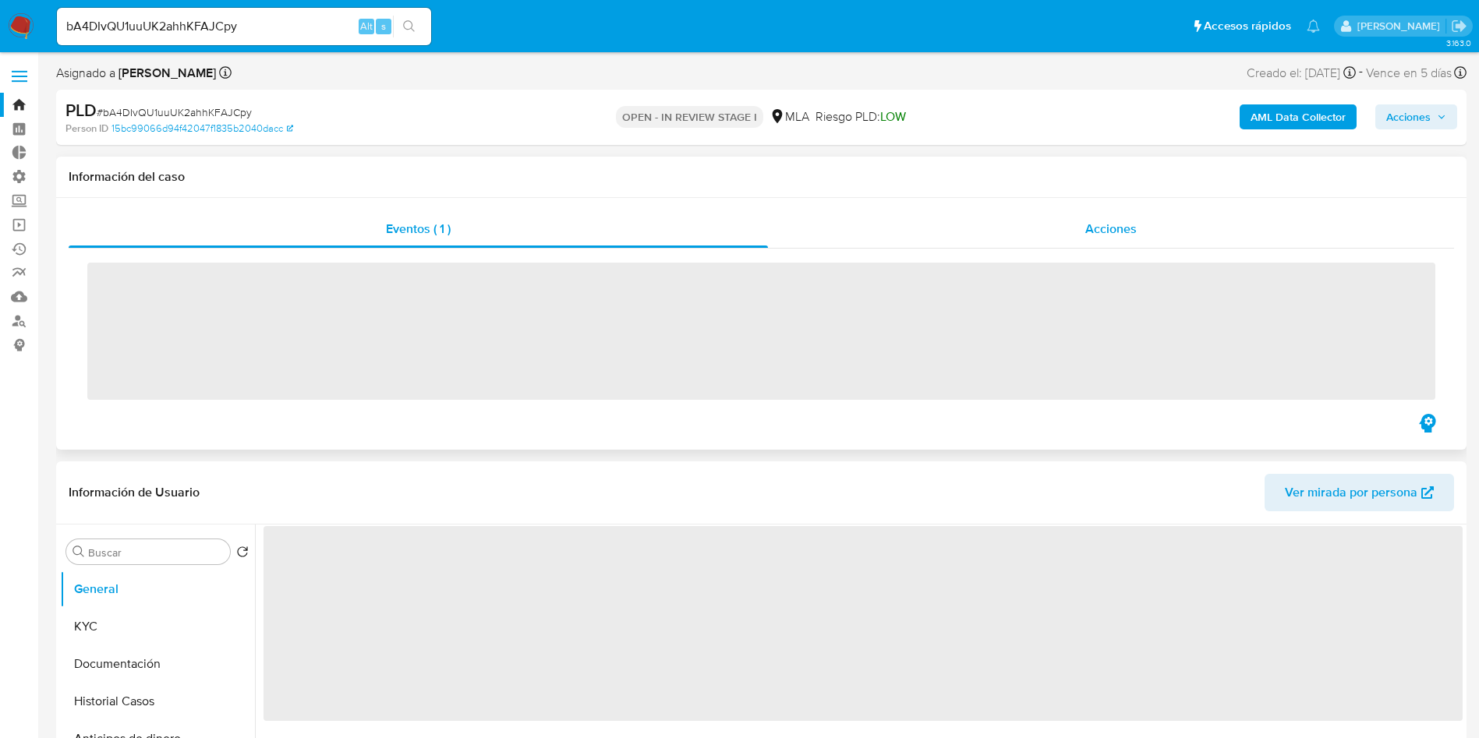
click at [1113, 232] on span "Acciones" at bounding box center [1110, 229] width 51 height 18
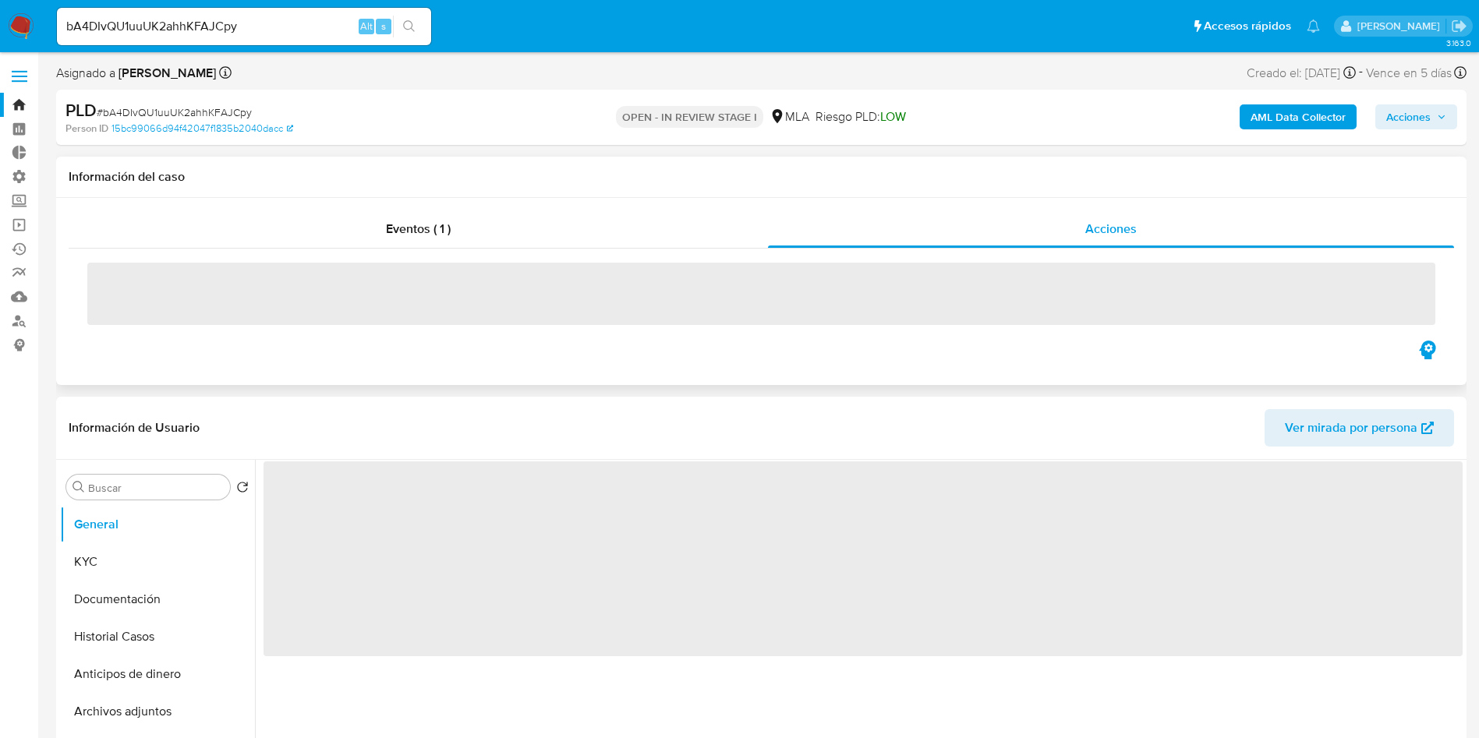
select select "10"
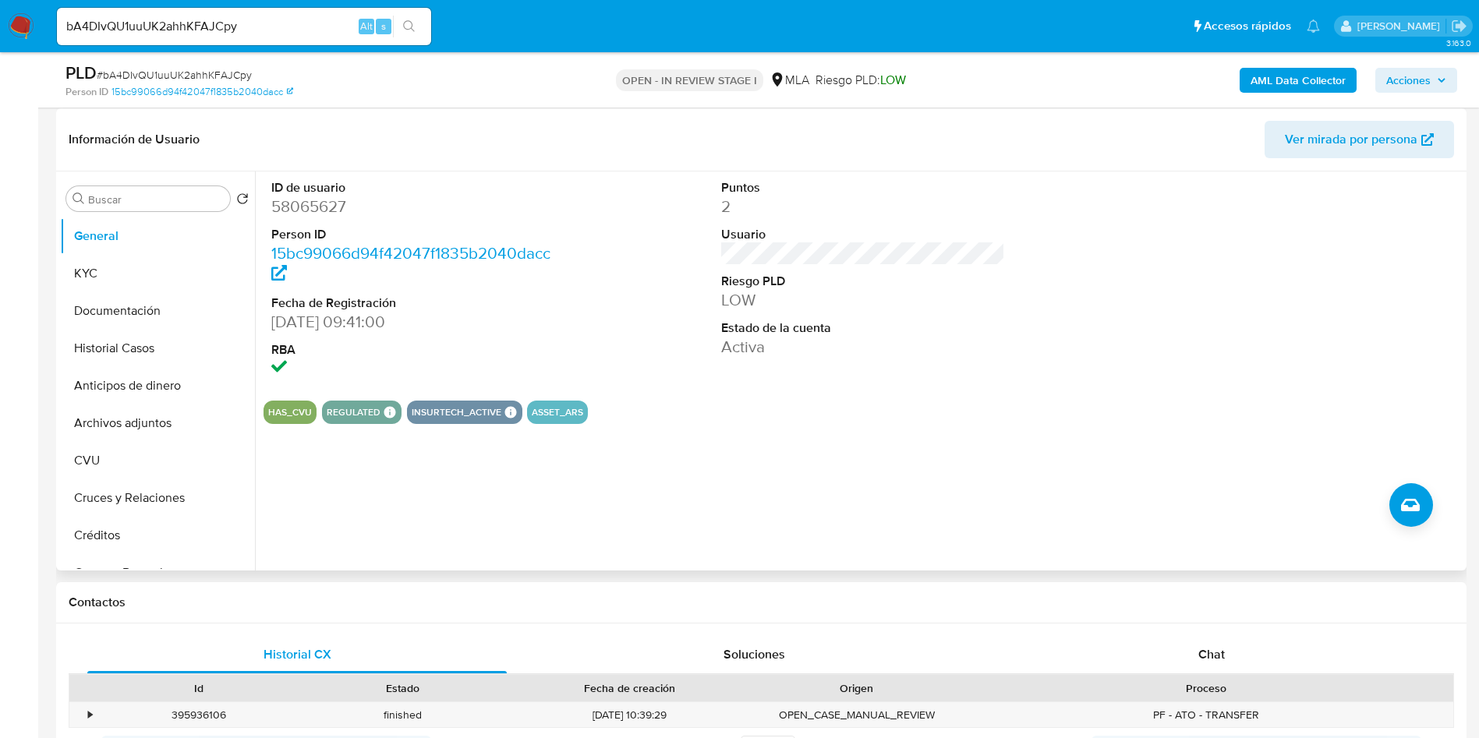
scroll to position [351, 0]
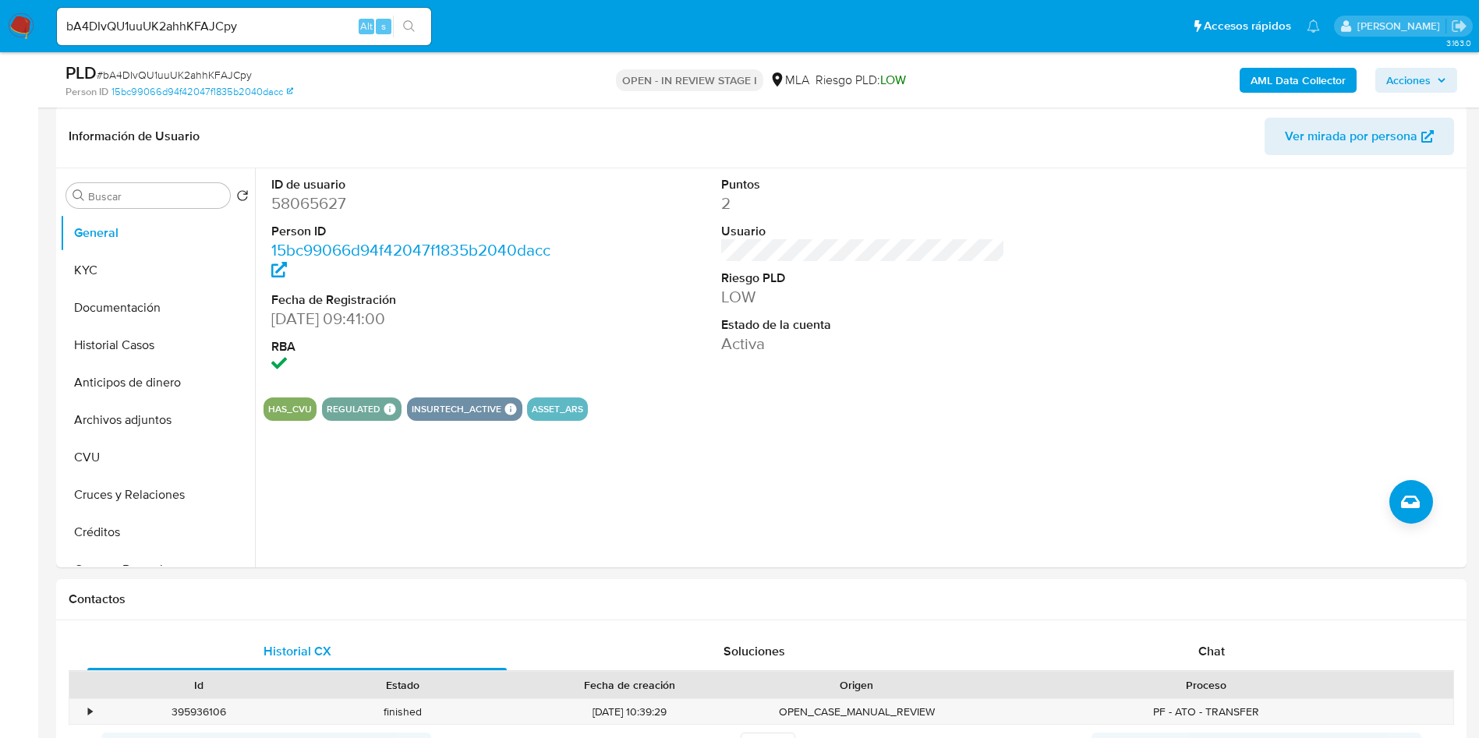
click at [243, 35] on input "bA4DIvQU1uuUK2ahhKFAJCpy" at bounding box center [244, 26] width 374 height 20
paste input "HIjeinlKf8ZZVIcyU108HKbv"
type input "HIjeinlKf8ZZVIcyU108HKbv"
click at [405, 23] on icon "search-icon" at bounding box center [409, 26] width 12 height 12
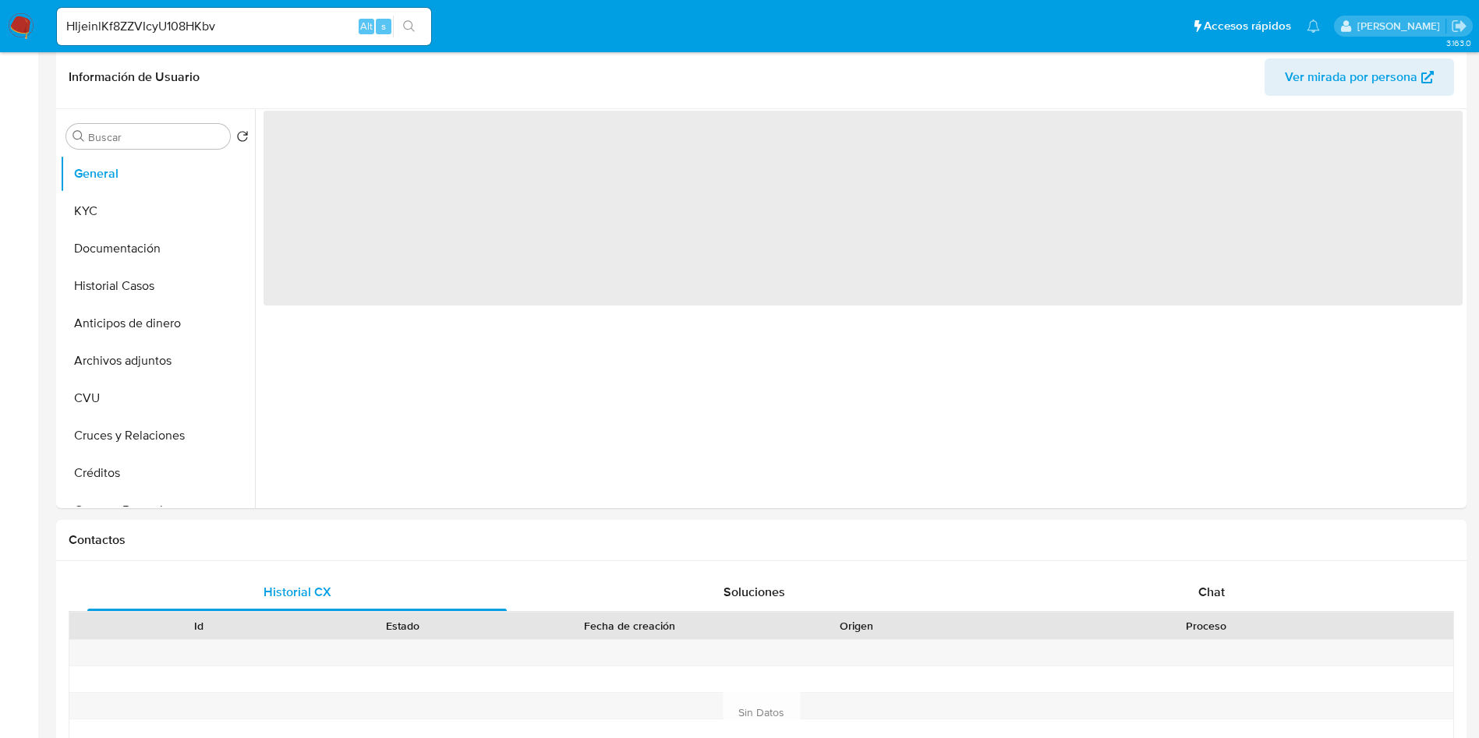
select select "10"
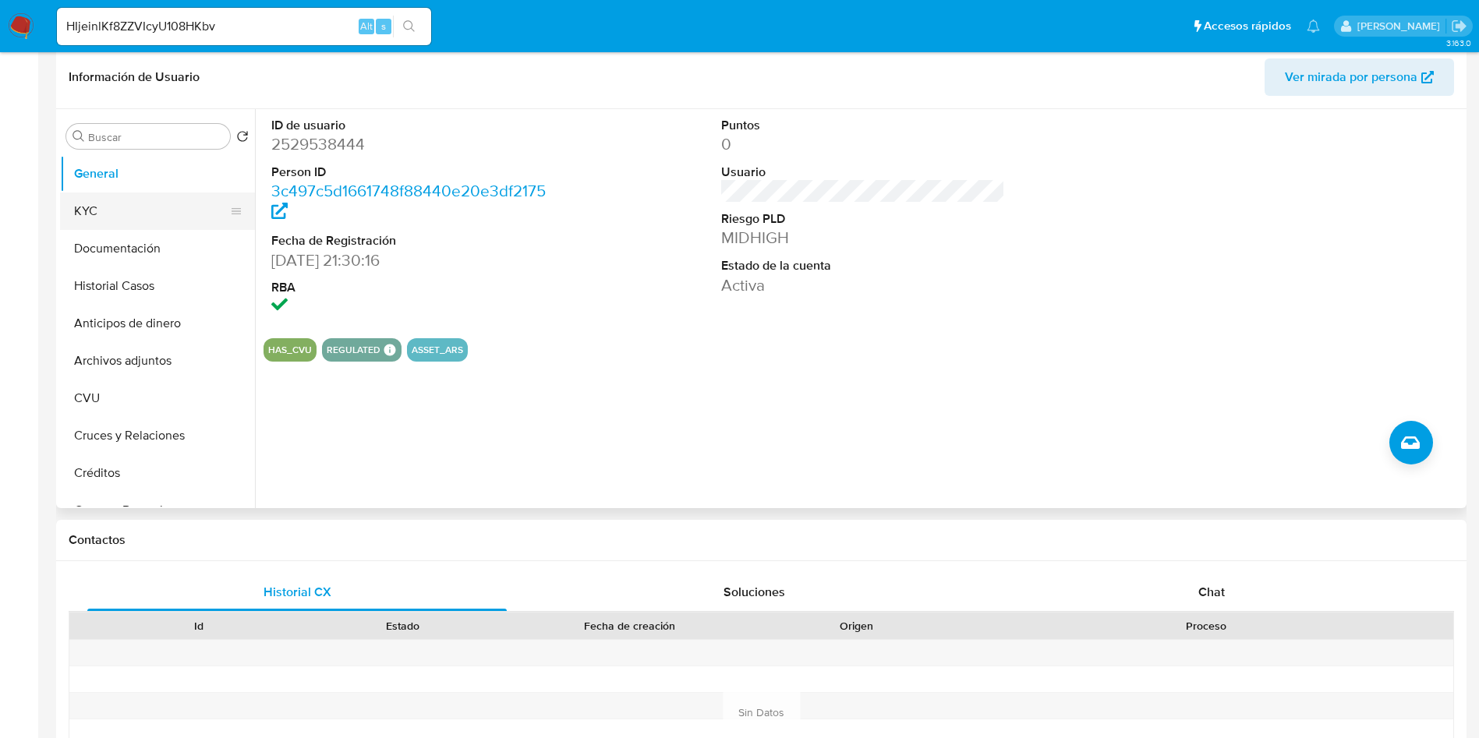
click at [121, 209] on button "KYC" at bounding box center [151, 211] width 182 height 37
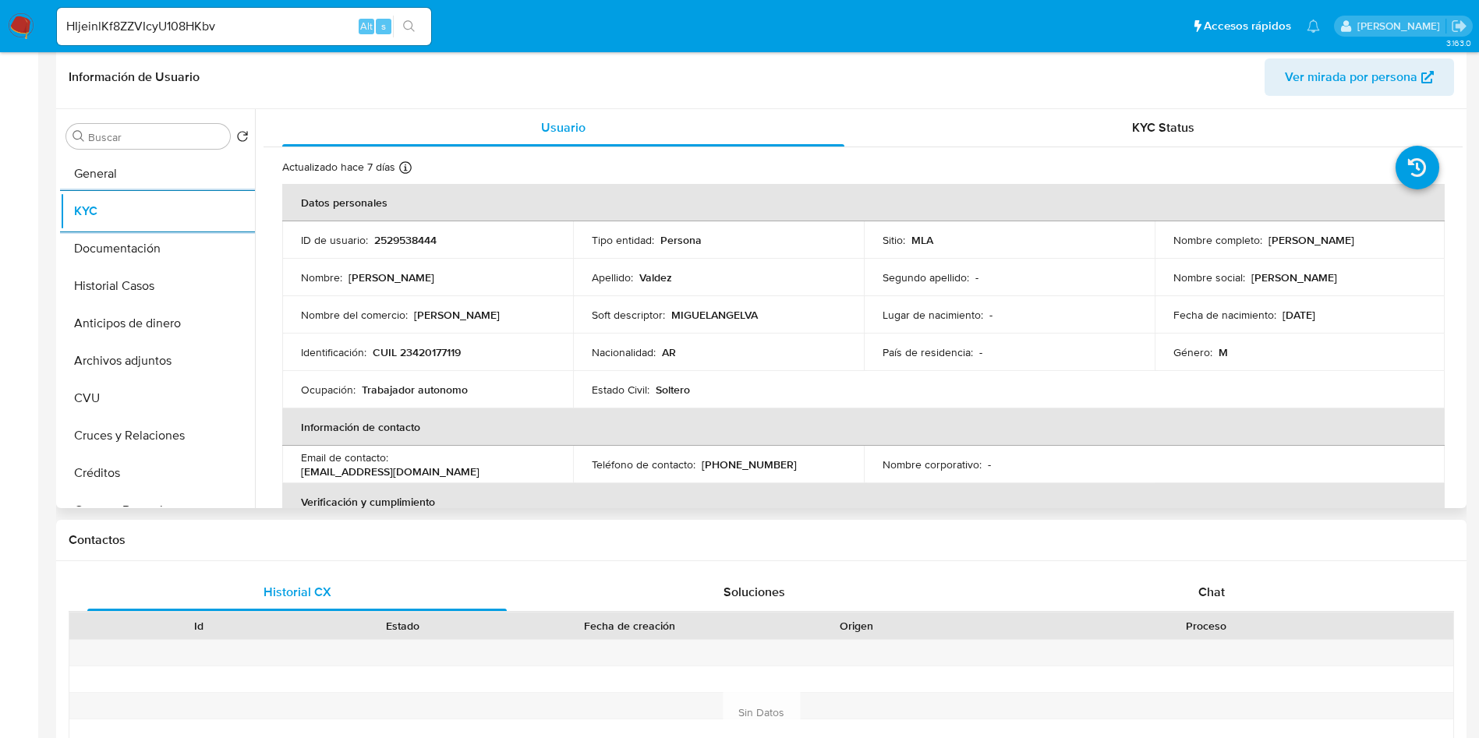
click at [448, 355] on p "CUIL 23420177119" at bounding box center [417, 352] width 88 height 14
copy p "23420177119"
click at [1270, 600] on div "Chat" at bounding box center [1212, 592] width 420 height 37
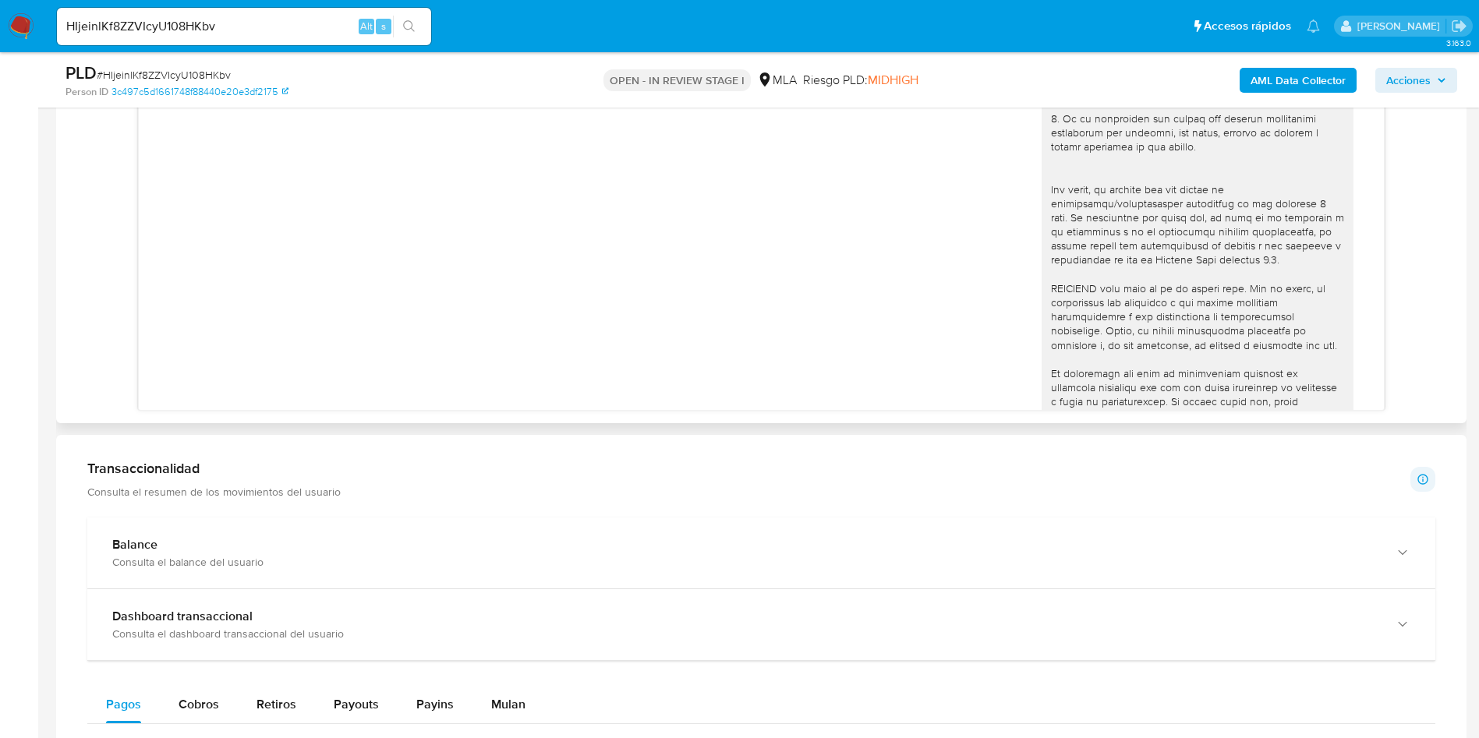
scroll to position [1053, 0]
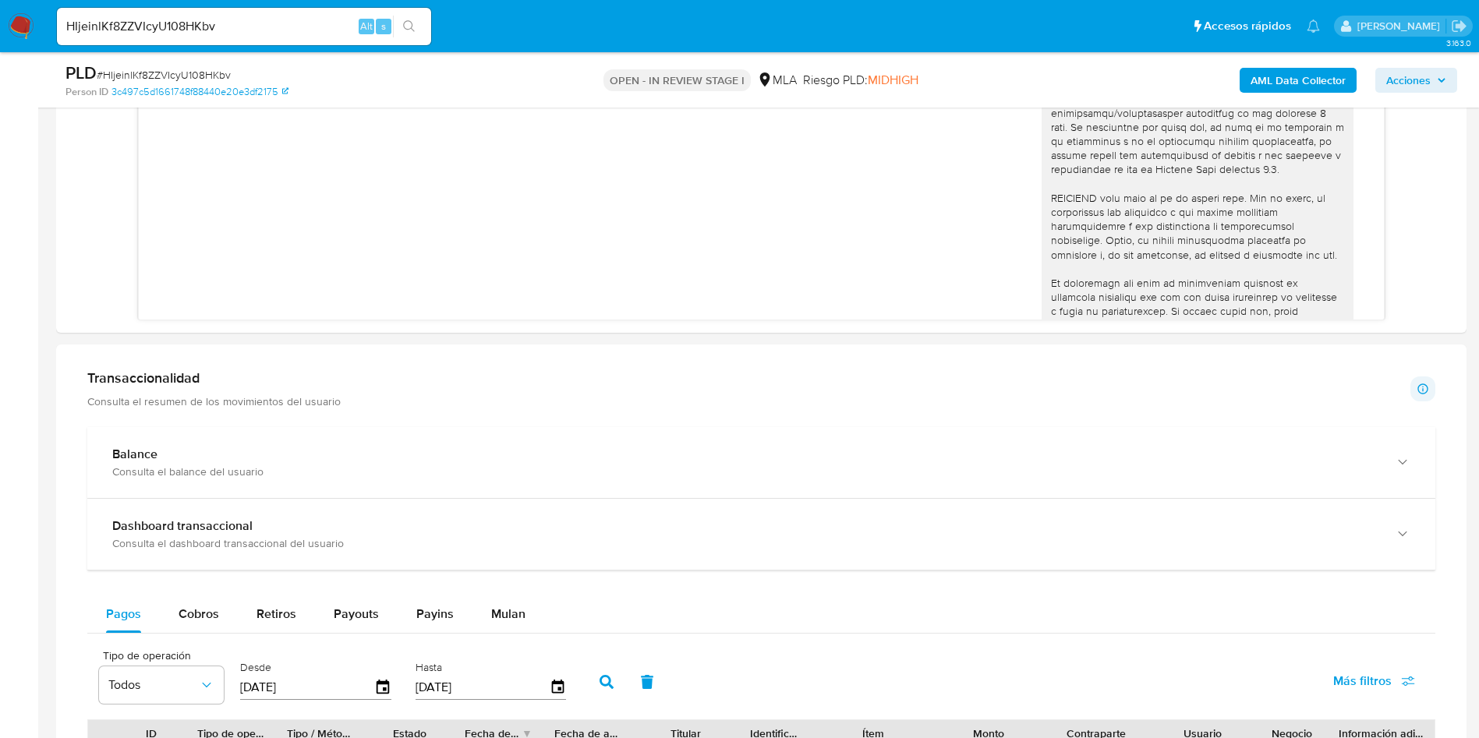
click at [264, 20] on input "HIjeinlKf8ZZVIcyU108HKbv" at bounding box center [244, 26] width 374 height 20
paste input "bA4DIvQU1uuUK2ahhKFAJCpy"
type input "bA4DIvQU1uuUK2ahhKFAJCpy"
click at [423, 27] on button "search-icon" at bounding box center [409, 27] width 32 height 22
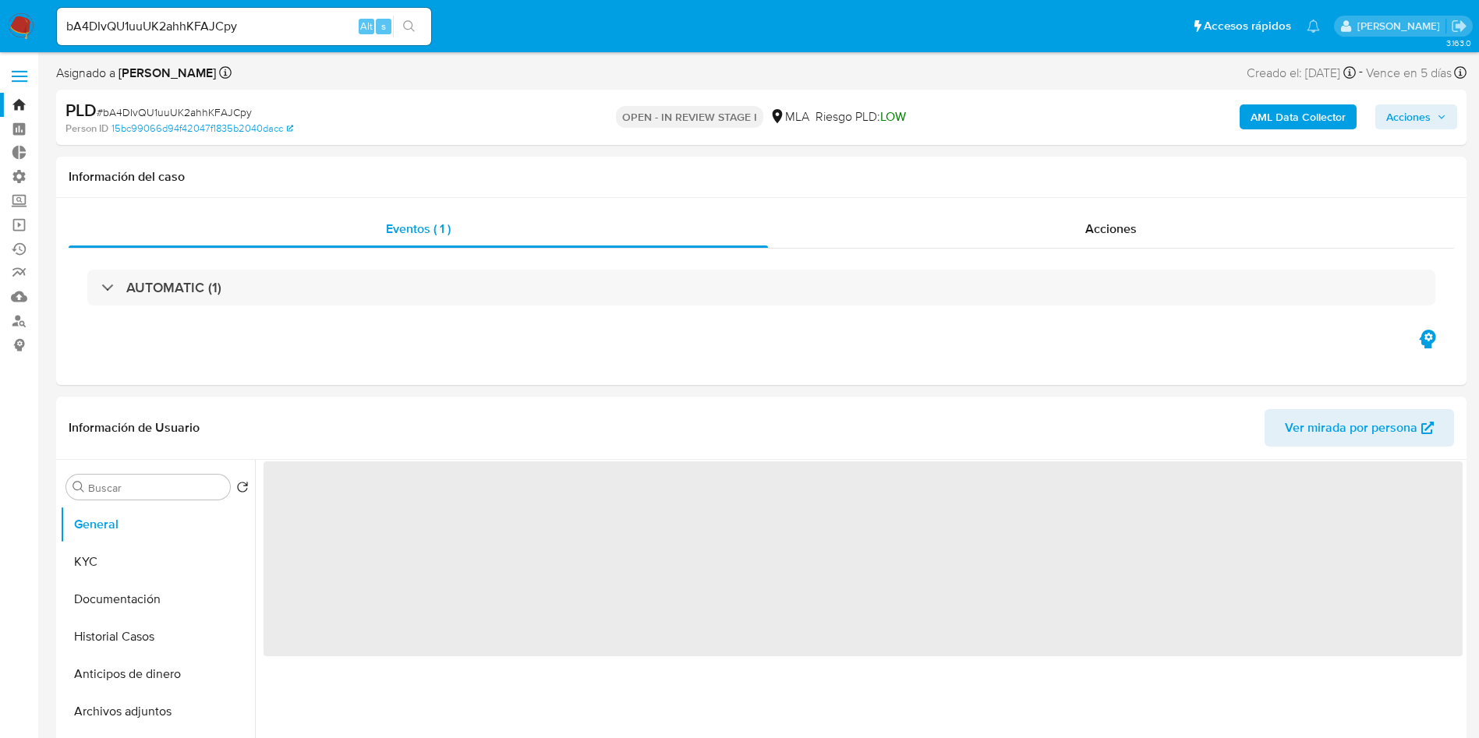
select select "10"
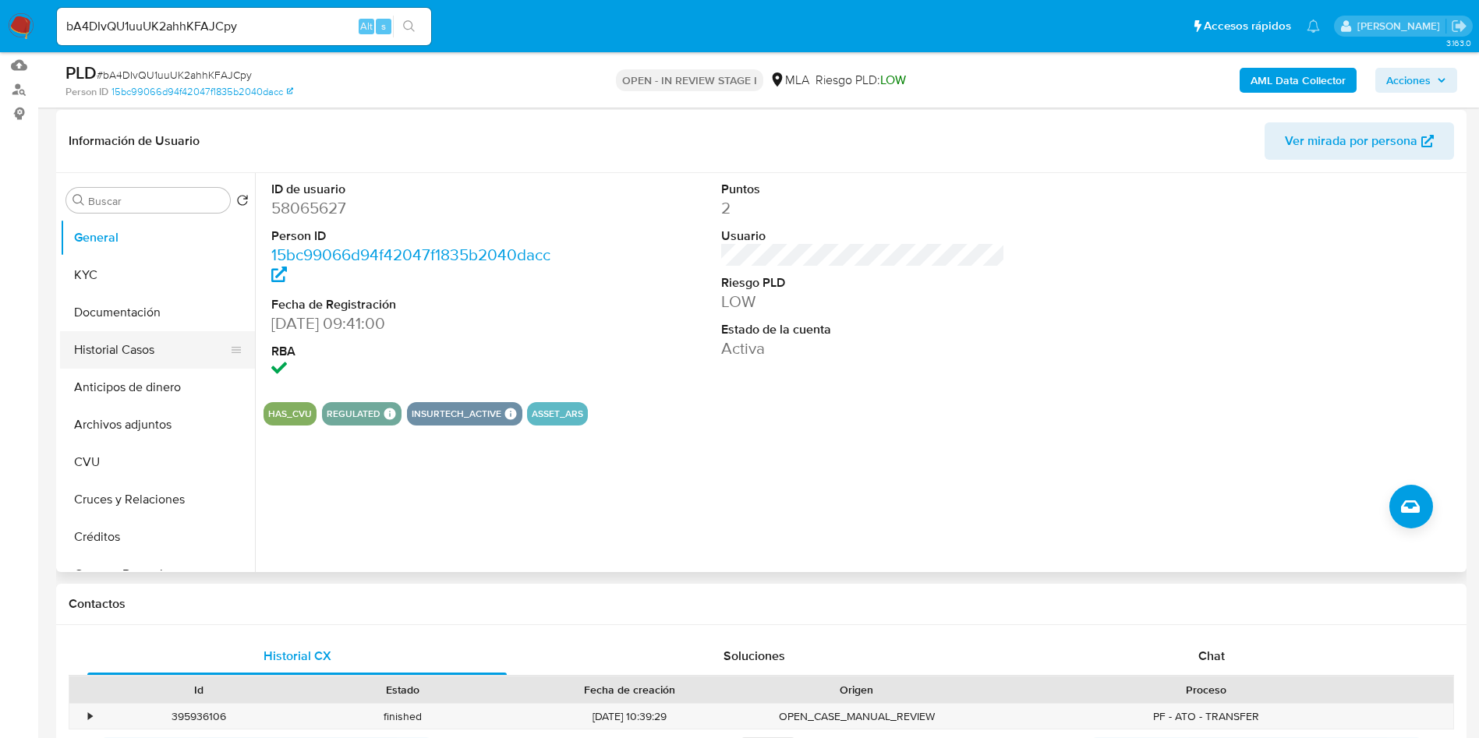
scroll to position [234, 0]
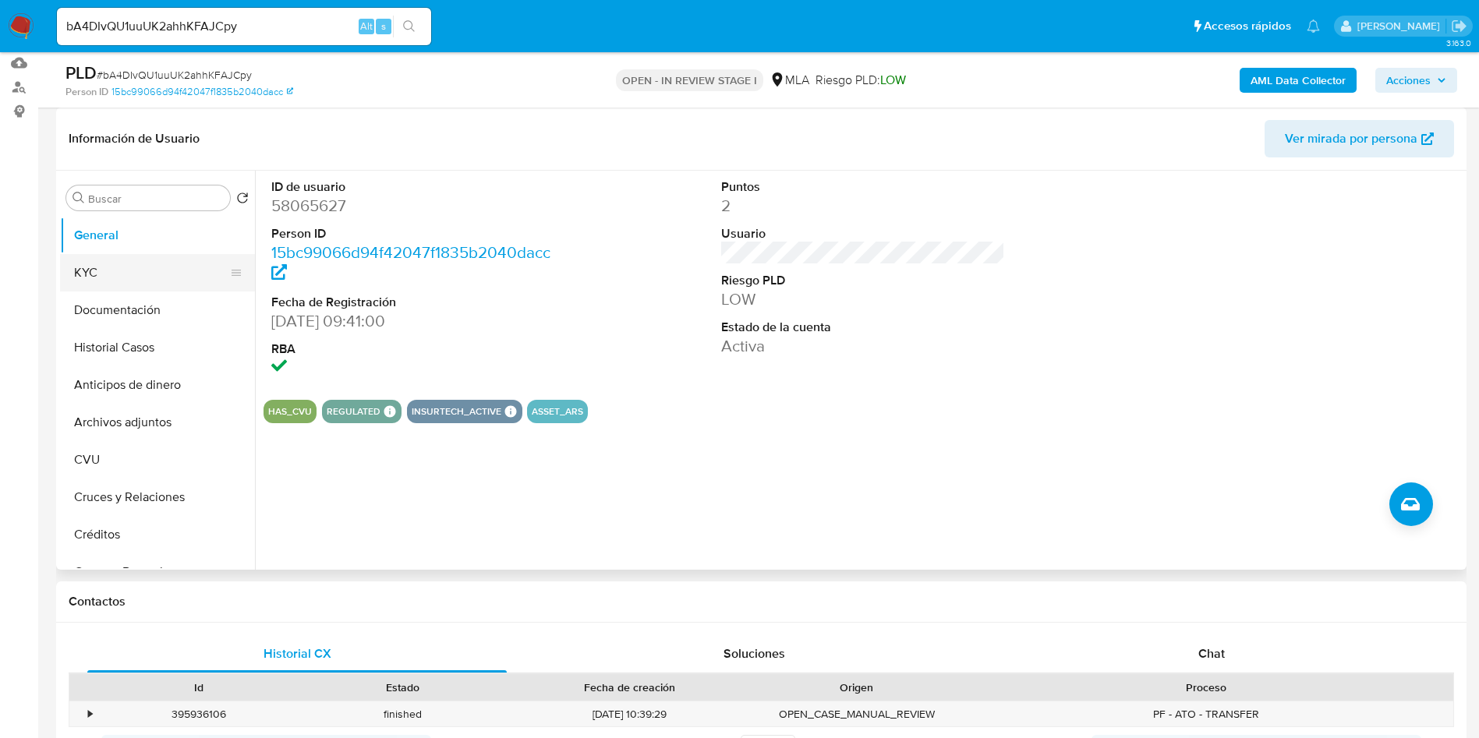
click at [137, 271] on button "KYC" at bounding box center [151, 272] width 182 height 37
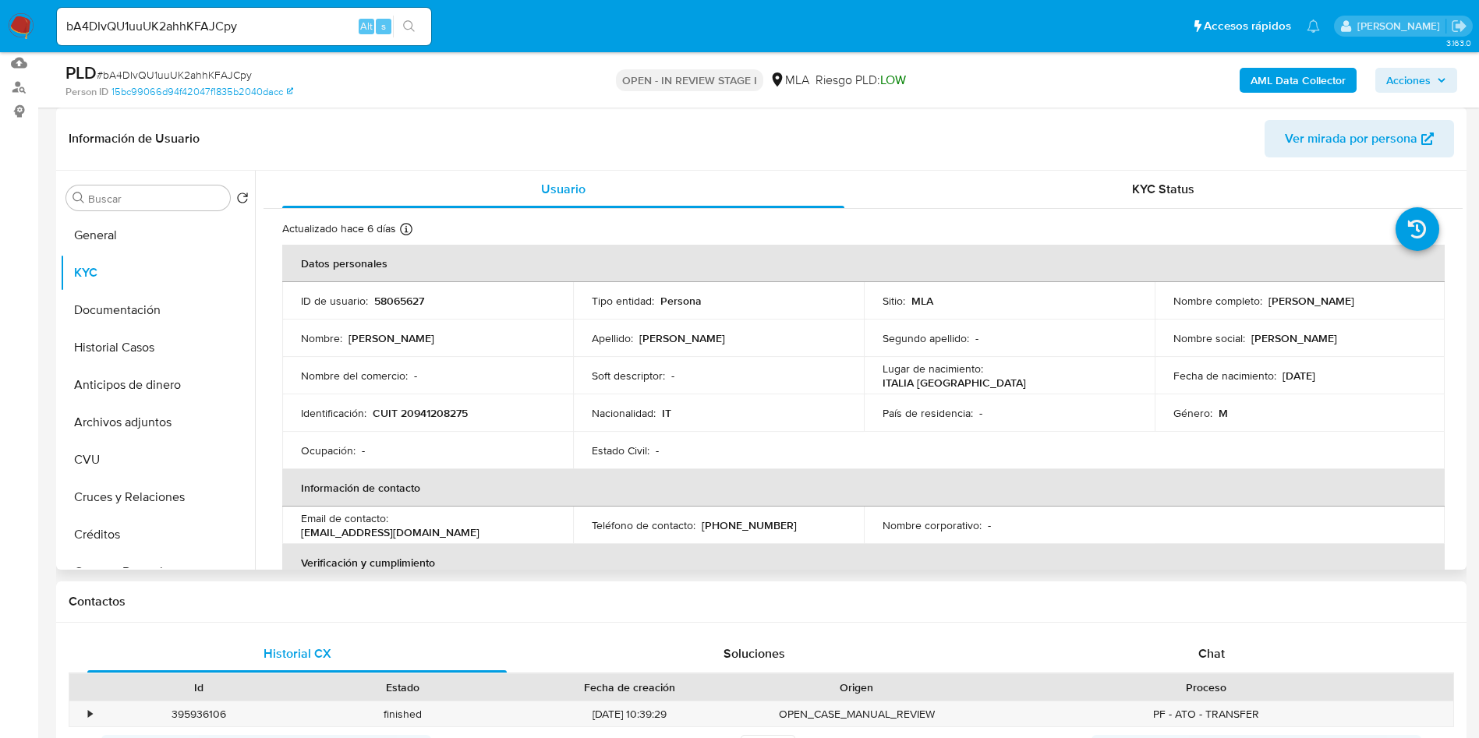
click at [417, 417] on p "CUIT 20941208275" at bounding box center [420, 413] width 95 height 14
copy p "20941208275"
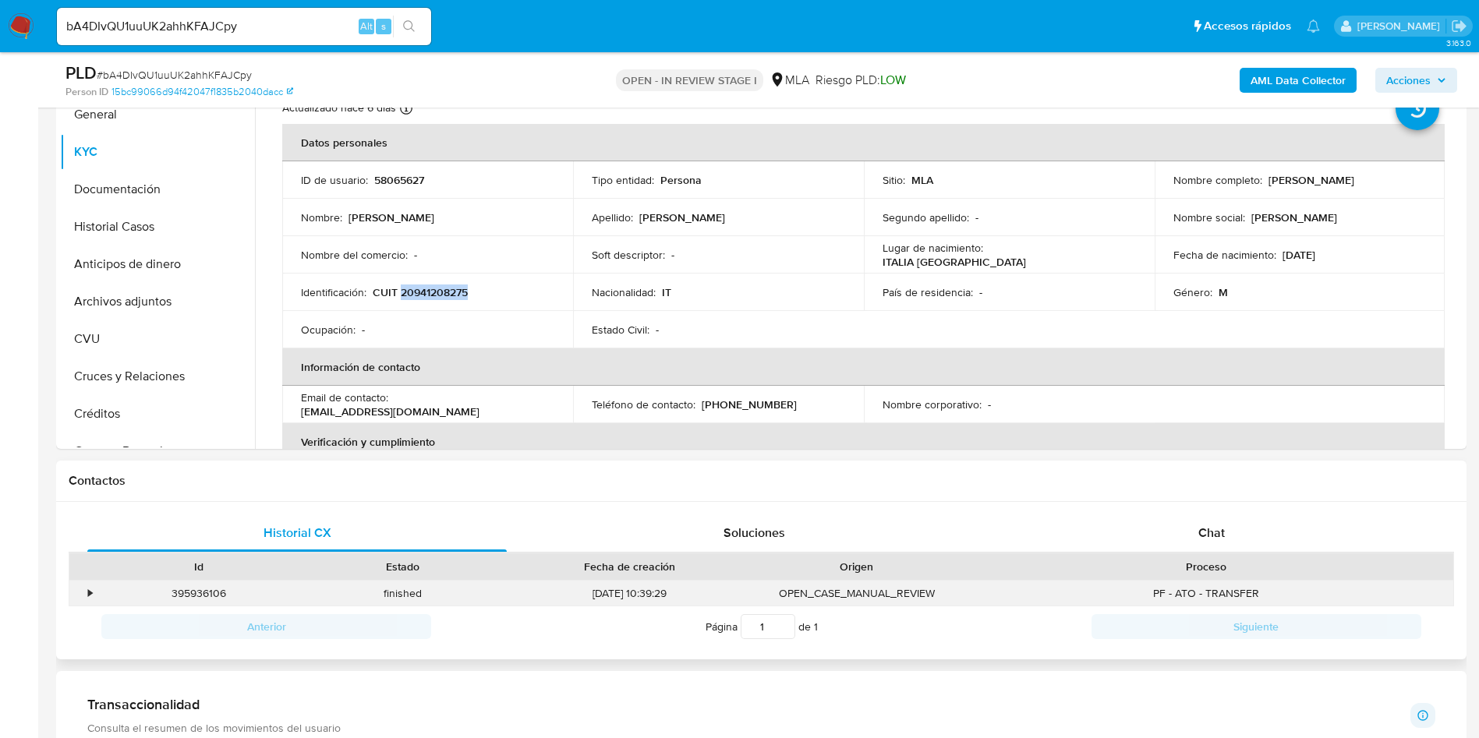
scroll to position [585, 0]
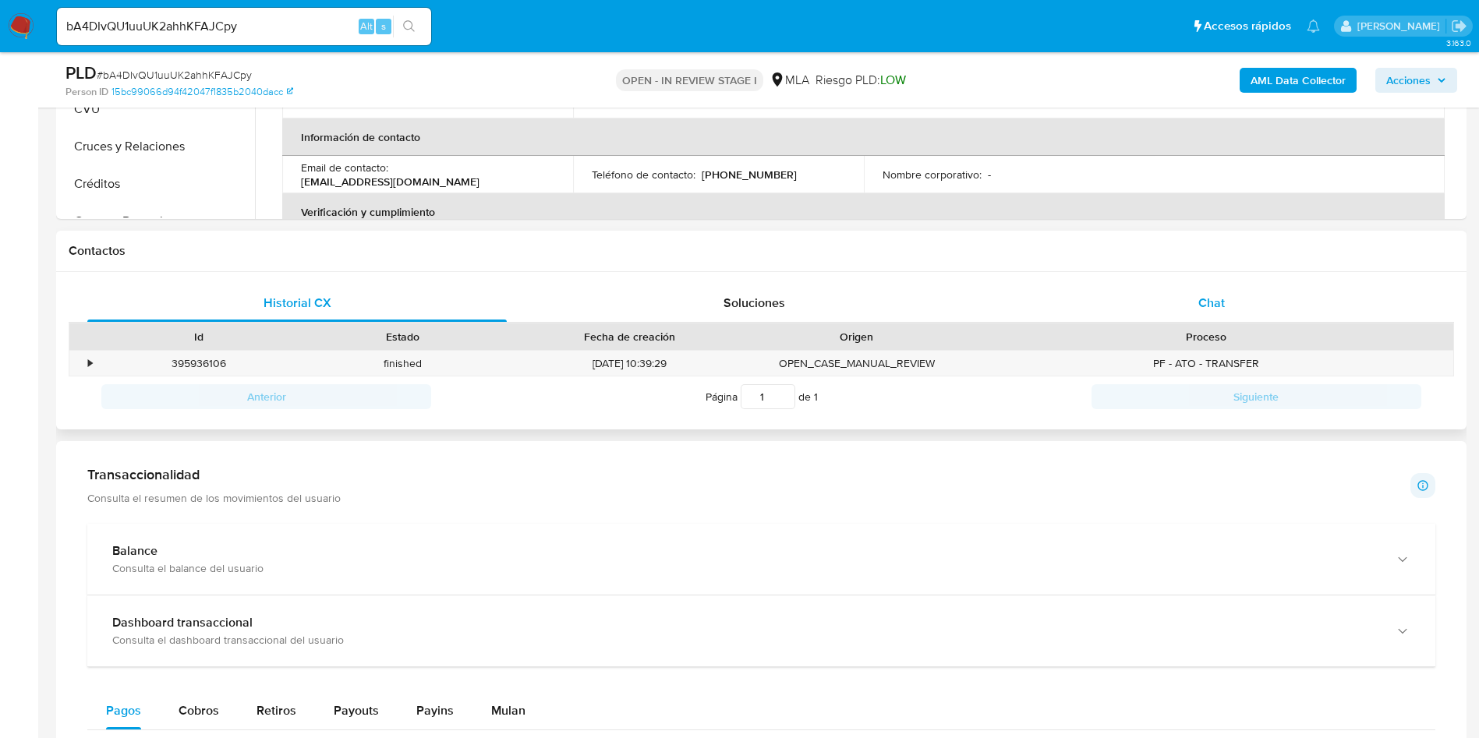
click at [1237, 298] on div "Chat" at bounding box center [1212, 303] width 420 height 37
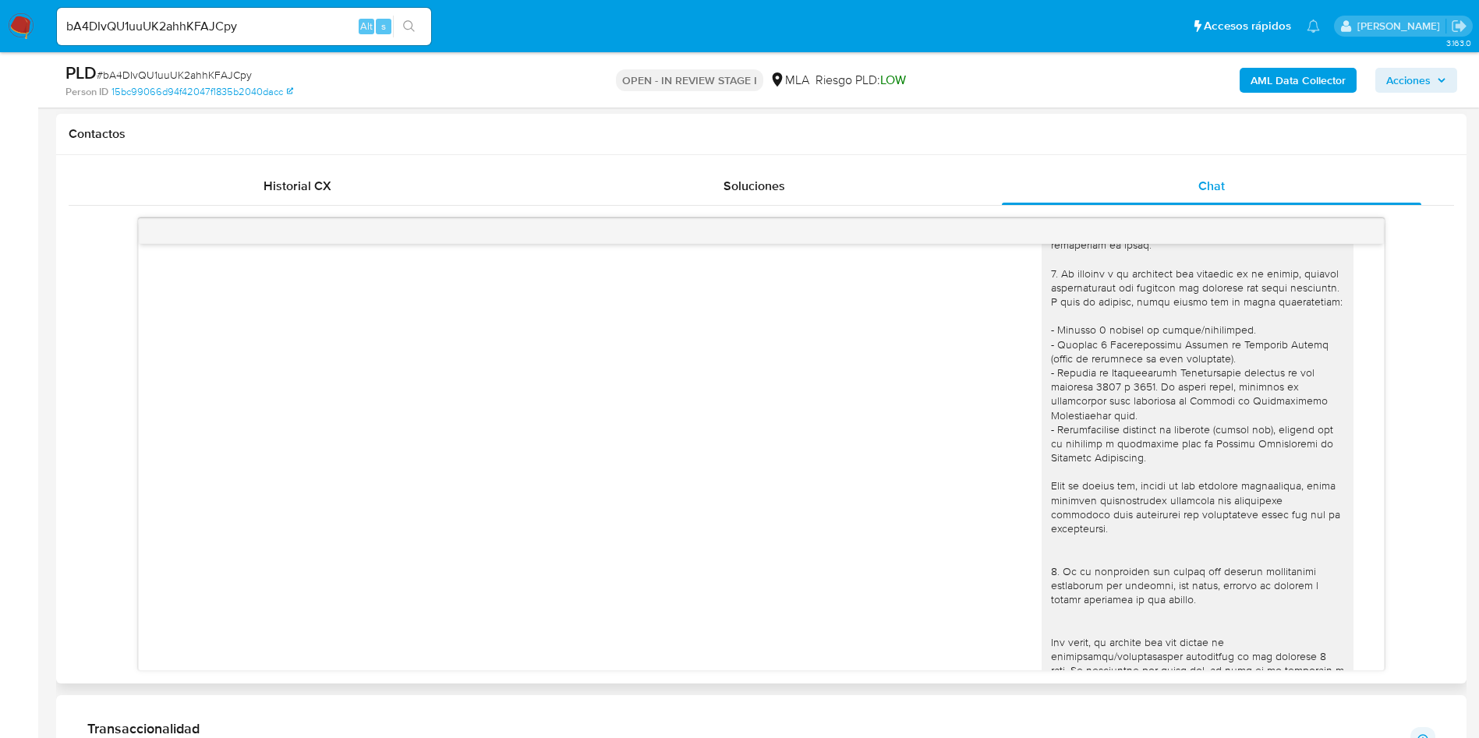
scroll to position [0, 0]
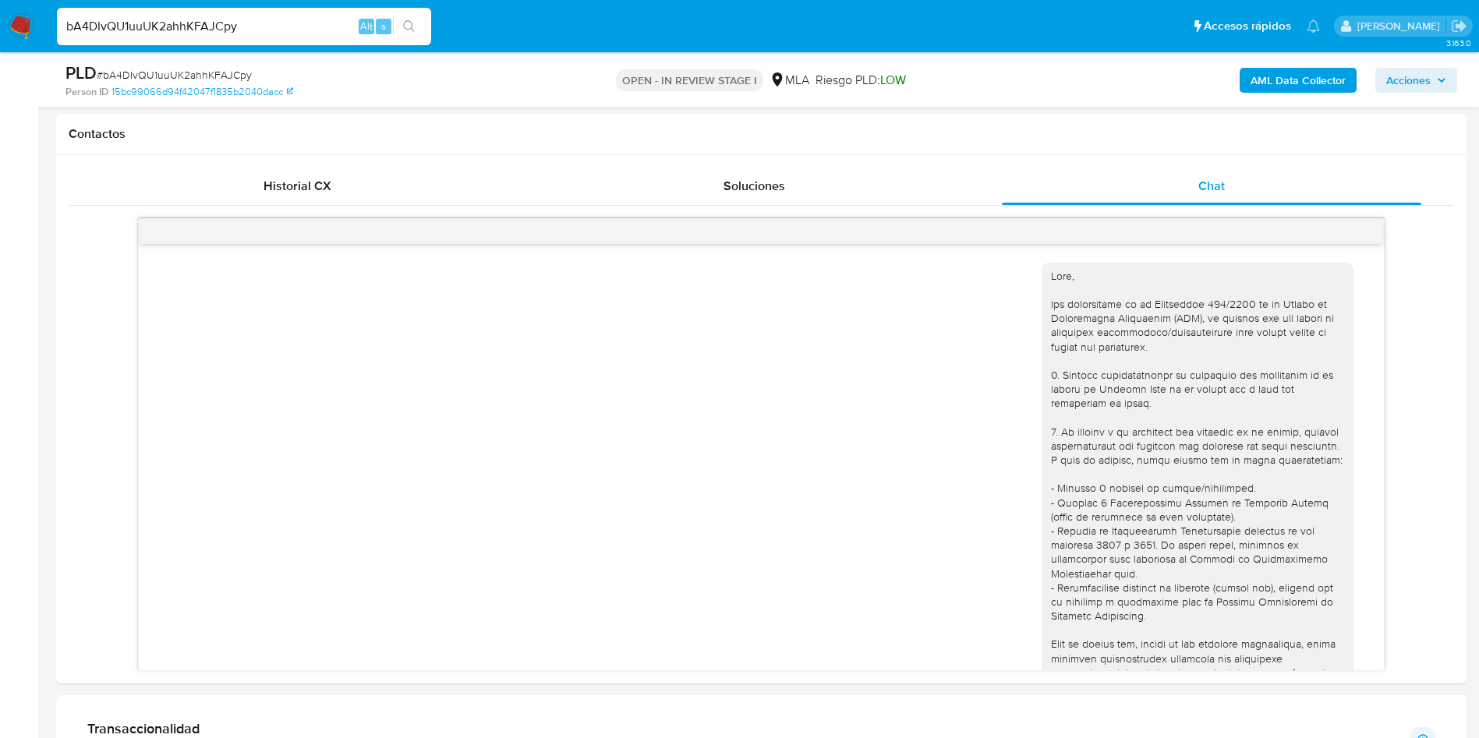
click at [255, 27] on input "bA4DIvQU1uuUK2ahhKFAJCpy" at bounding box center [244, 26] width 374 height 20
paste input "HIjeinlKf8ZZVIcyU108HKbv"
type input "HIjeinlKf8ZZVIcyU108HKbv"
click at [423, 23] on button "search-icon" at bounding box center [409, 27] width 32 height 22
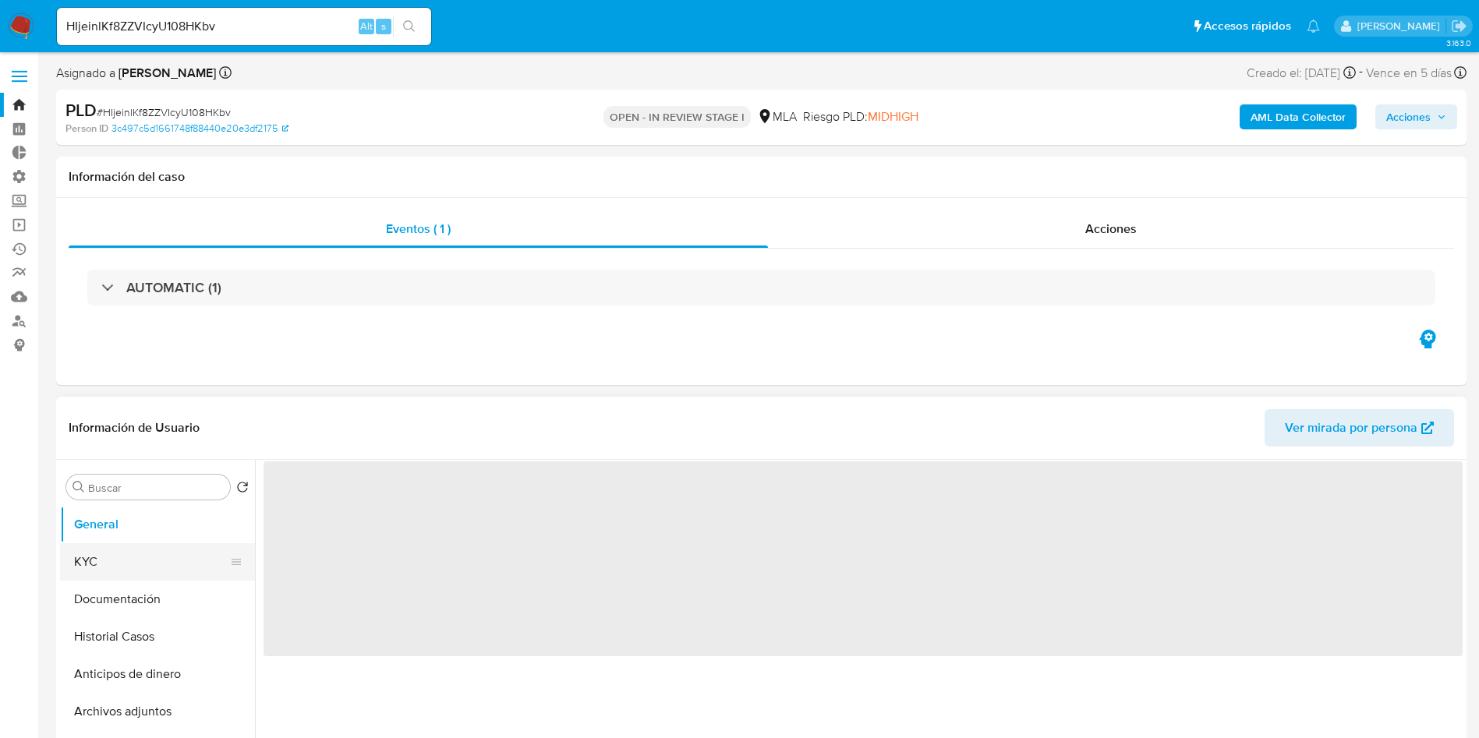
click at [87, 573] on button "KYC" at bounding box center [151, 561] width 182 height 37
select select "10"
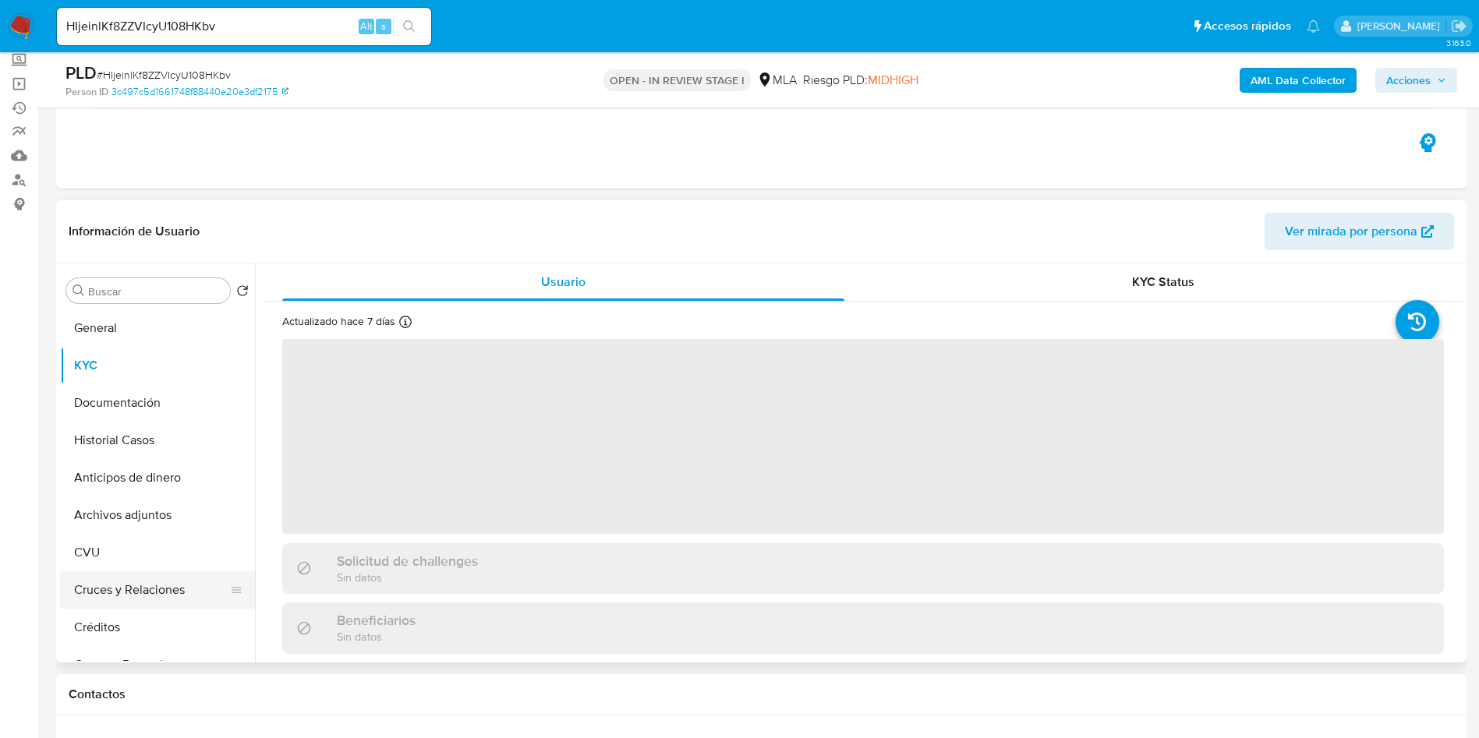
scroll to position [234, 0]
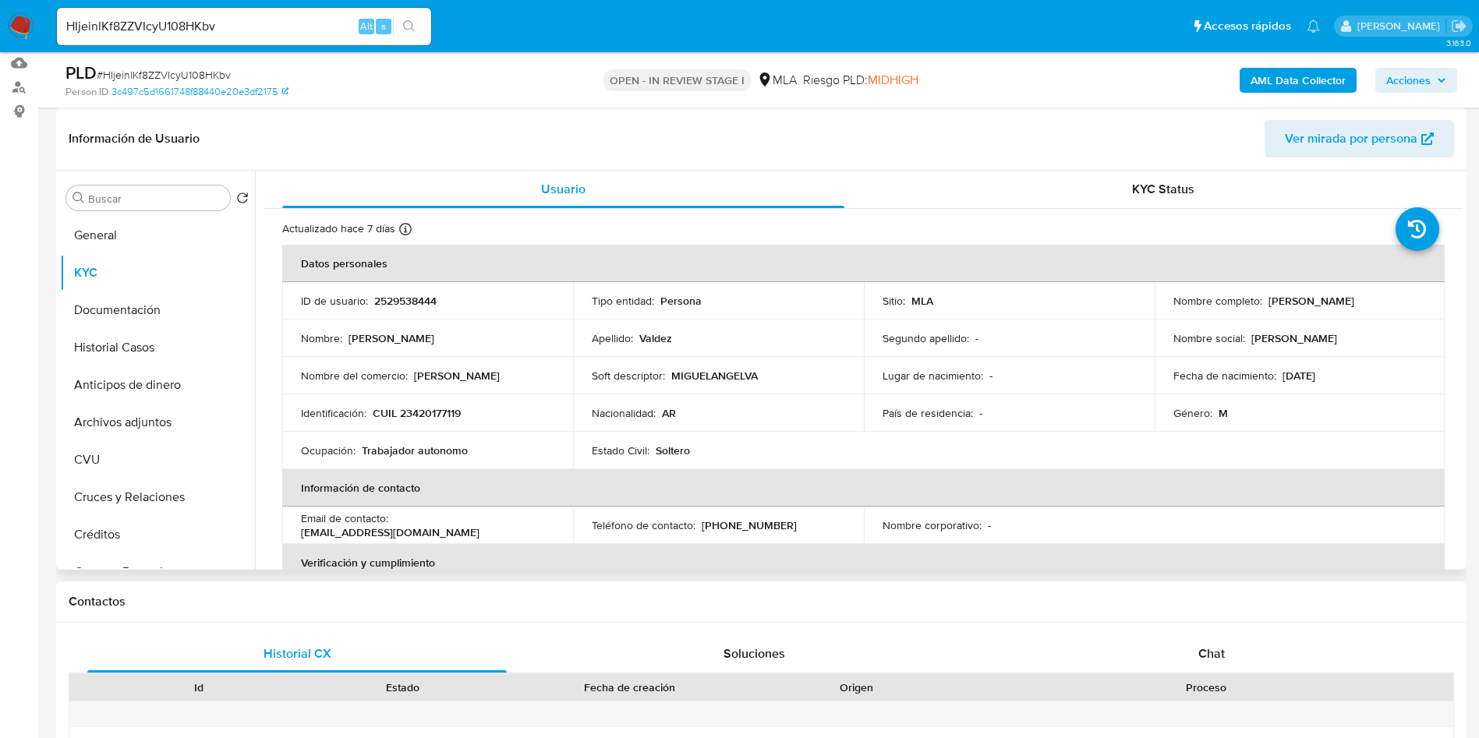
click at [403, 413] on p "CUIL 23420177119" at bounding box center [417, 413] width 88 height 14
copy p "23420177119"
click at [183, 23] on input "HIjeinlKf8ZZVIcyU108HKbv" at bounding box center [244, 26] width 374 height 20
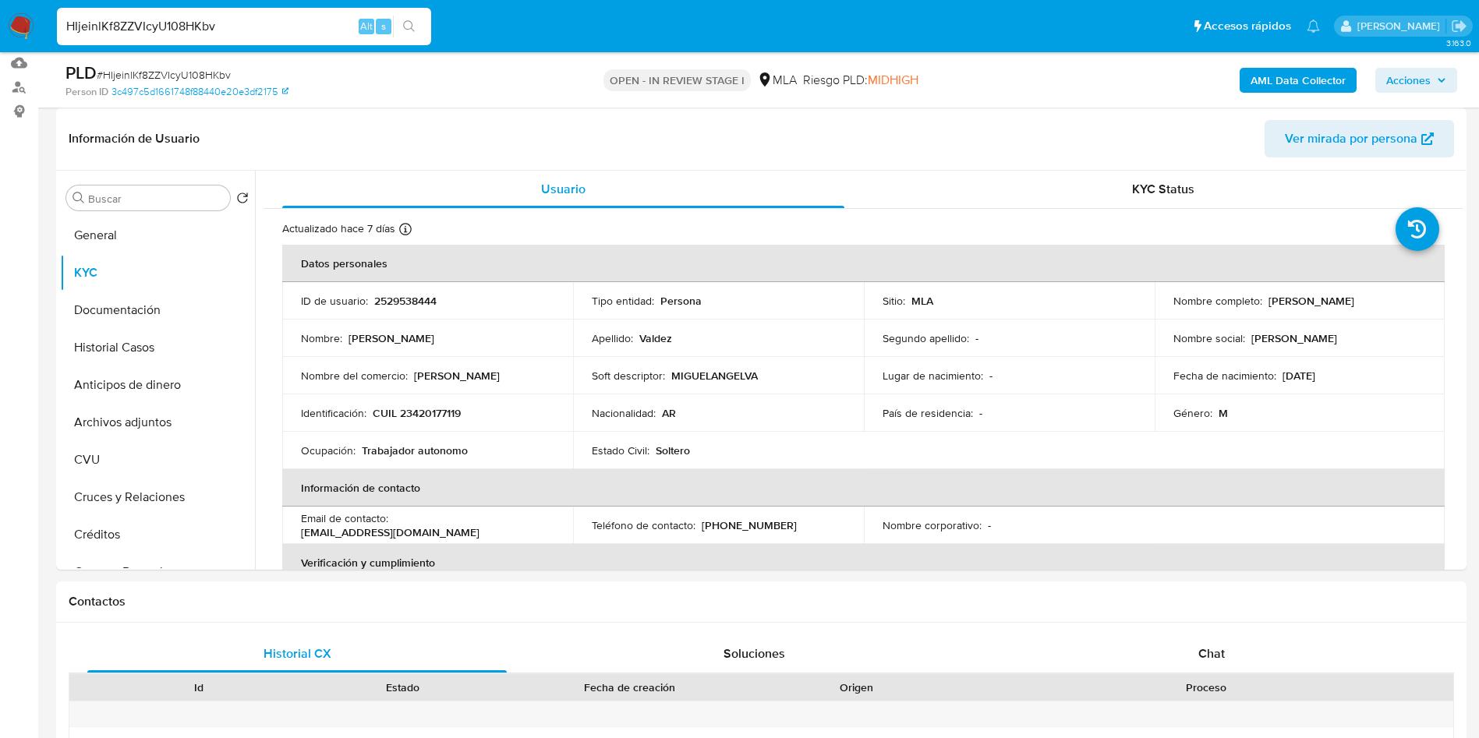
paste input "yB1L72hVb1D7Ljdp90AFq6FO"
type input "yB1L72hVb1D7Ljdp90AFq6FO"
click at [415, 34] on button "search-icon" at bounding box center [409, 27] width 32 height 22
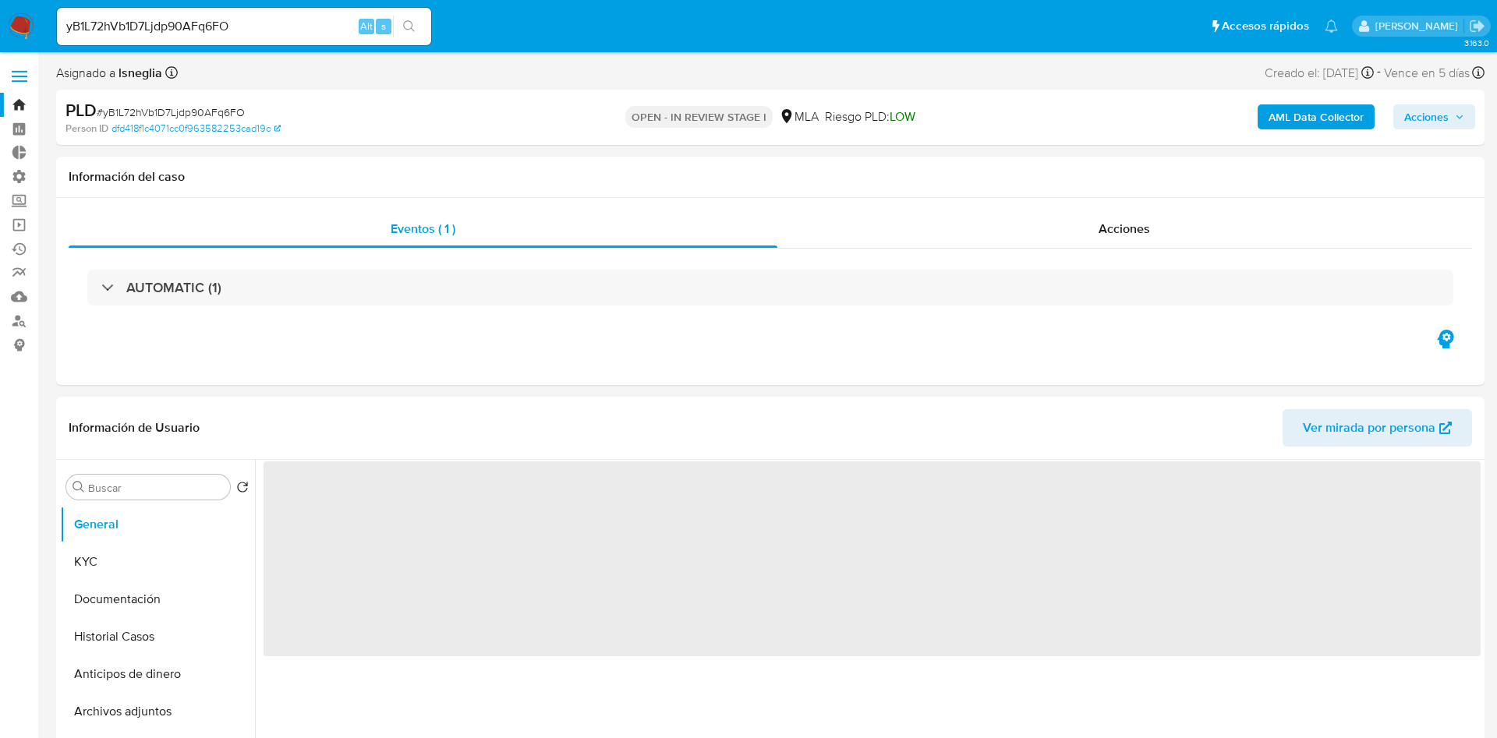
select select "10"
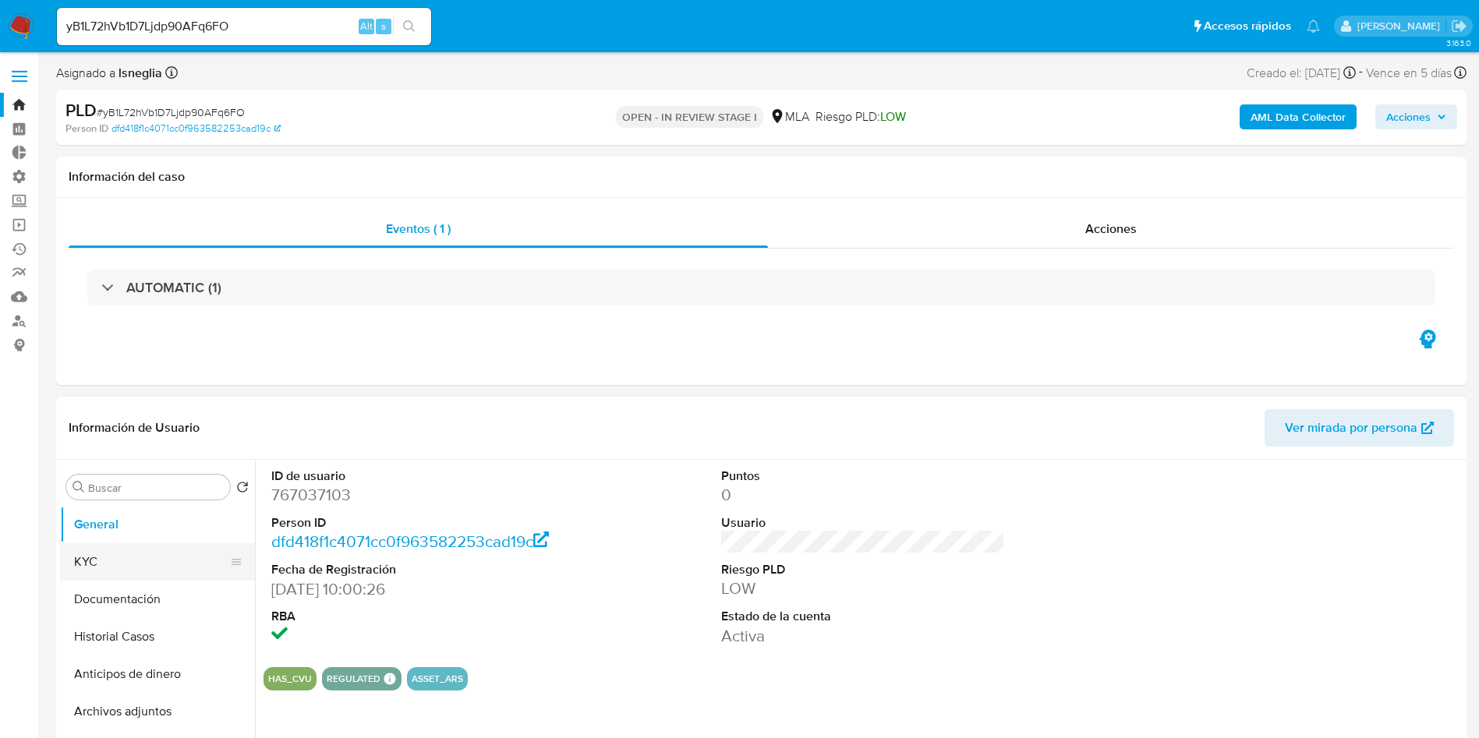
drag, startPoint x: 130, startPoint y: 572, endPoint x: 112, endPoint y: 562, distance: 20.9
click at [130, 572] on button "KYC" at bounding box center [151, 561] width 182 height 37
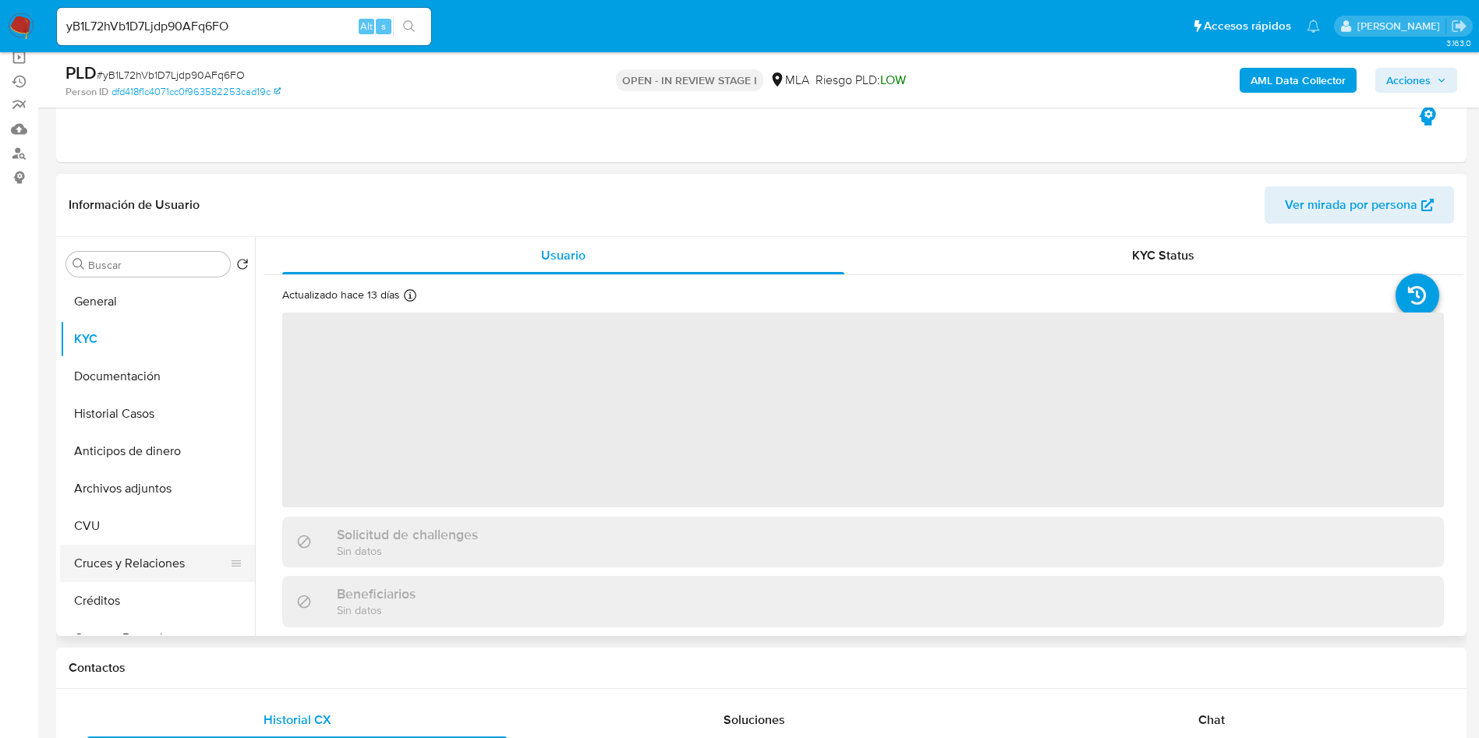
scroll to position [234, 0]
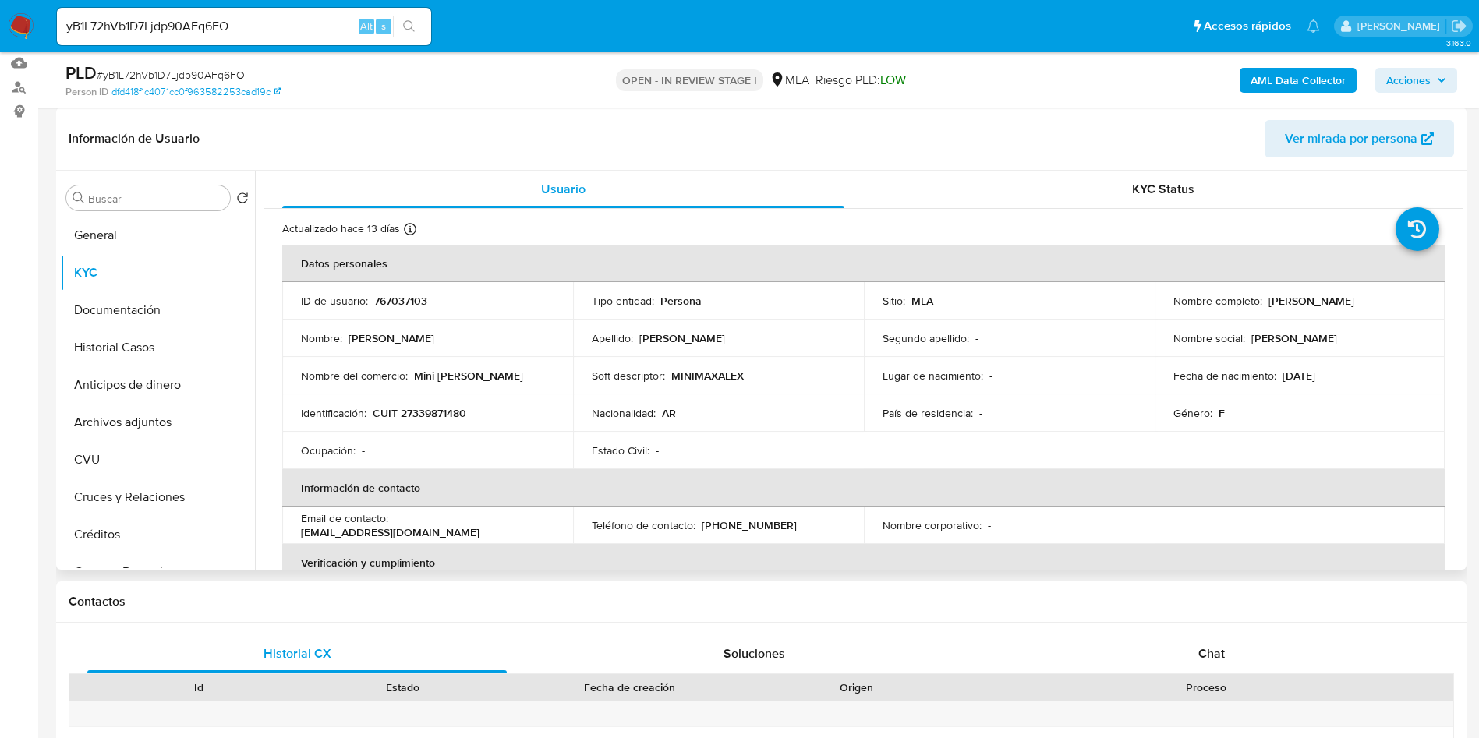
click at [437, 414] on p "CUIT 27339871480" at bounding box center [420, 413] width 94 height 14
copy p "27339871480"
click at [191, 27] on input "yB1L72hVb1D7Ljdp90AFq6FO" at bounding box center [244, 26] width 374 height 20
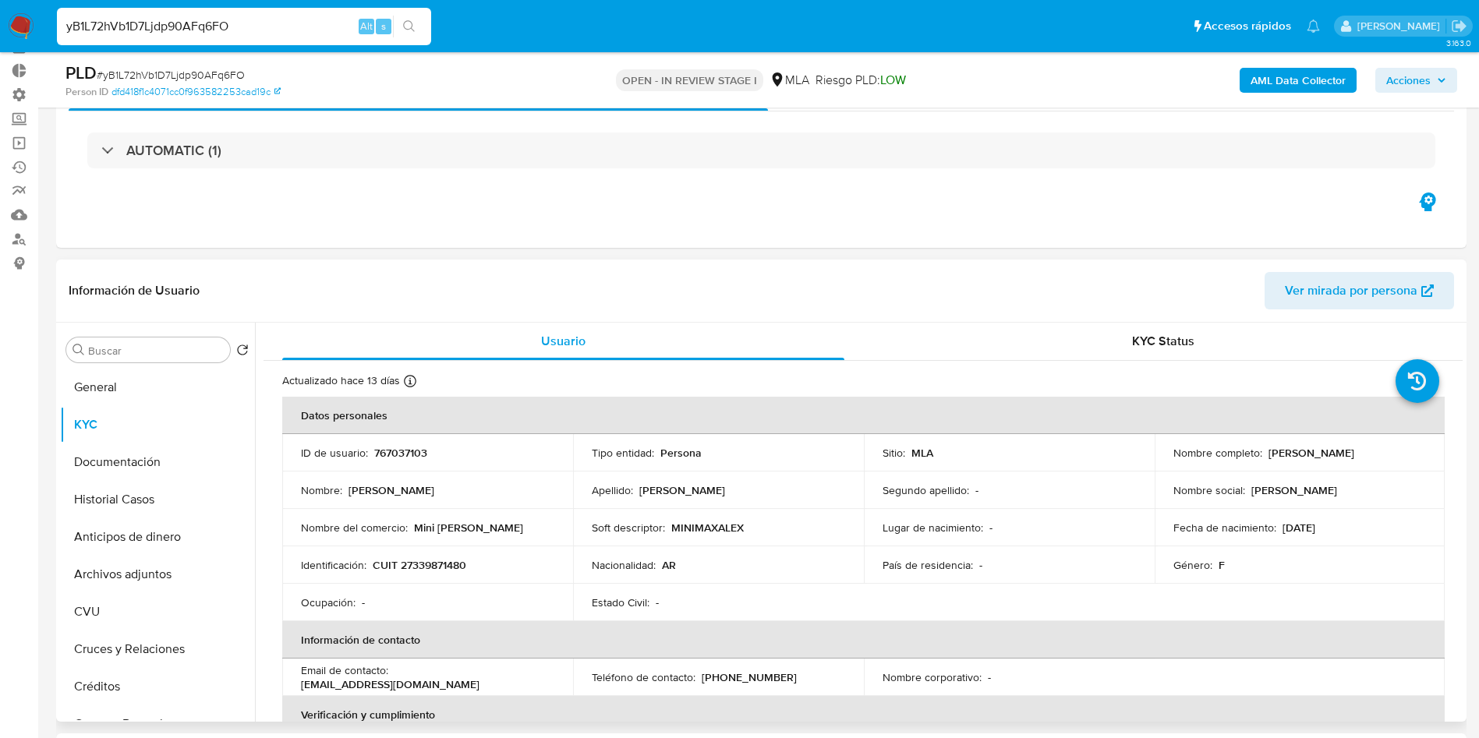
scroll to position [0, 0]
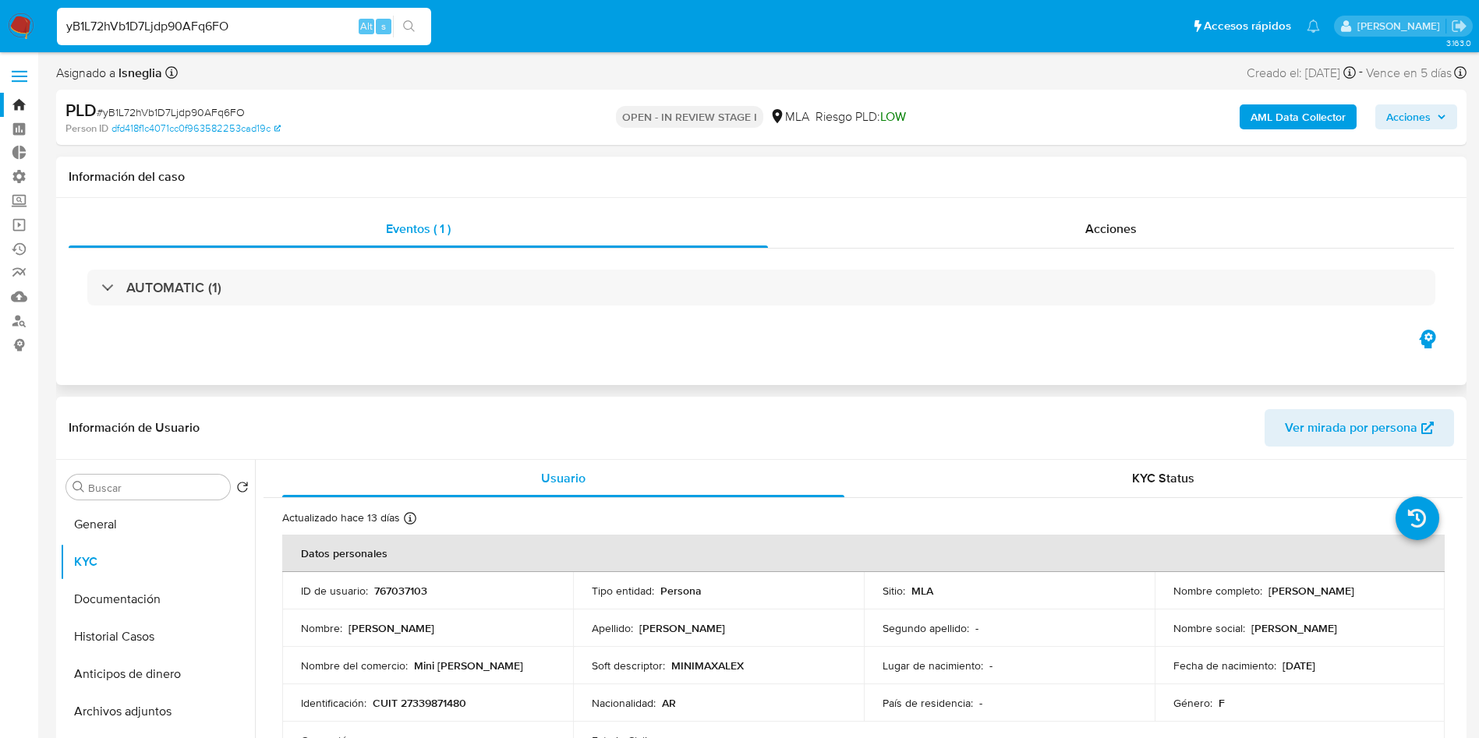
click at [1143, 249] on div "AUTOMATIC (1)" at bounding box center [762, 288] width 1386 height 78
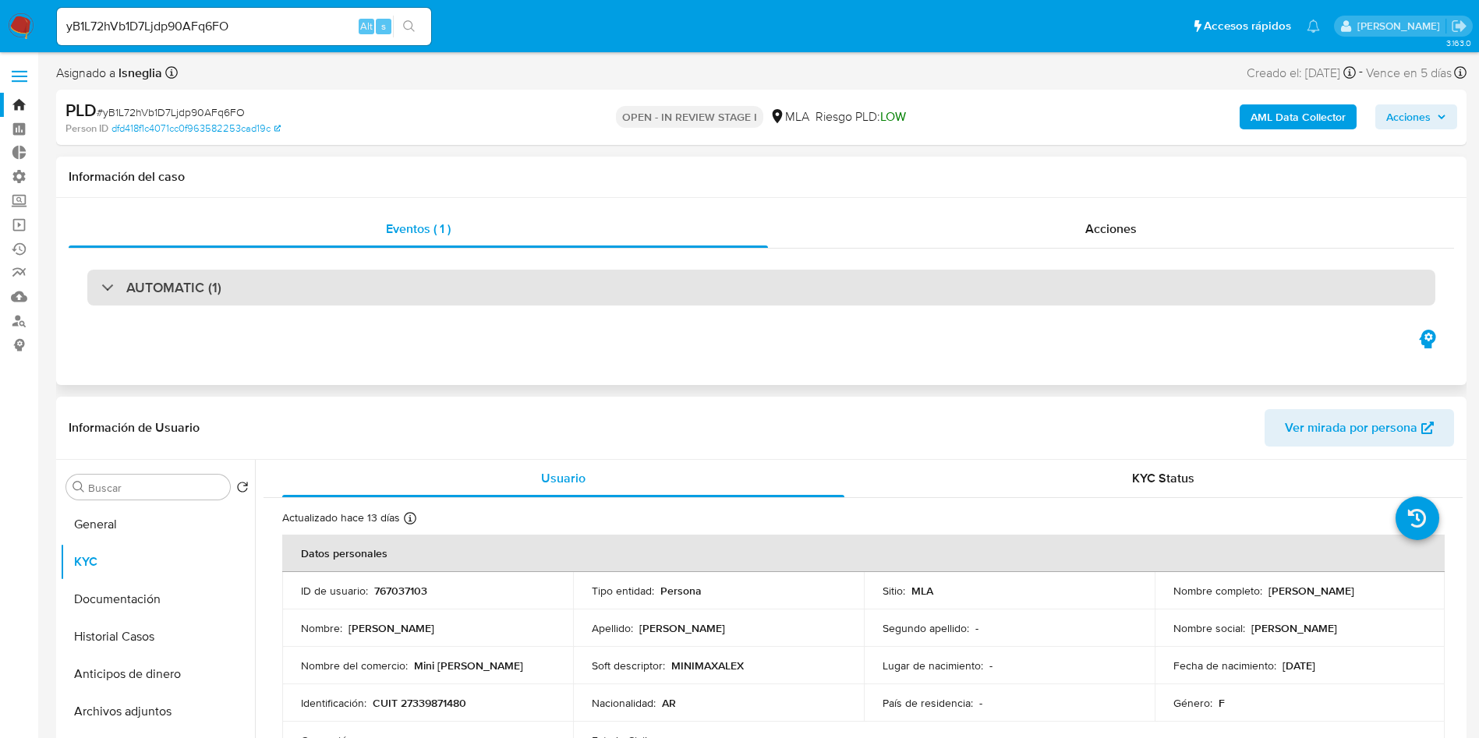
click at [933, 294] on div "AUTOMATIC (1)" at bounding box center [761, 288] width 1348 height 36
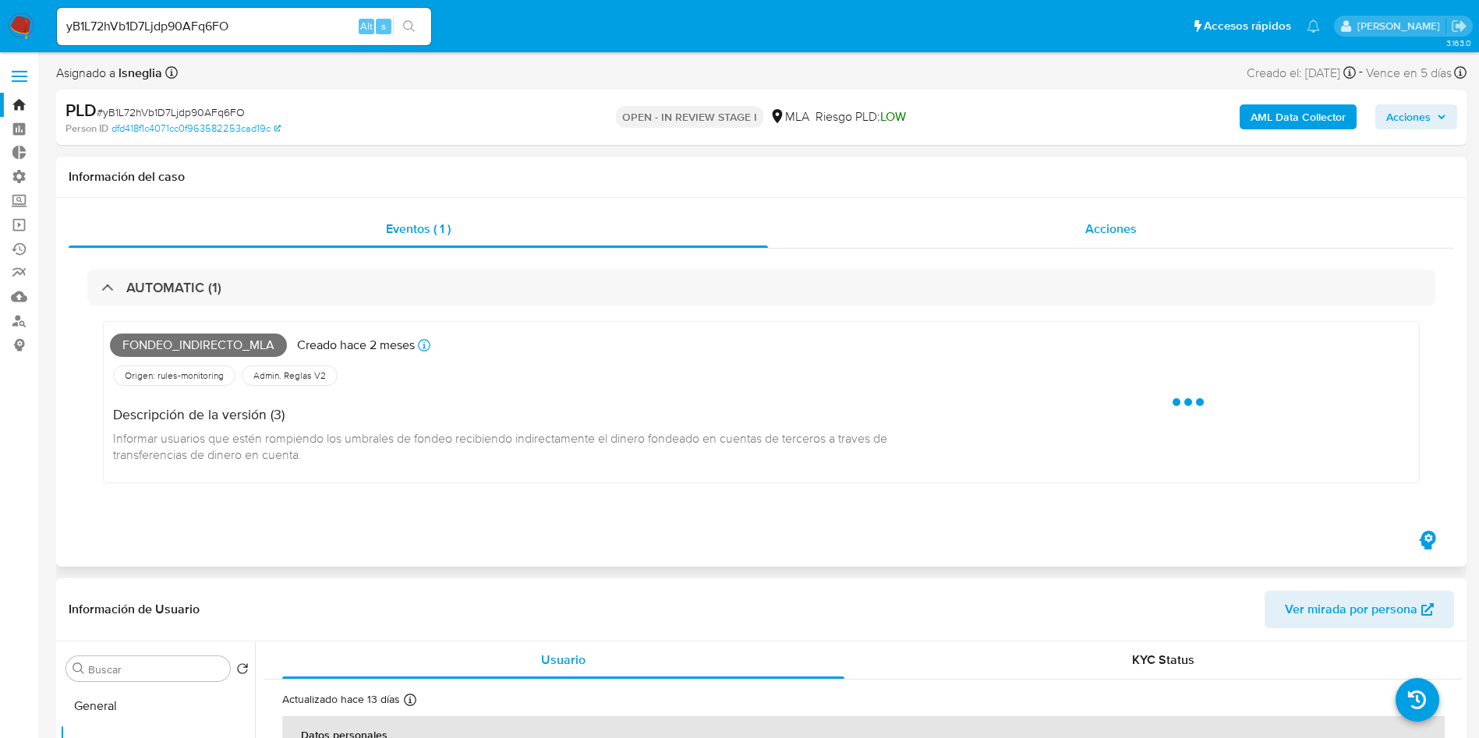
click at [1148, 225] on div "Acciones" at bounding box center [1111, 229] width 686 height 37
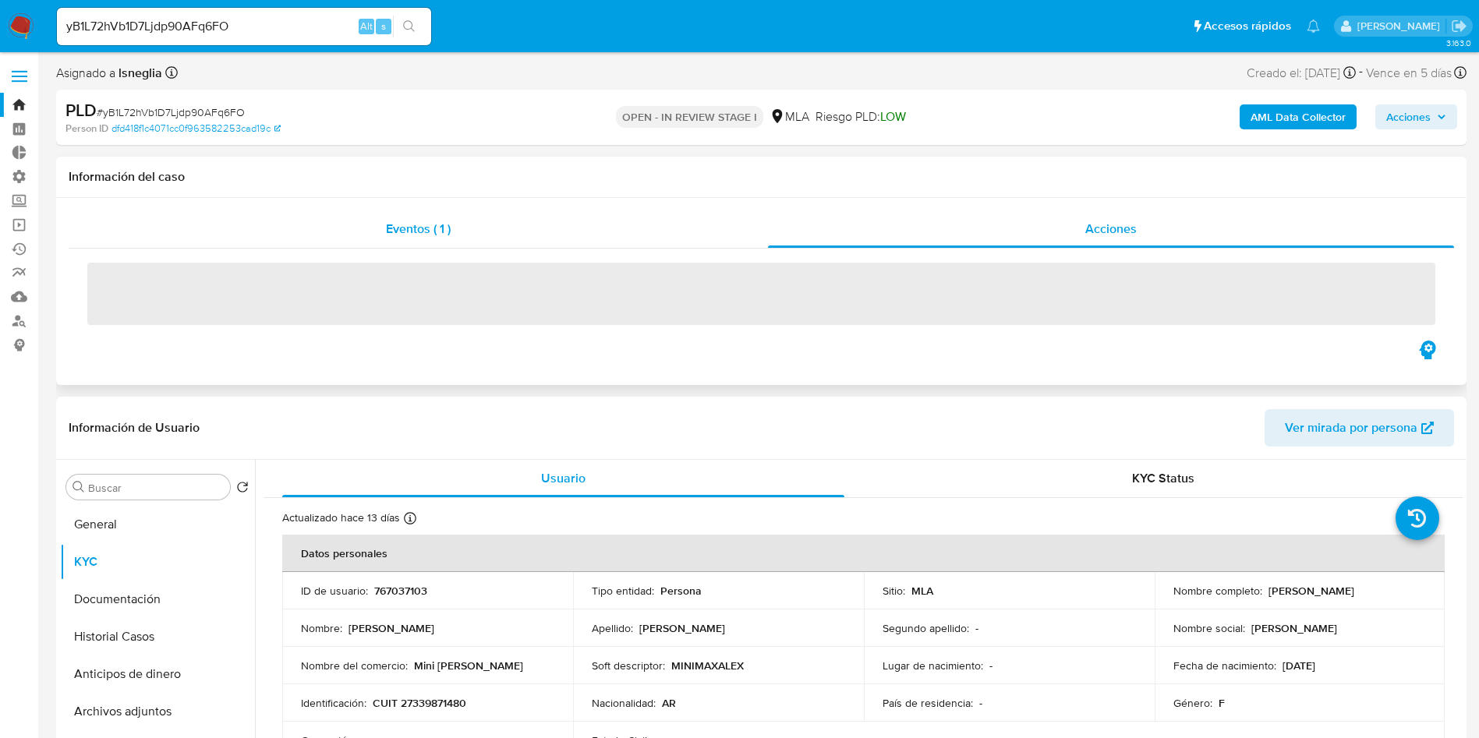
click at [455, 223] on div "Eventos ( 1 )" at bounding box center [418, 229] width 699 height 37
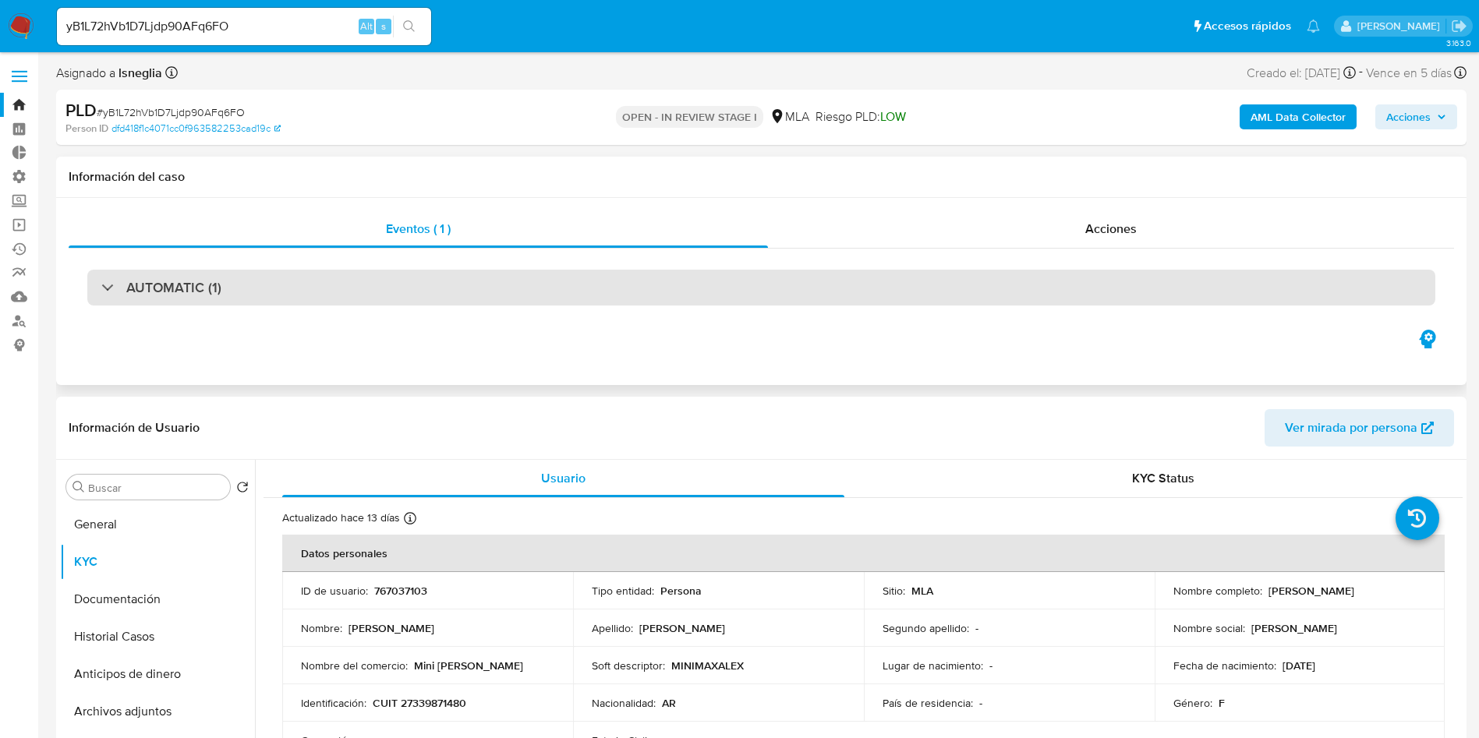
click at [582, 292] on div "AUTOMATIC (1)" at bounding box center [761, 288] width 1348 height 36
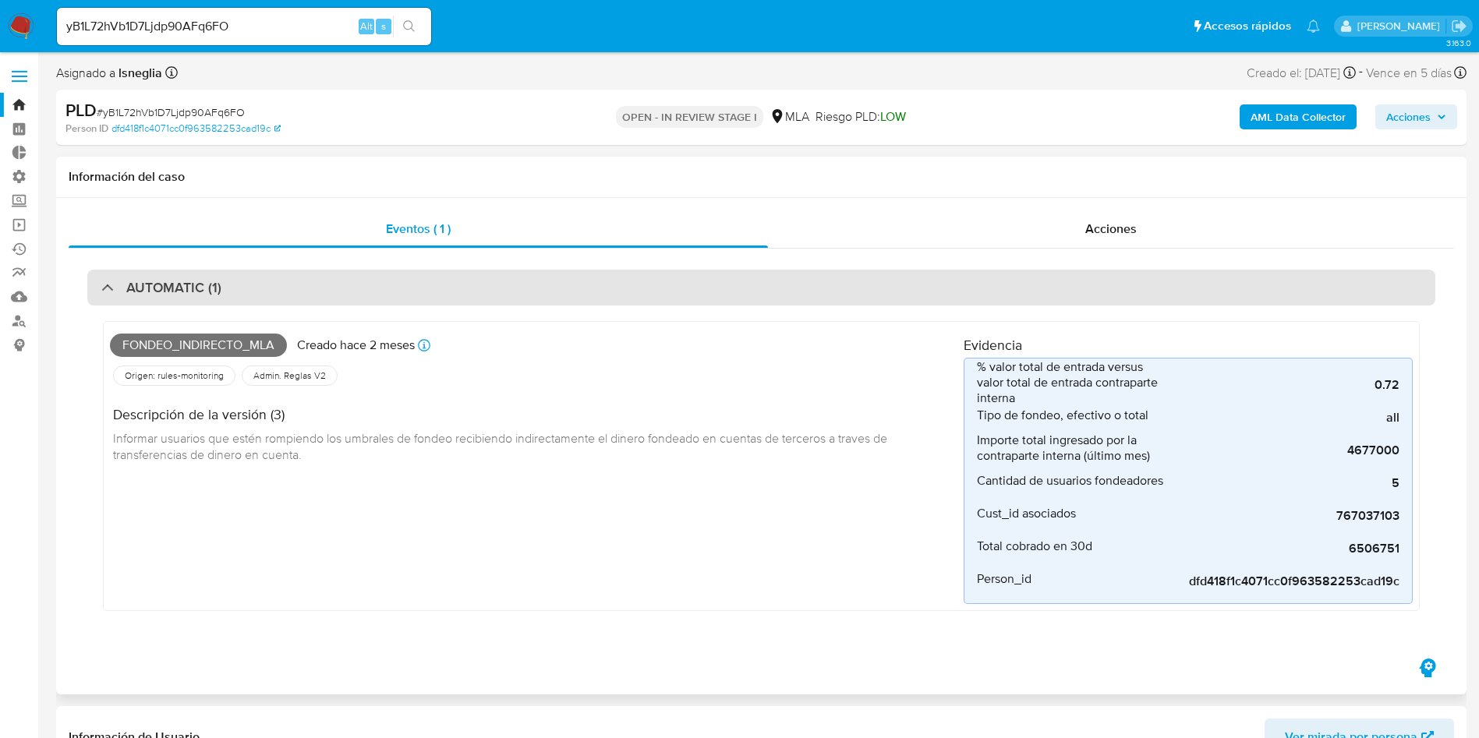
click at [215, 291] on h3 "AUTOMATIC (1)" at bounding box center [173, 287] width 95 height 17
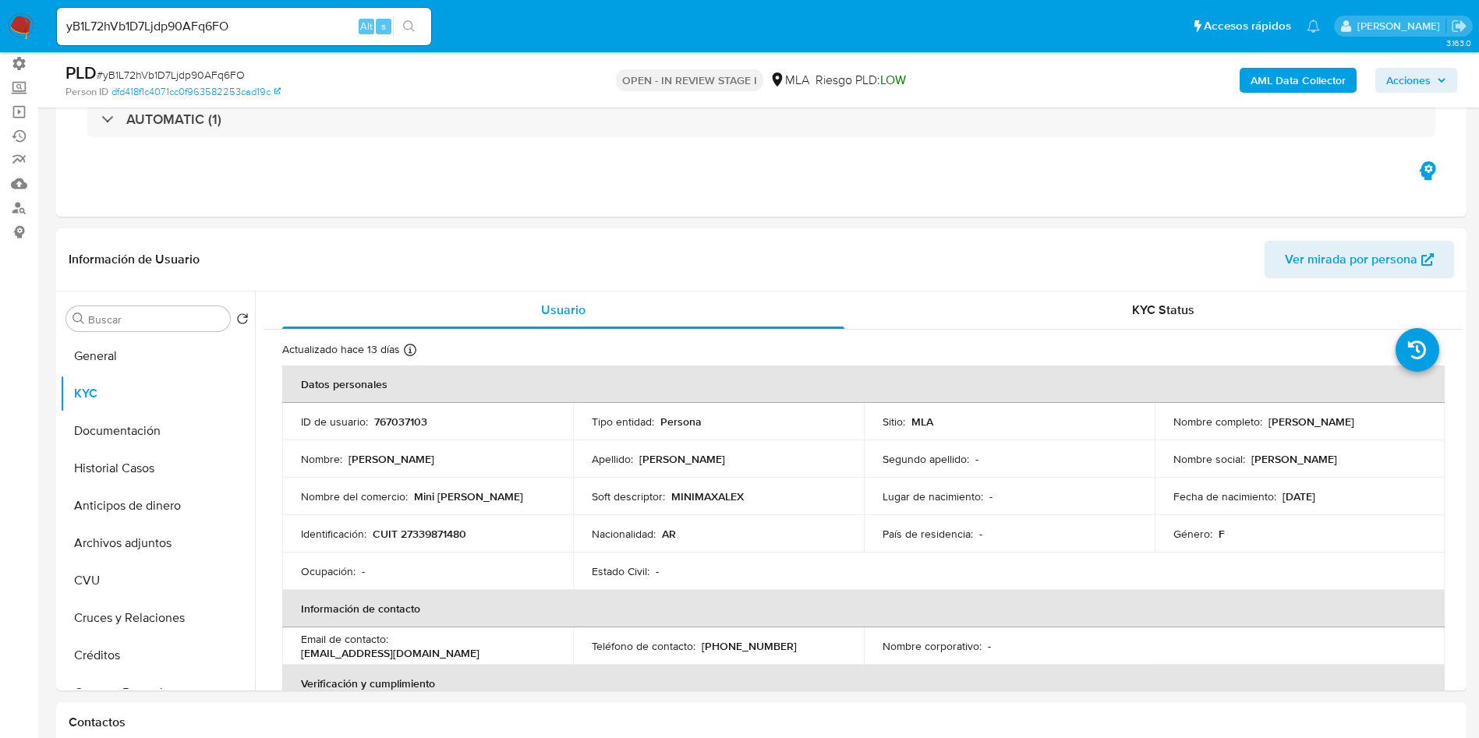
scroll to position [234, 0]
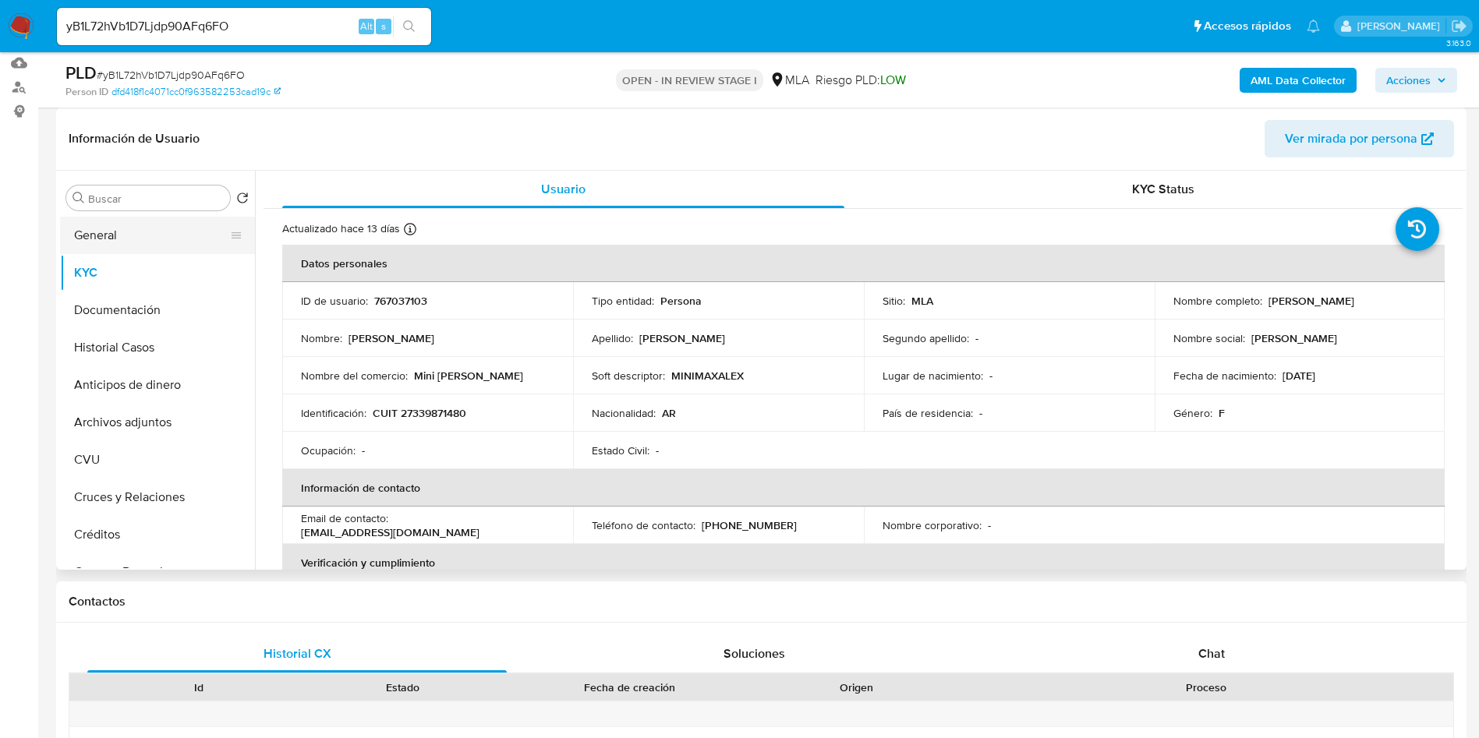
click at [109, 242] on button "General" at bounding box center [151, 235] width 182 height 37
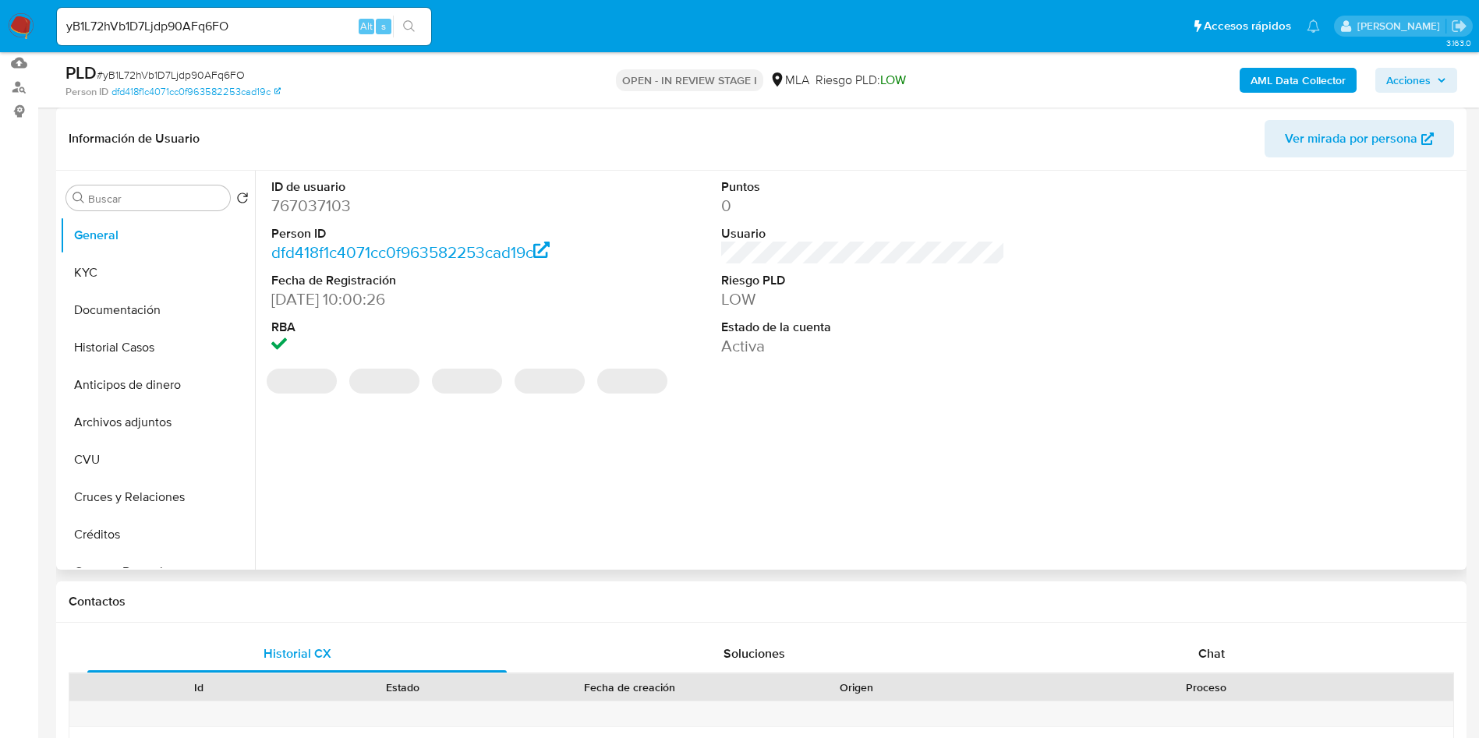
click at [329, 213] on dd "767037103" at bounding box center [413, 206] width 285 height 22
copy dd "767037103"
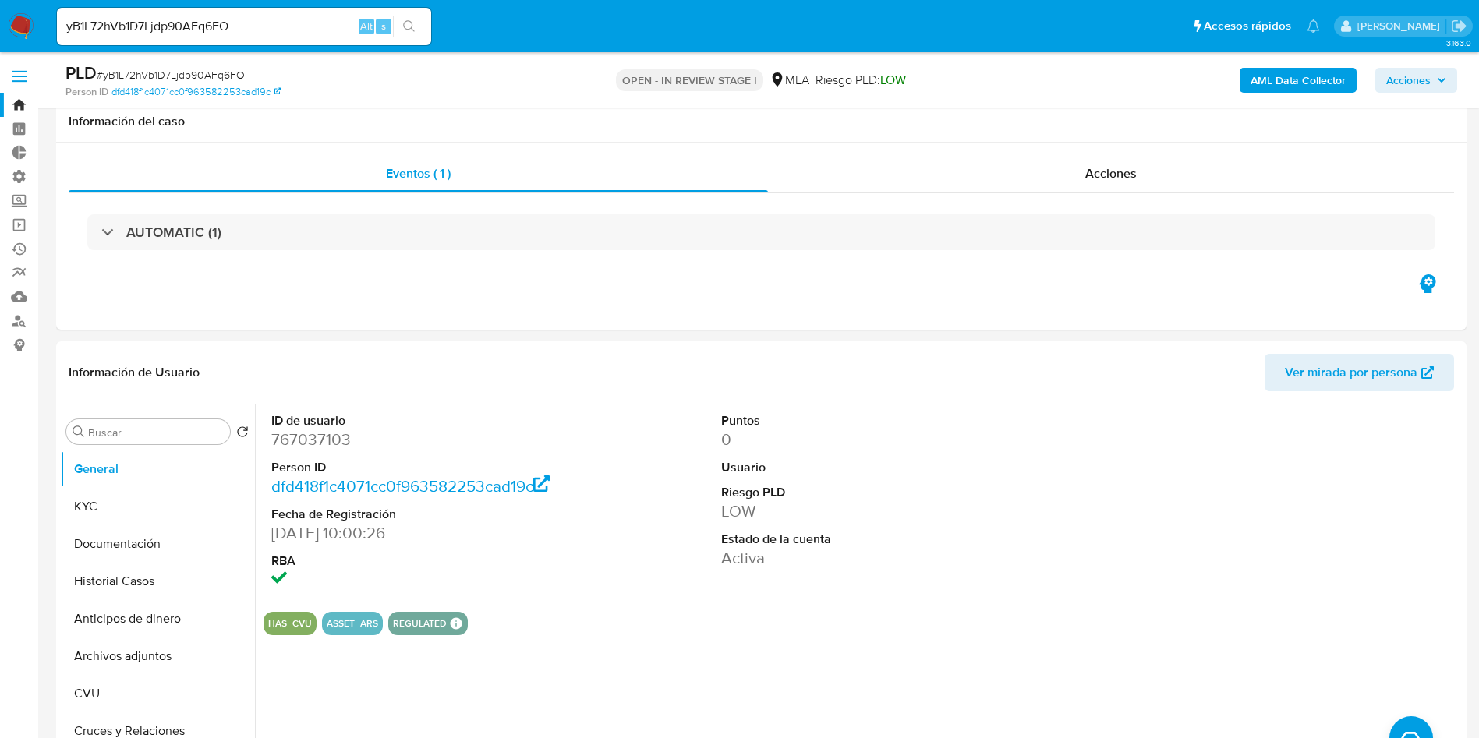
select select "10"
